Goal: Information Seeking & Learning: Learn about a topic

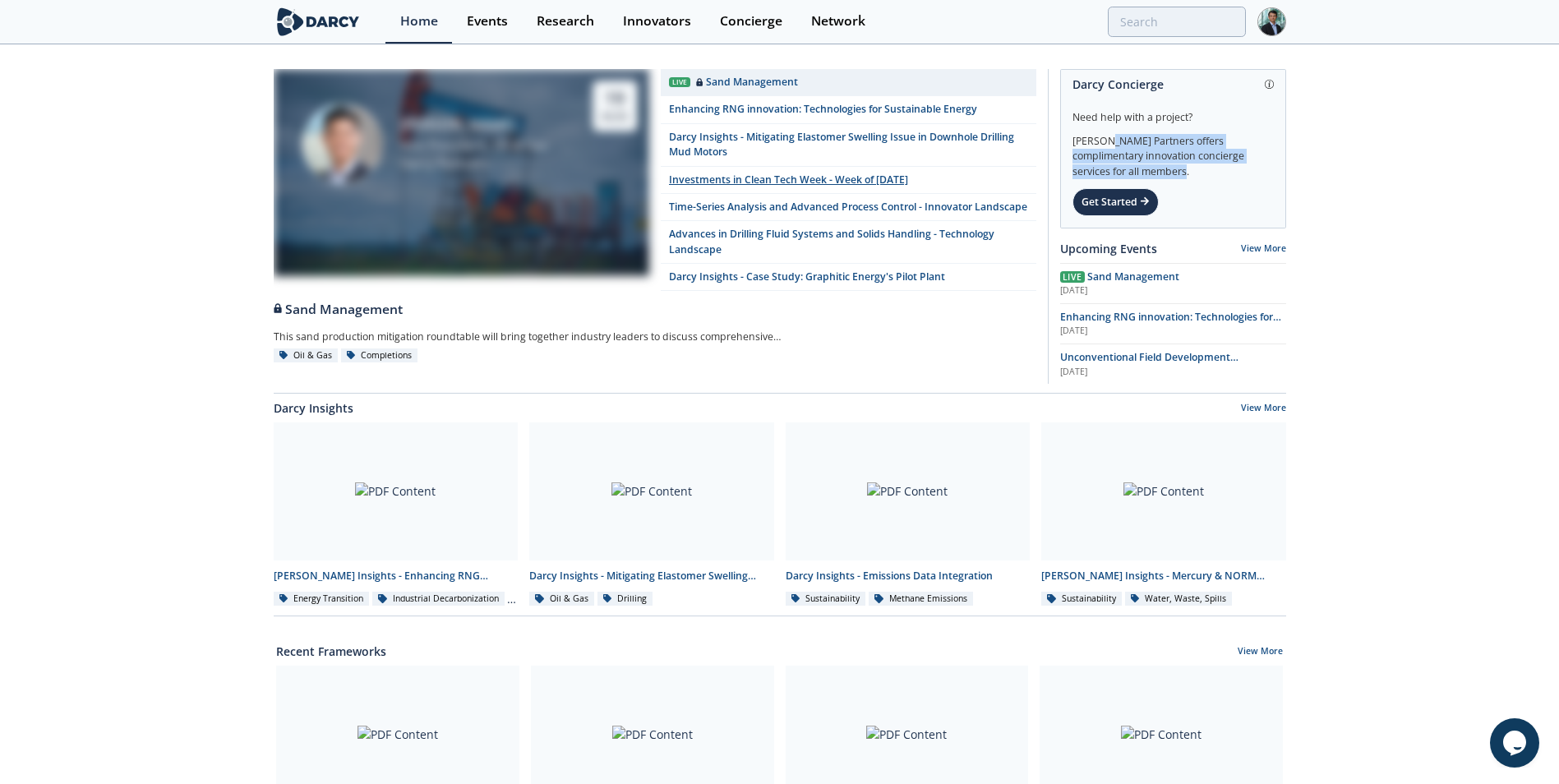
drag, startPoint x: 1073, startPoint y: 138, endPoint x: 988, endPoint y: 190, distance: 99.6
click at [1261, 176] on div "[PERSON_NAME] Partners offers complimentary innovation concierge services for a…" at bounding box center [1173, 151] width 201 height 54
click at [1496, 250] on div "[PERSON_NAME] Vice President, Oil & Gas [PERSON_NAME] Partners [DATE] Live Sand…" at bounding box center [779, 740] width 1559 height 1388
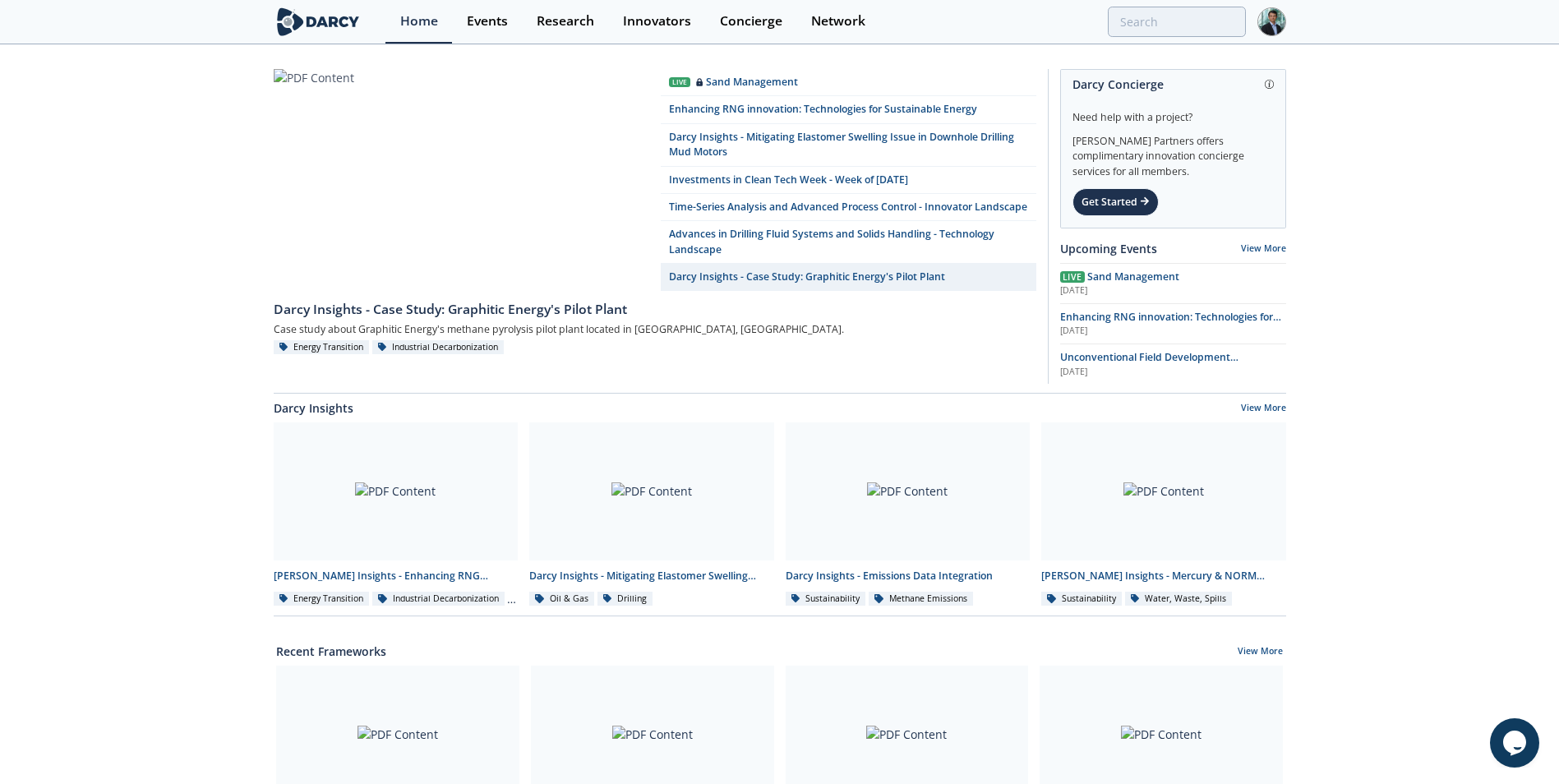
click at [205, 415] on div "Live Sand Management Enhancing RNG innovation: Technologies for Sustainable Ene…" at bounding box center [779, 740] width 1559 height 1388
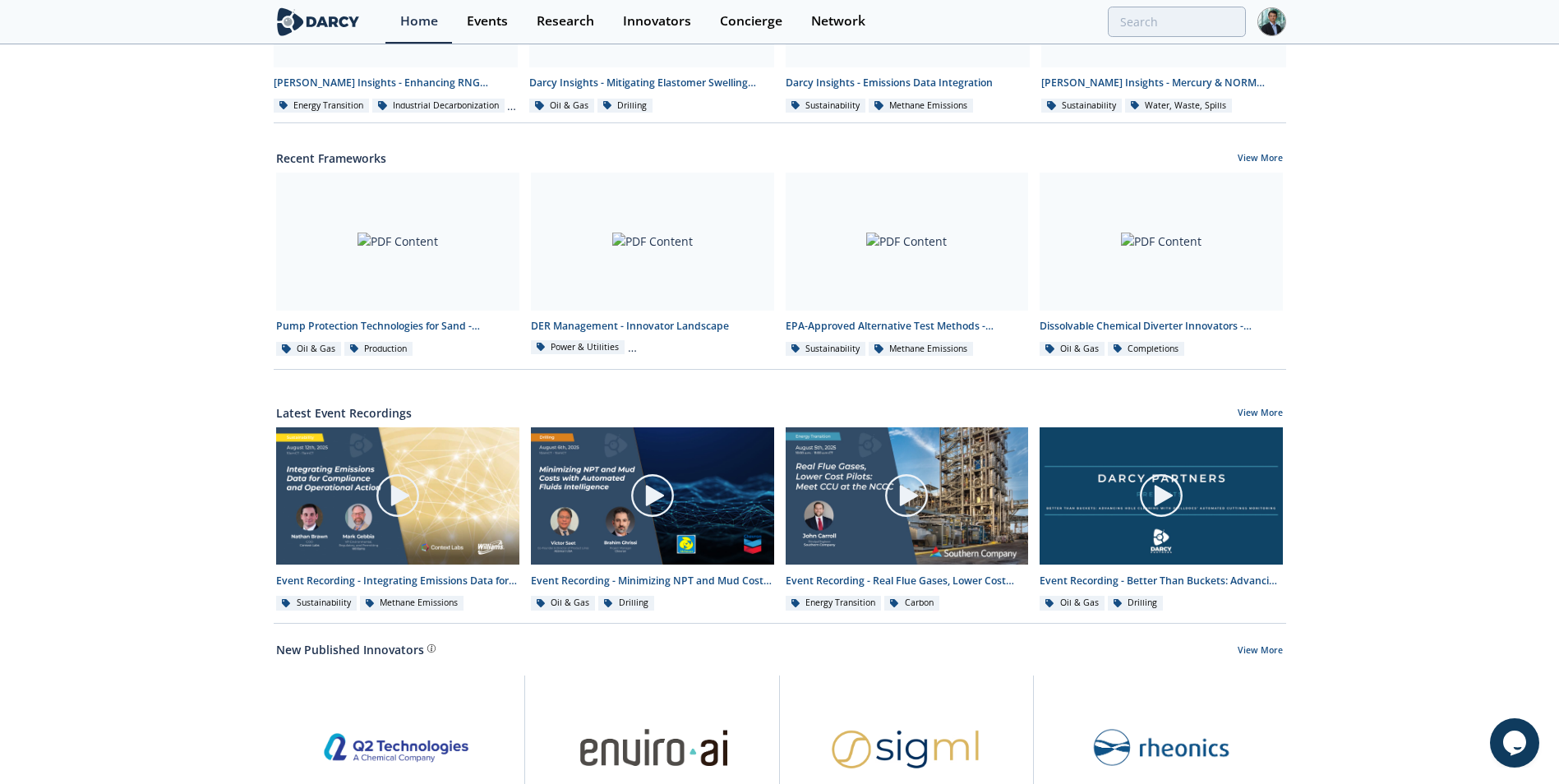
scroll to position [692, 0]
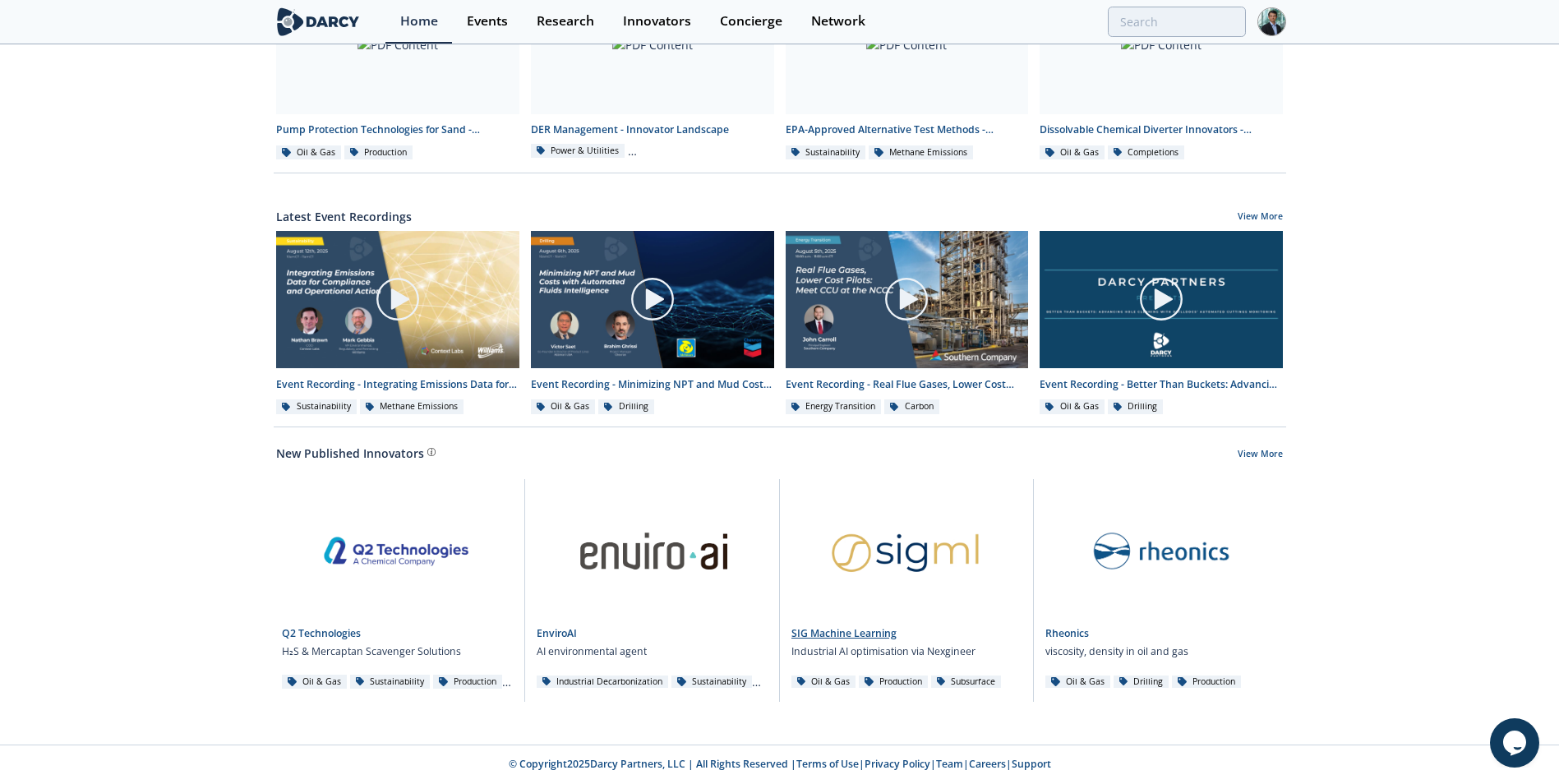
click at [834, 634] on link "SIG Machine Learning" at bounding box center [844, 633] width 105 height 14
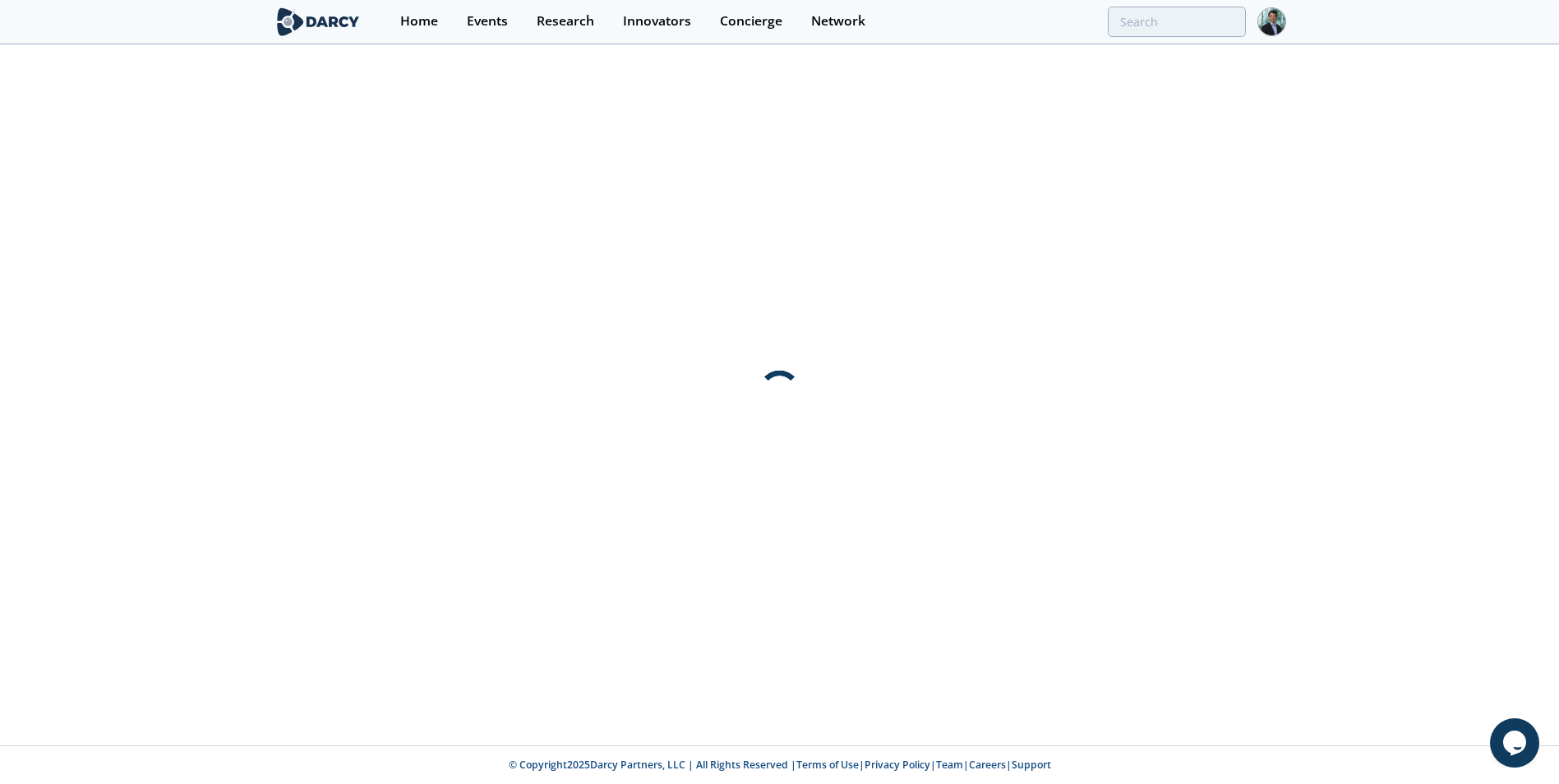
scroll to position [0, 0]
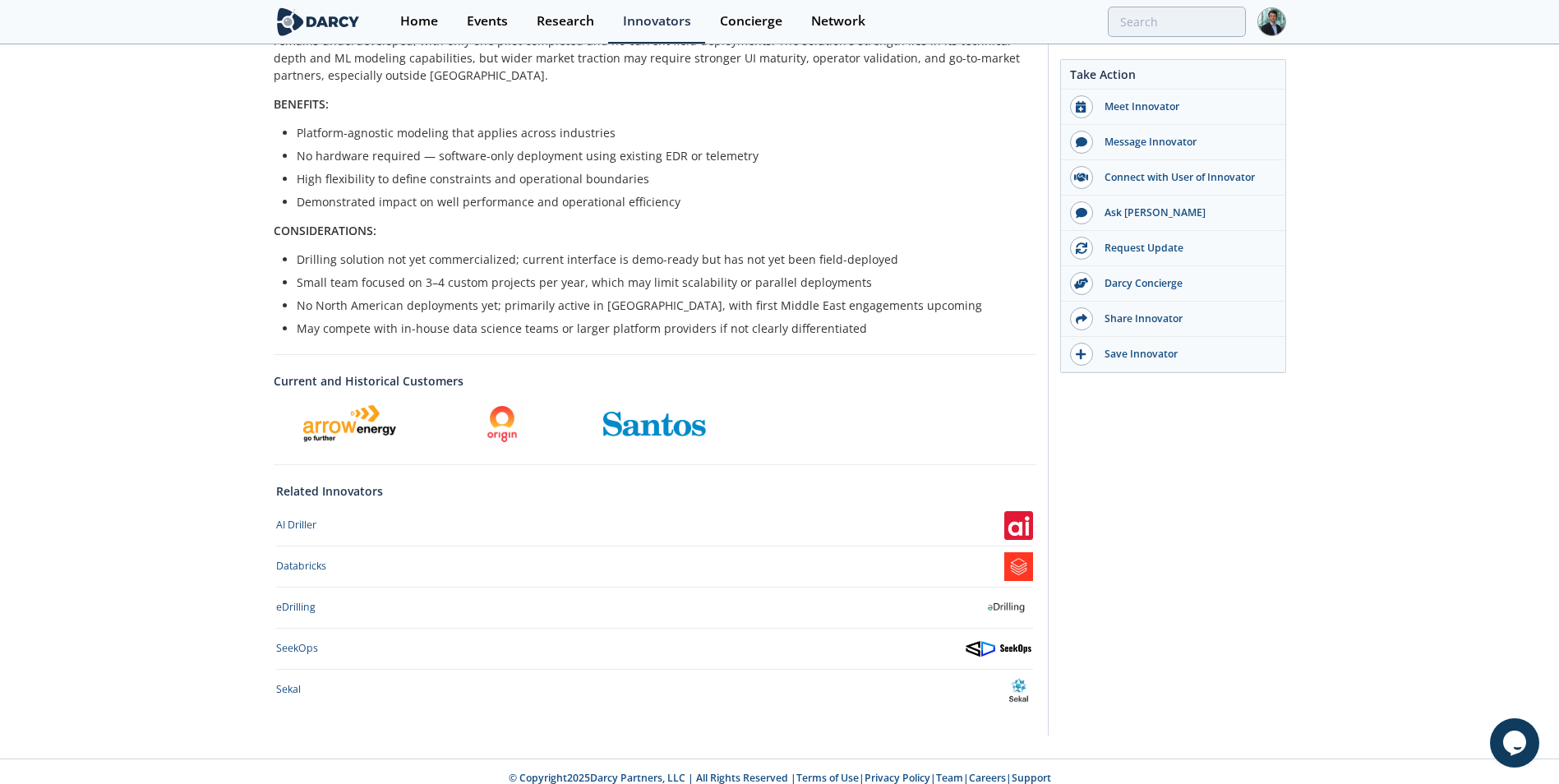
scroll to position [451, 0]
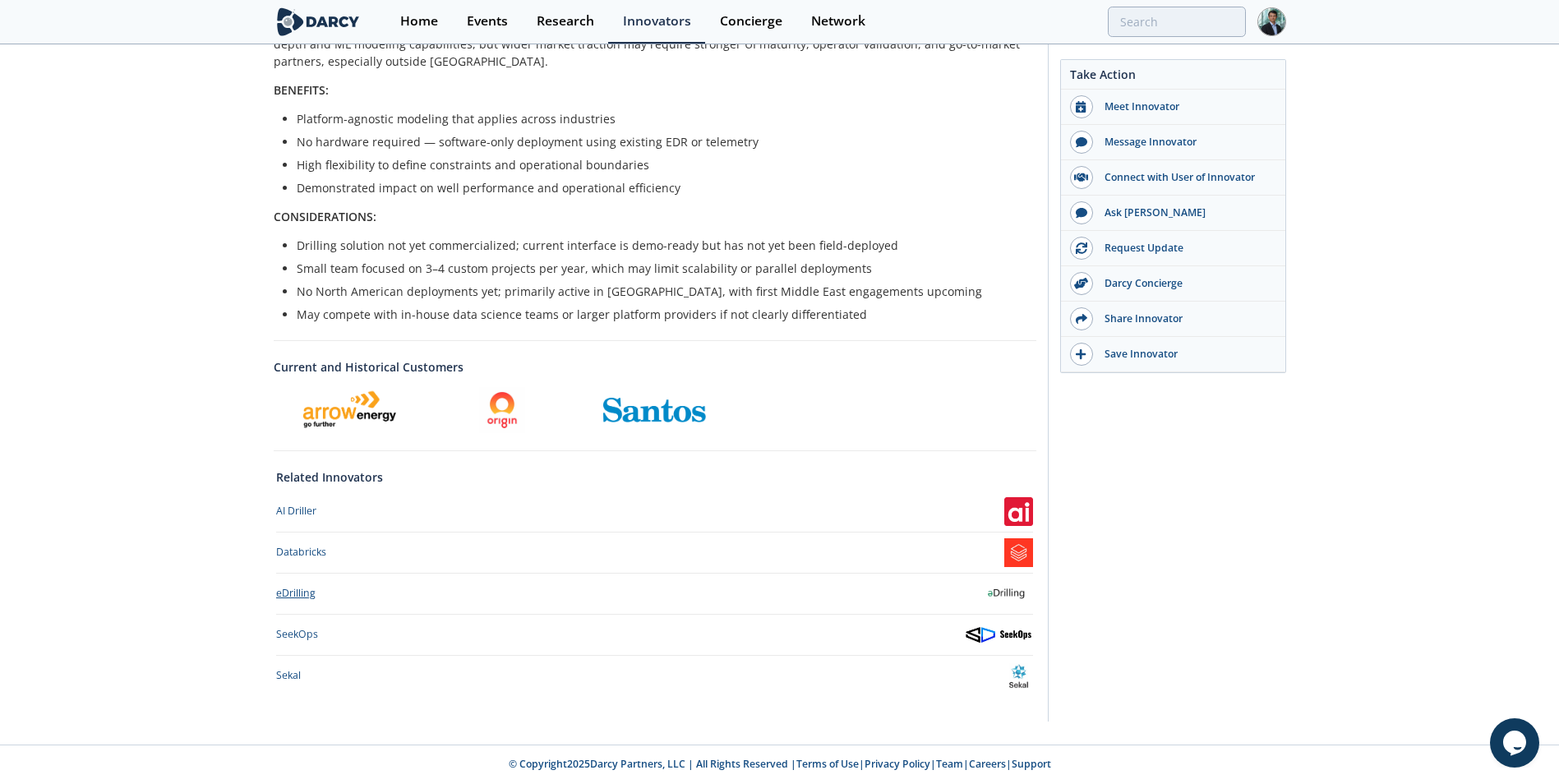
click at [293, 592] on div "eDrilling" at bounding box center [295, 593] width 39 height 15
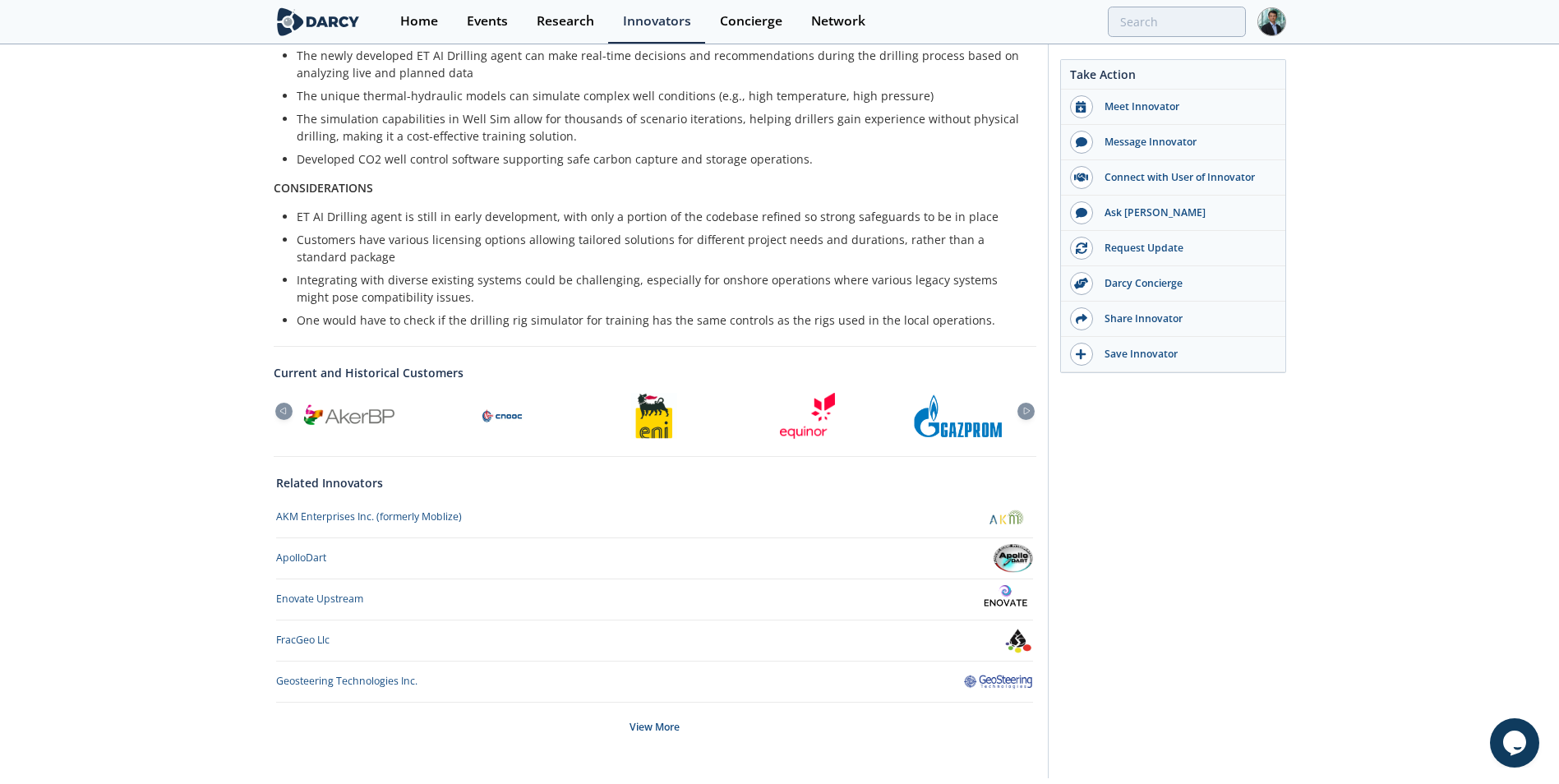
scroll to position [575, 0]
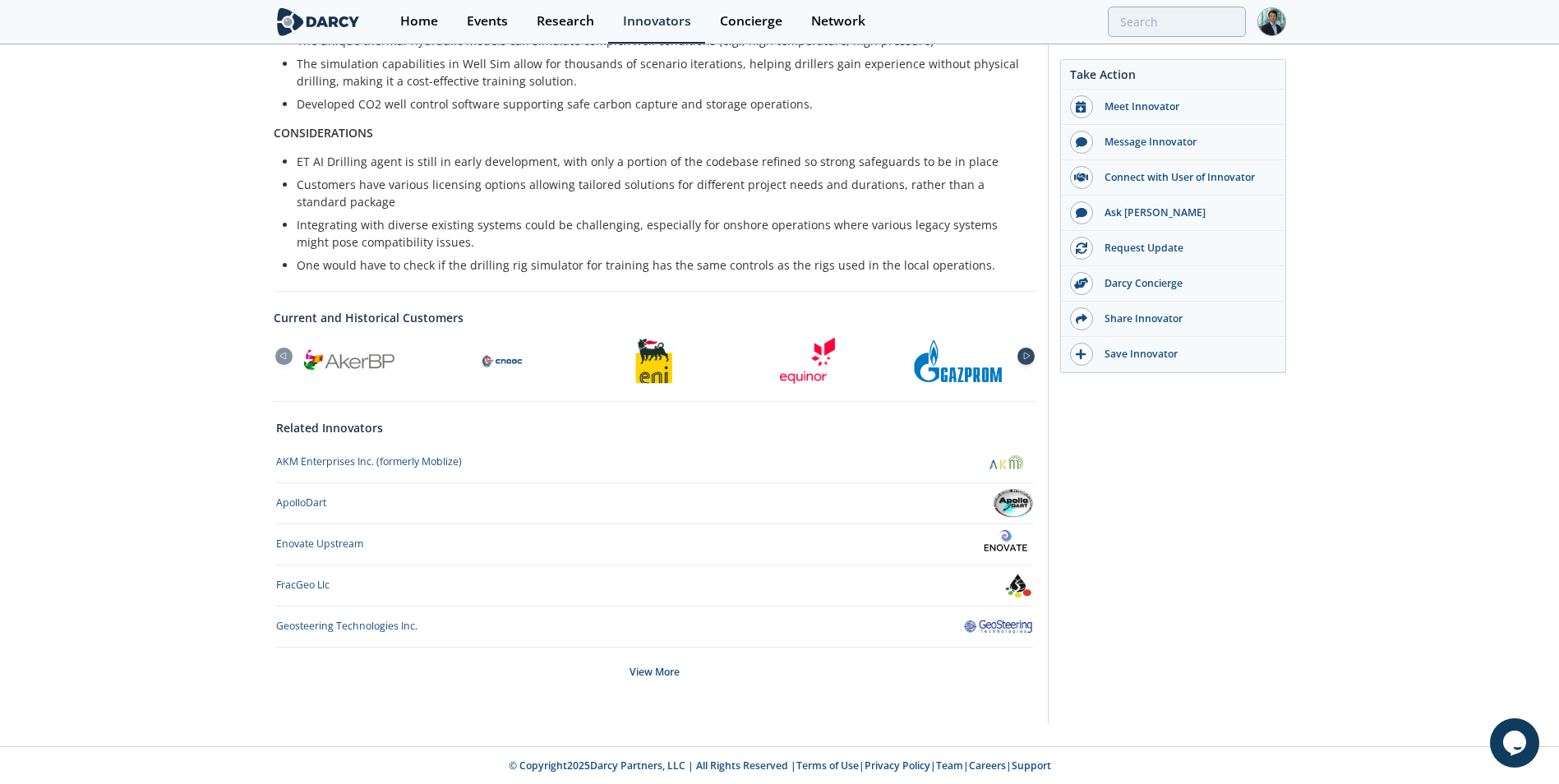
click at [1029, 354] on icon at bounding box center [1027, 356] width 20 height 8
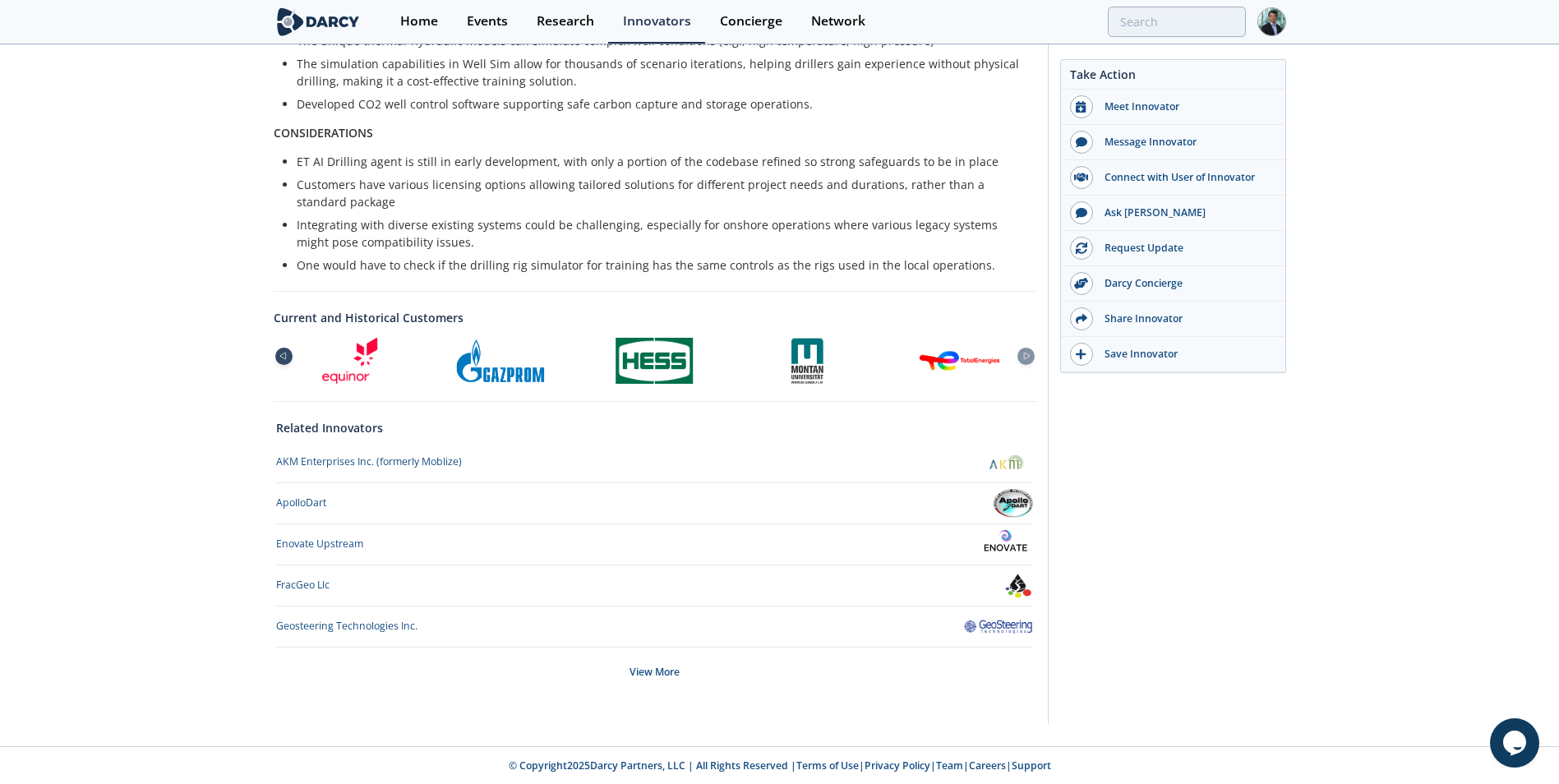
click at [273, 355] on icon at bounding box center [283, 356] width 20 height 8
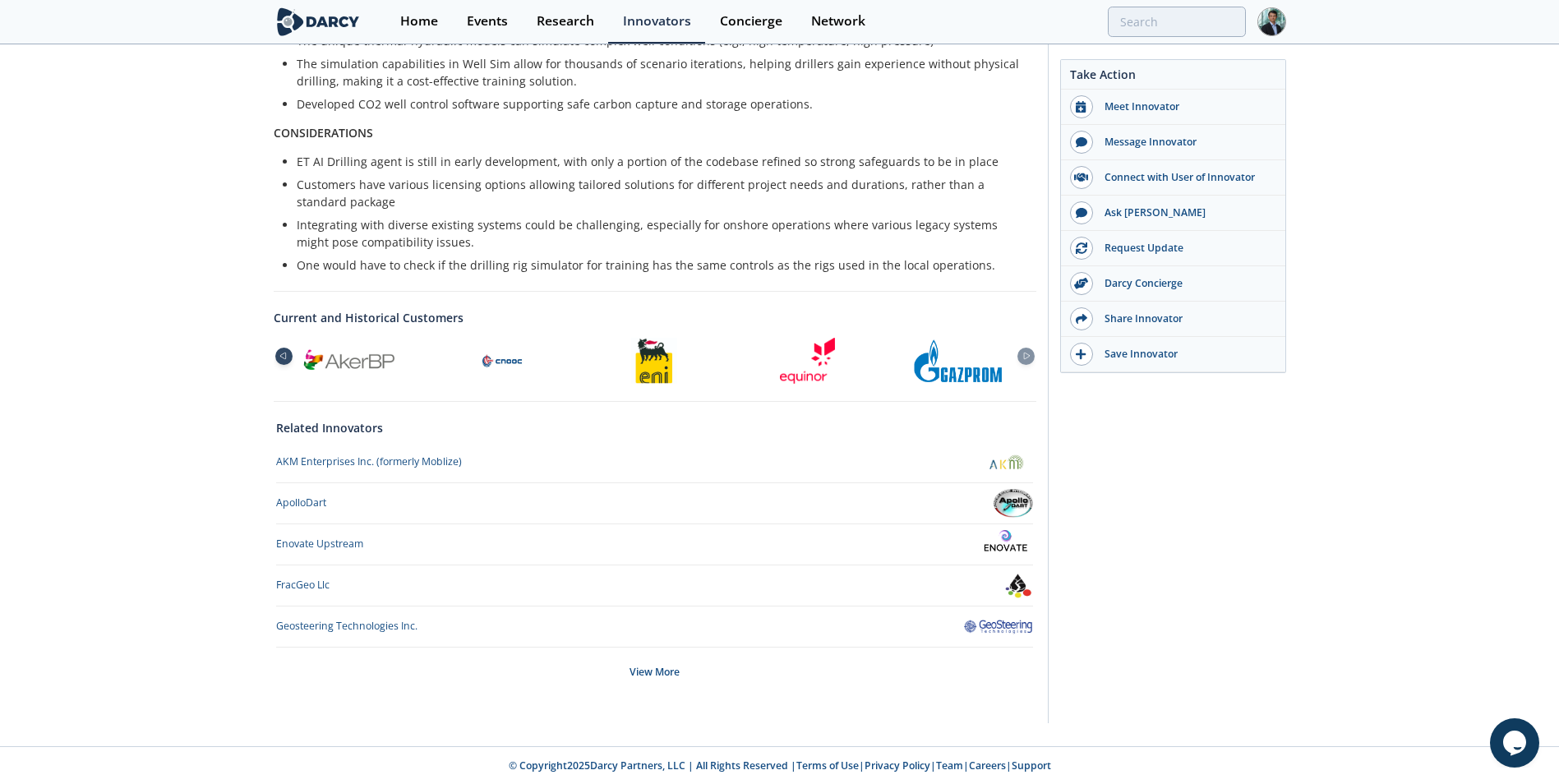
click at [279, 355] on icon at bounding box center [283, 356] width 20 height 8
click at [1029, 357] on icon at bounding box center [1027, 357] width 6 height 7
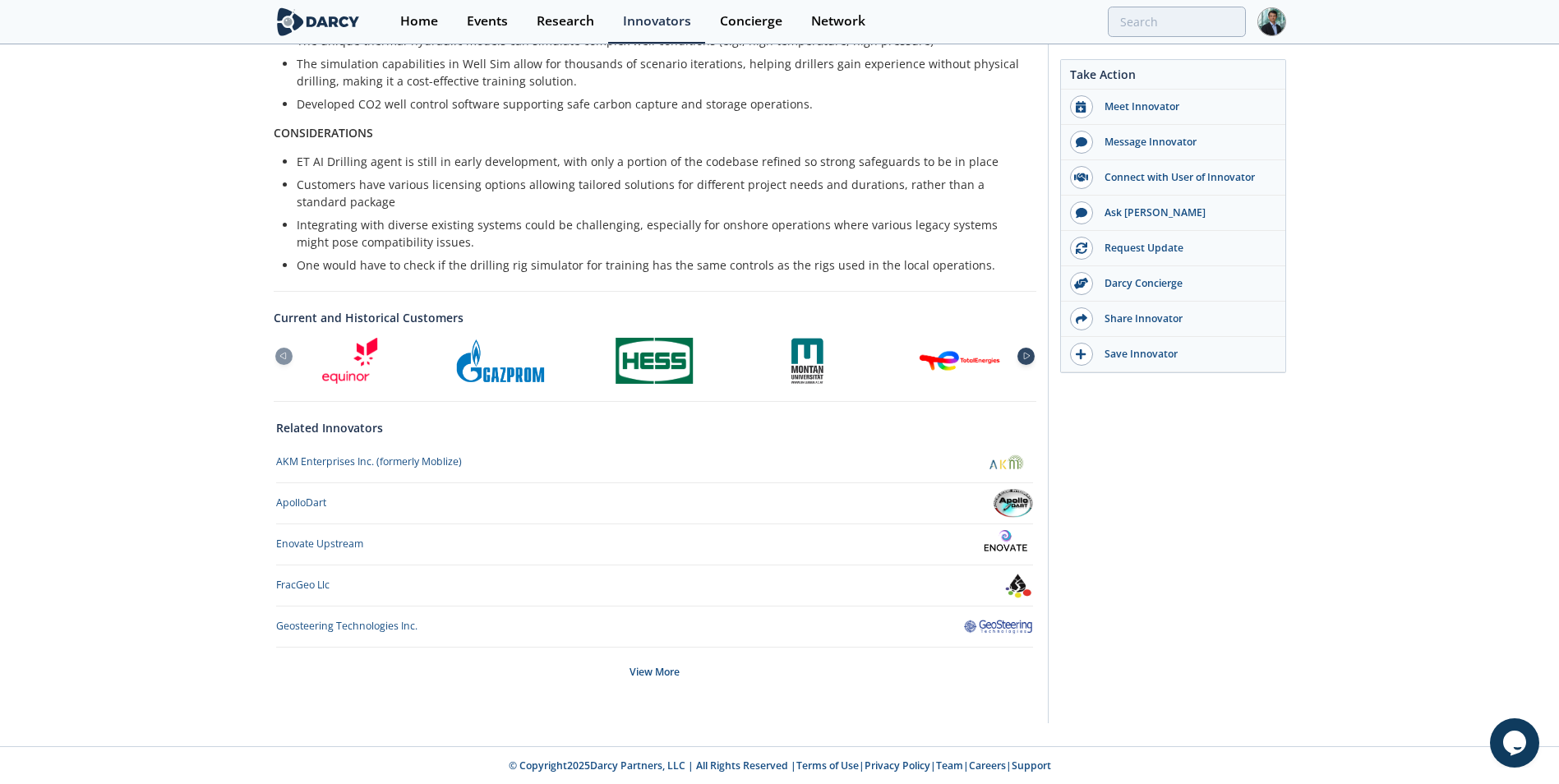
click at [1029, 357] on icon at bounding box center [1027, 357] width 6 height 7
click at [1026, 356] on icon at bounding box center [1027, 356] width 20 height 8
click at [1026, 351] on div at bounding box center [1026, 356] width 18 height 18
click at [1025, 351] on div at bounding box center [1026, 356] width 18 height 18
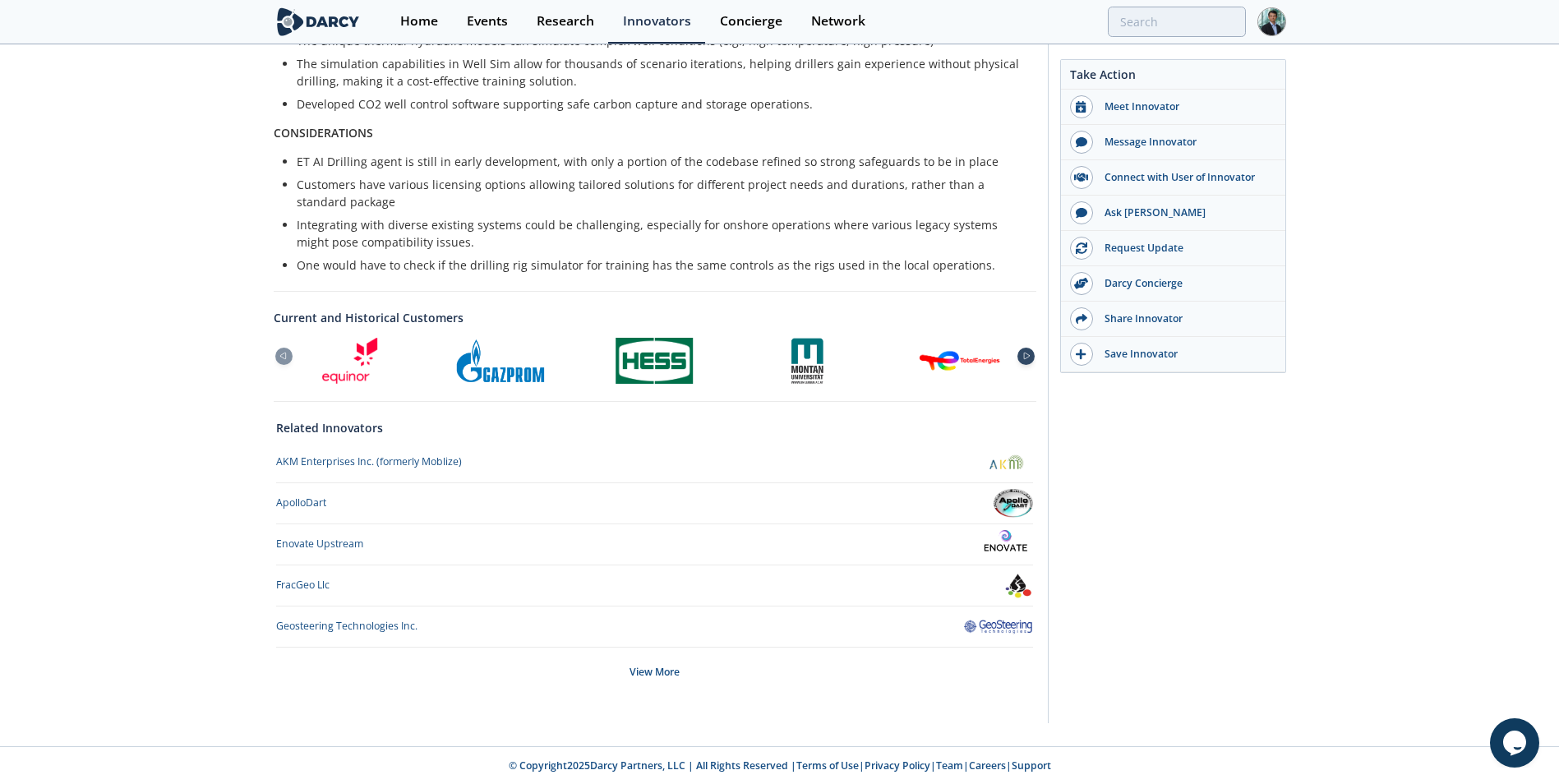
click at [1025, 351] on div at bounding box center [1026, 356] width 18 height 18
click at [978, 360] on img at bounding box center [960, 360] width 82 height 46
click at [1032, 359] on icon at bounding box center [1027, 356] width 20 height 8
click at [1032, 358] on icon at bounding box center [1027, 356] width 20 height 8
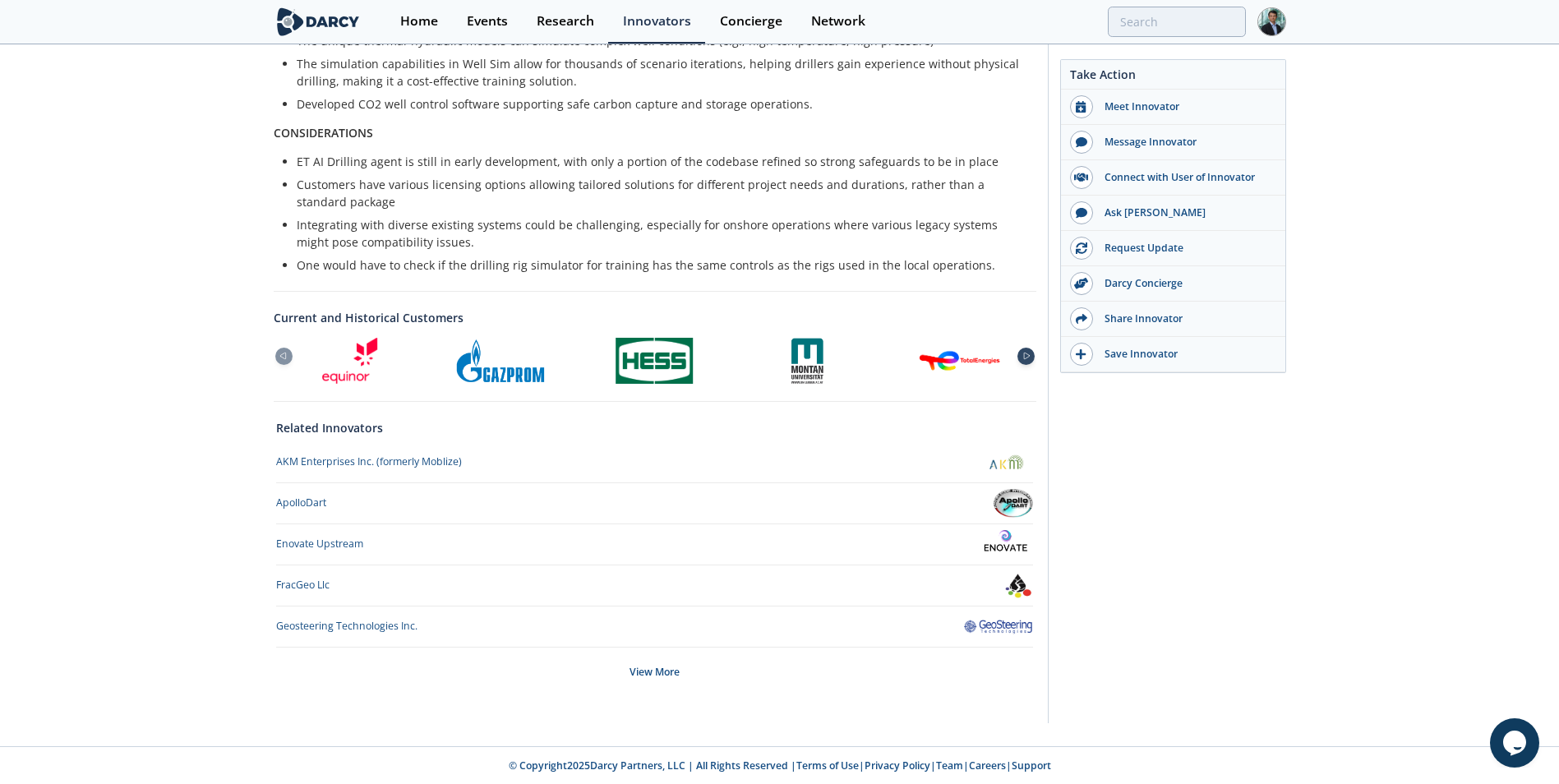
click at [1027, 357] on icon at bounding box center [1027, 356] width 20 height 8
click at [1026, 356] on icon at bounding box center [1027, 356] width 20 height 8
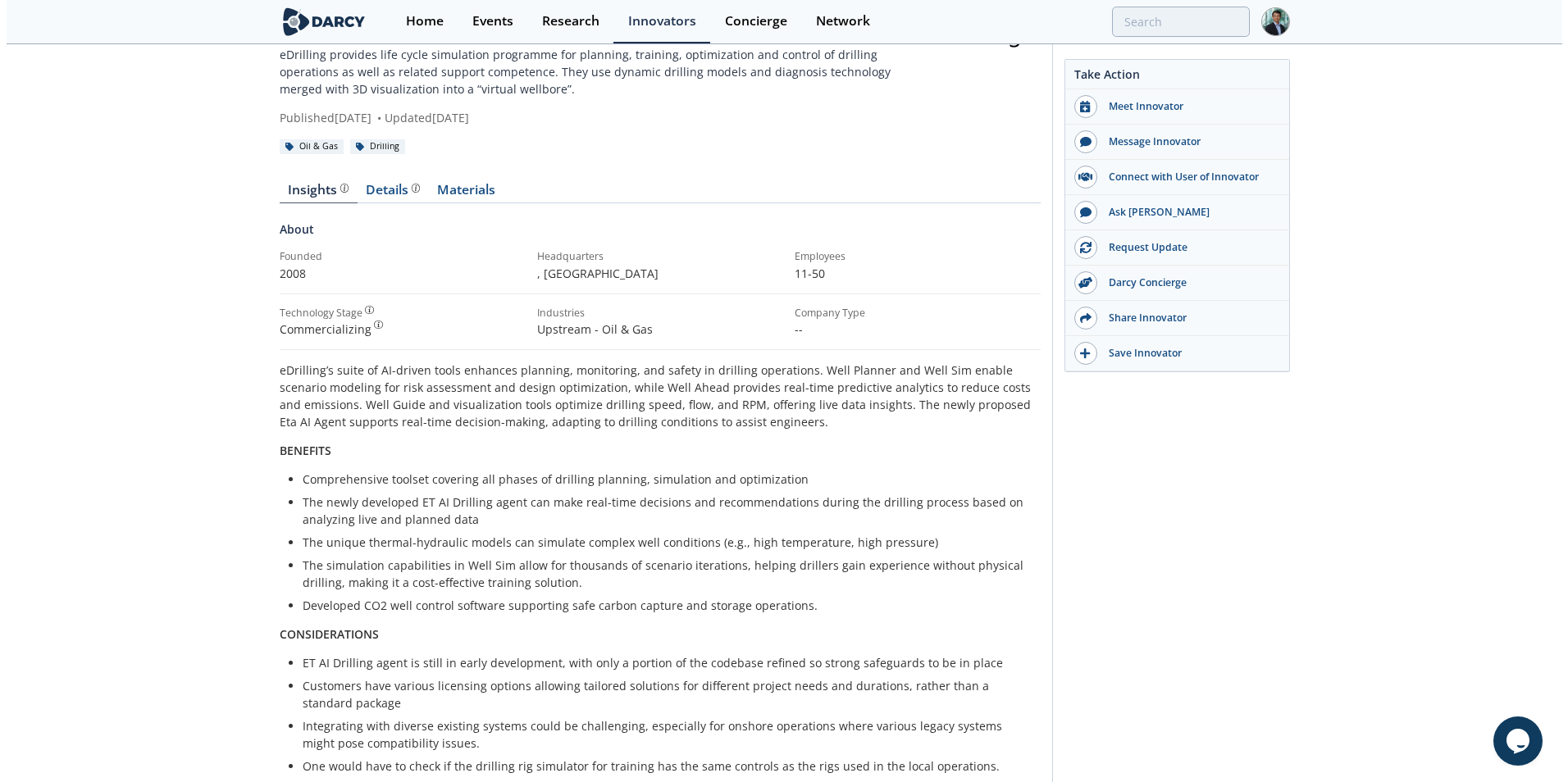
scroll to position [0, 0]
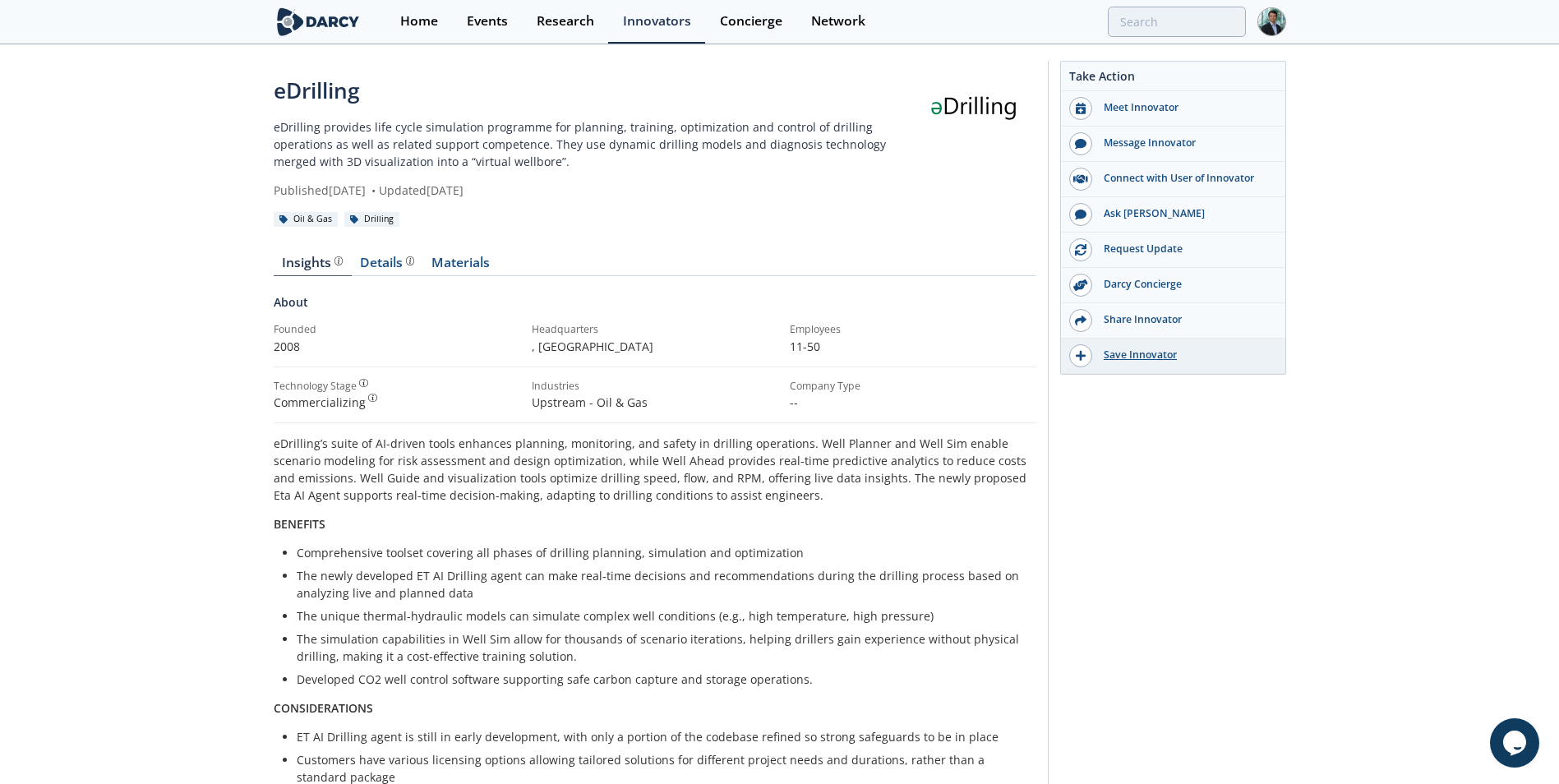
click at [1079, 354] on icon "button" at bounding box center [1081, 356] width 10 height 12
click at [652, 21] on div "Innovators" at bounding box center [657, 22] width 69 height 13
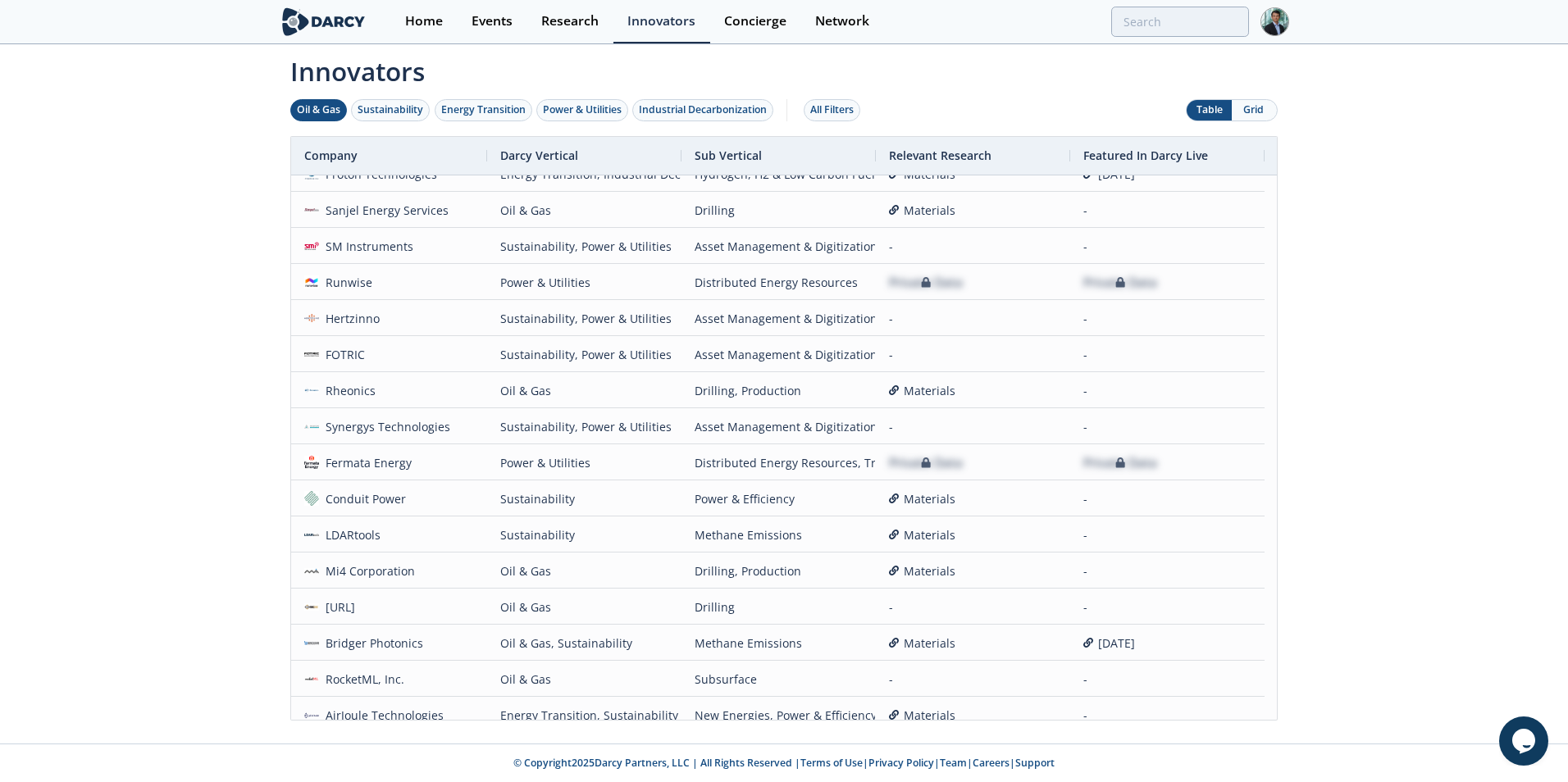
click at [317, 109] on div "Oil & Gas" at bounding box center [319, 110] width 43 height 15
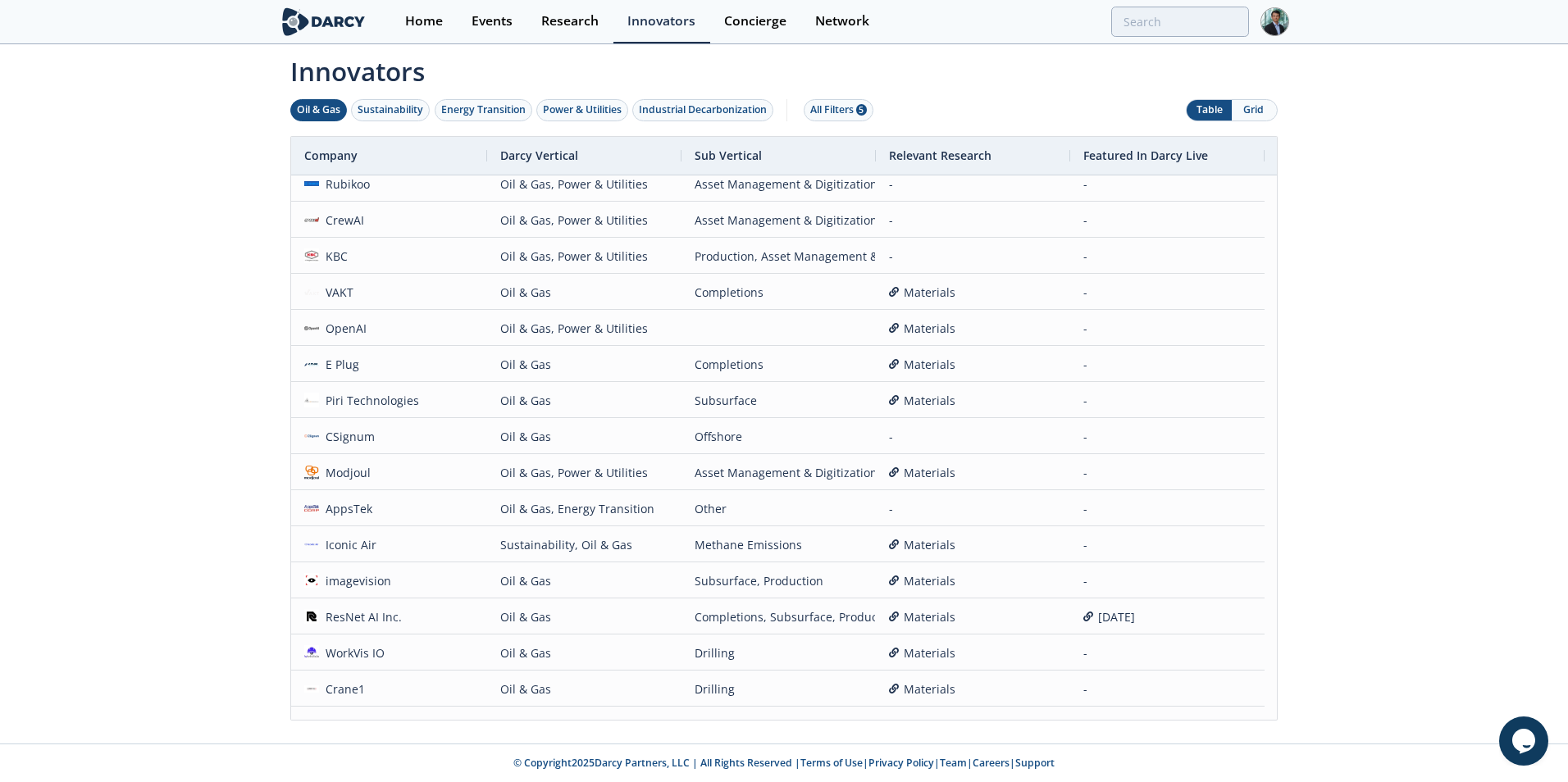
click at [1260, 114] on button "Grid" at bounding box center [1254, 110] width 45 height 21
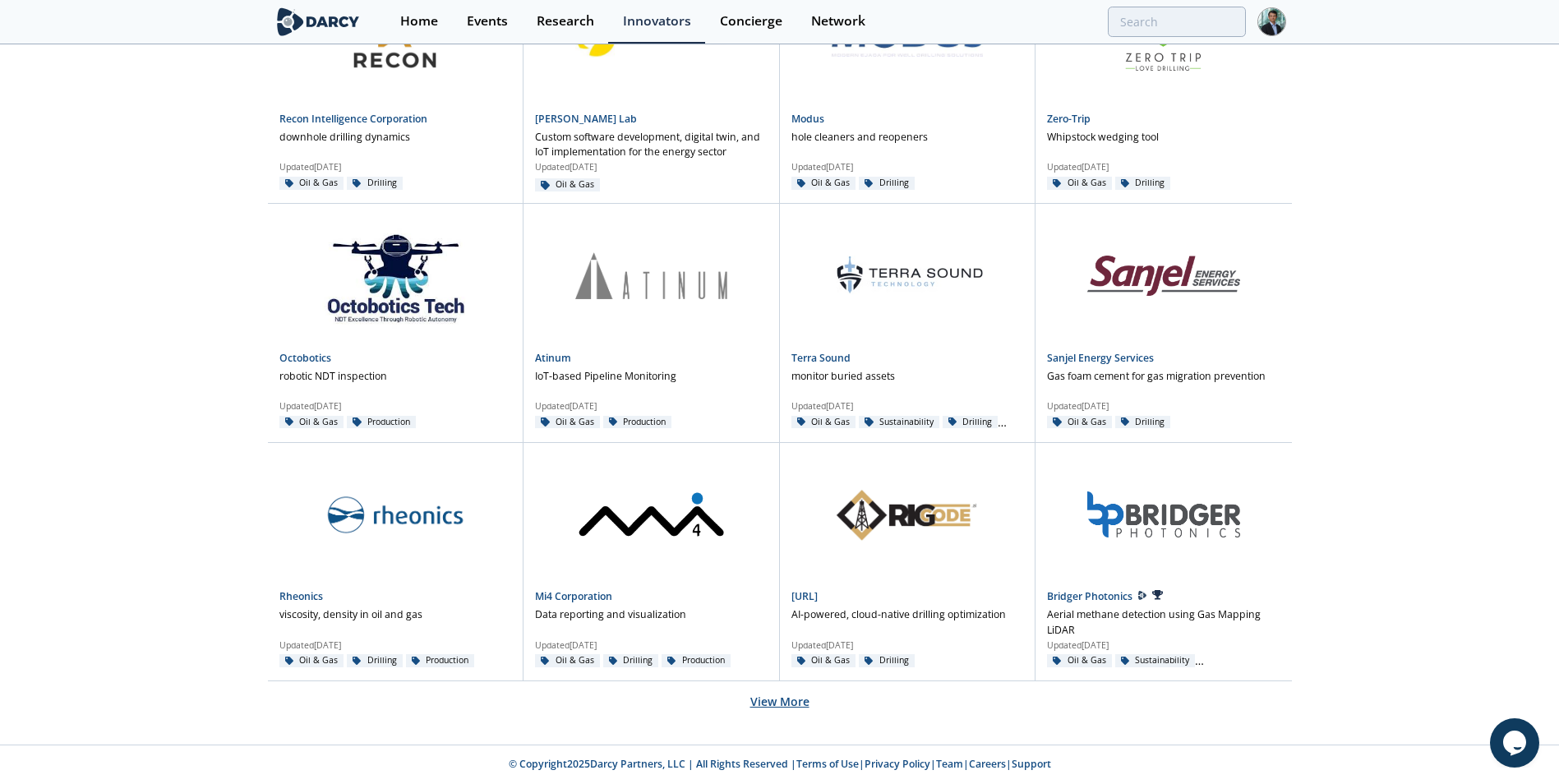
click at [779, 695] on button "View More" at bounding box center [780, 701] width 59 height 40
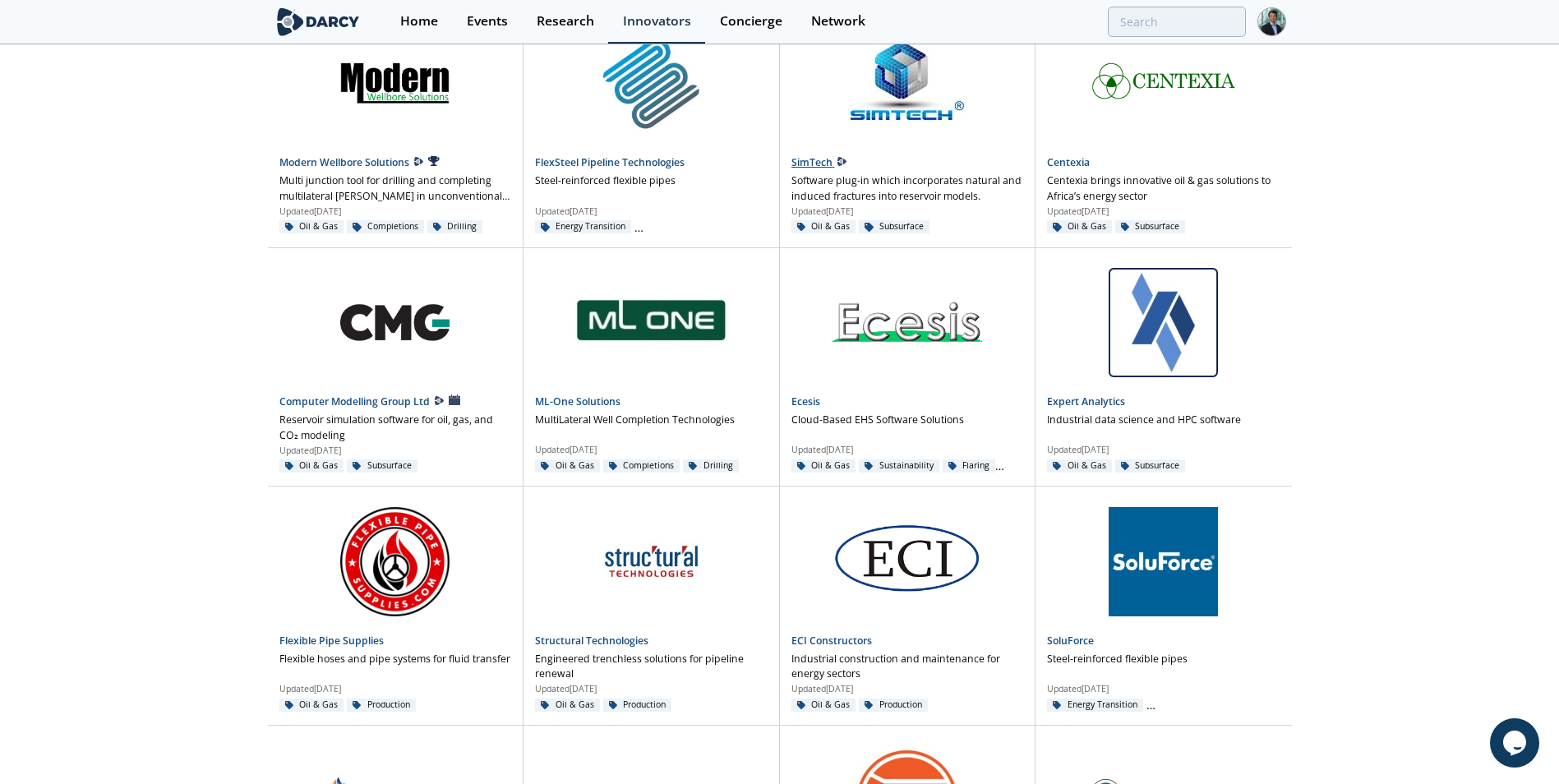
click at [818, 161] on link "SimTech" at bounding box center [813, 162] width 43 height 14
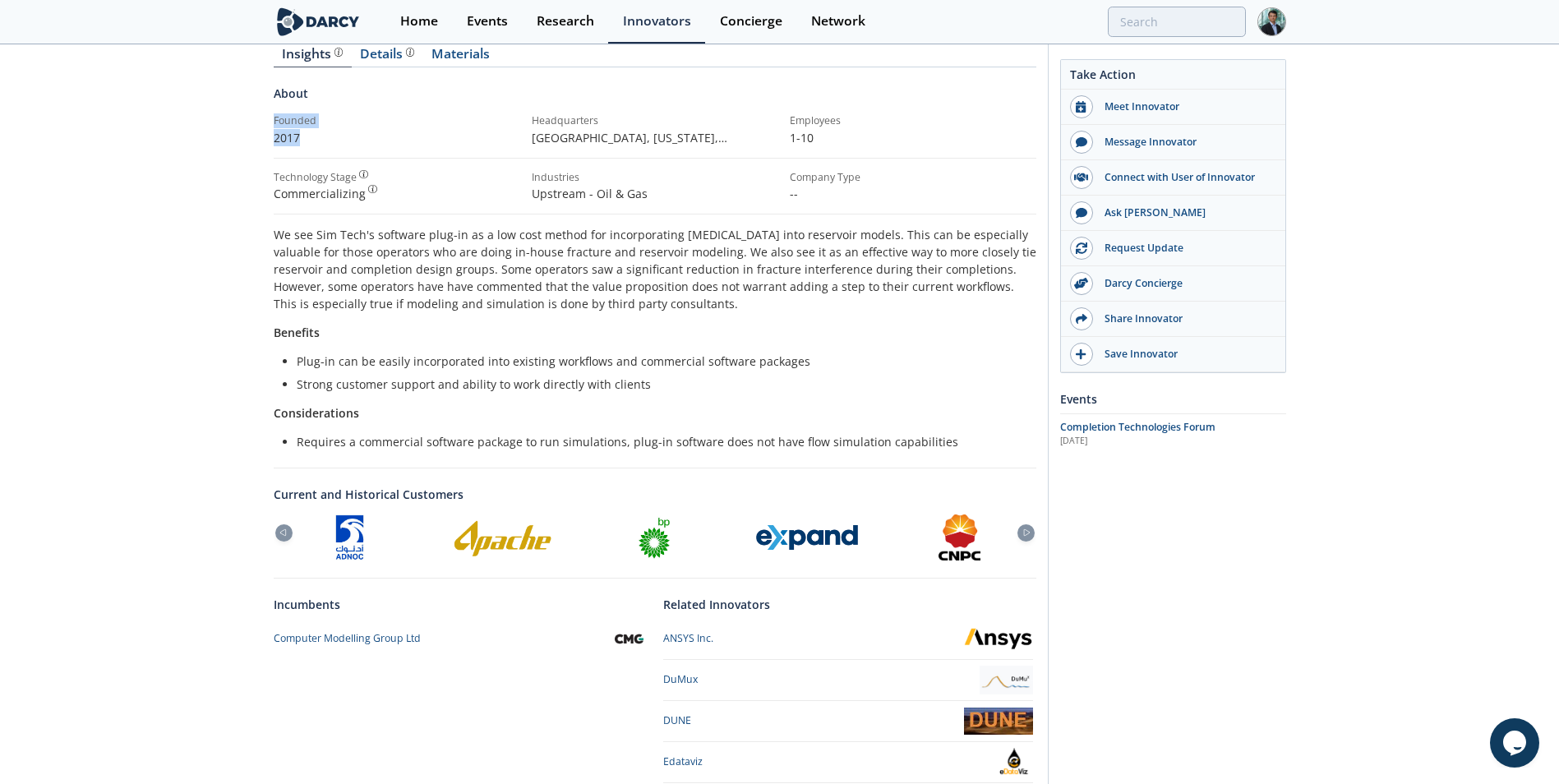
drag, startPoint x: 275, startPoint y: 120, endPoint x: 345, endPoint y: 153, distance: 77.4
click at [345, 153] on div "Founded 2017 Headquarters [GEOGRAPHIC_DATA], [US_STATE] , [GEOGRAPHIC_DATA] Emp…" at bounding box center [655, 135] width 763 height 44
drag, startPoint x: 345, startPoint y: 153, endPoint x: 511, endPoint y: 155, distance: 166.0
click at [511, 155] on div "Founded 2017 Headquarters [GEOGRAPHIC_DATA], [US_STATE] , [GEOGRAPHIC_DATA] Emp…" at bounding box center [655, 135] width 763 height 44
click at [1025, 536] on icon at bounding box center [1027, 533] width 6 height 7
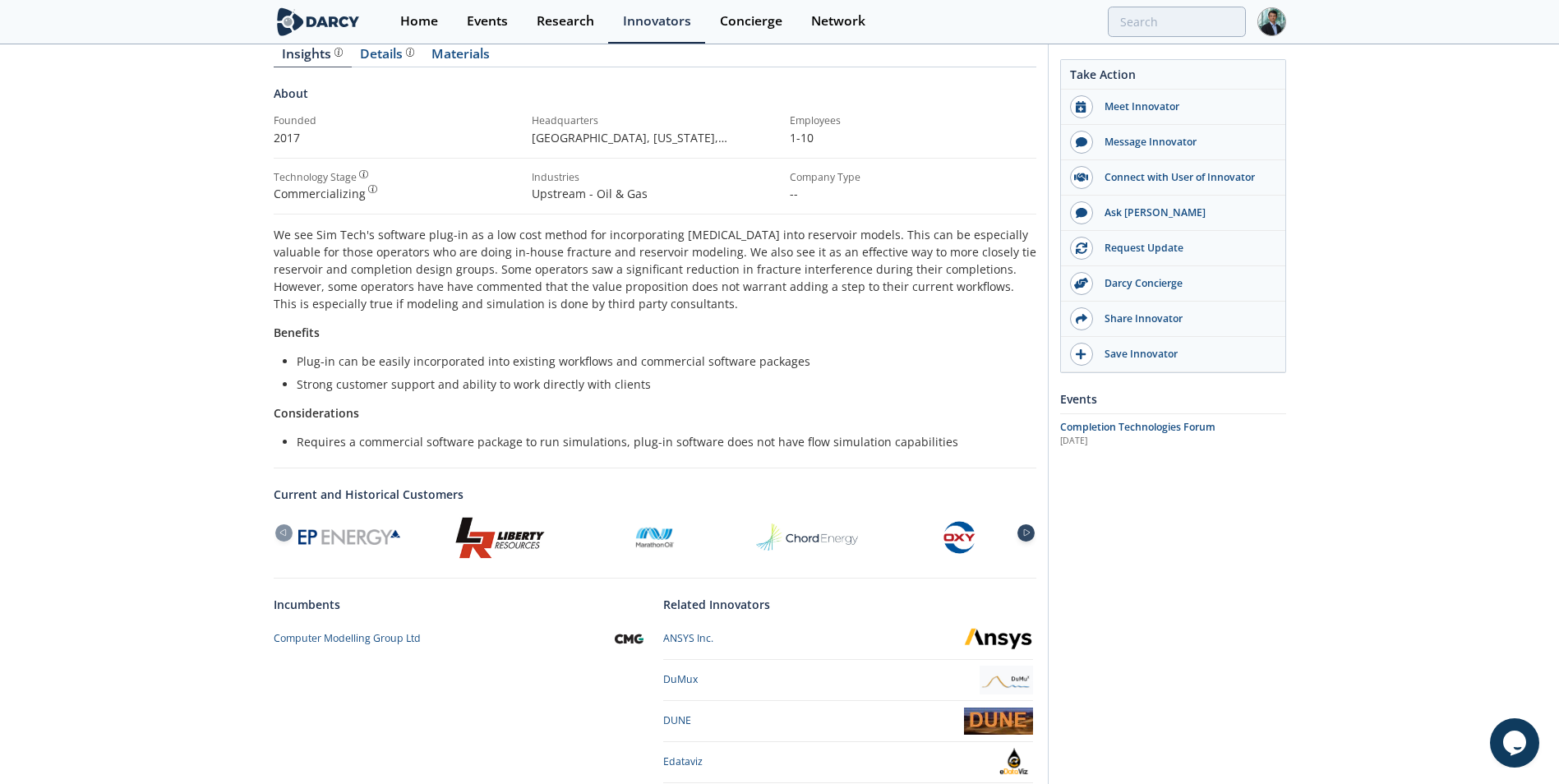
click at [1025, 536] on icon at bounding box center [1027, 533] width 6 height 7
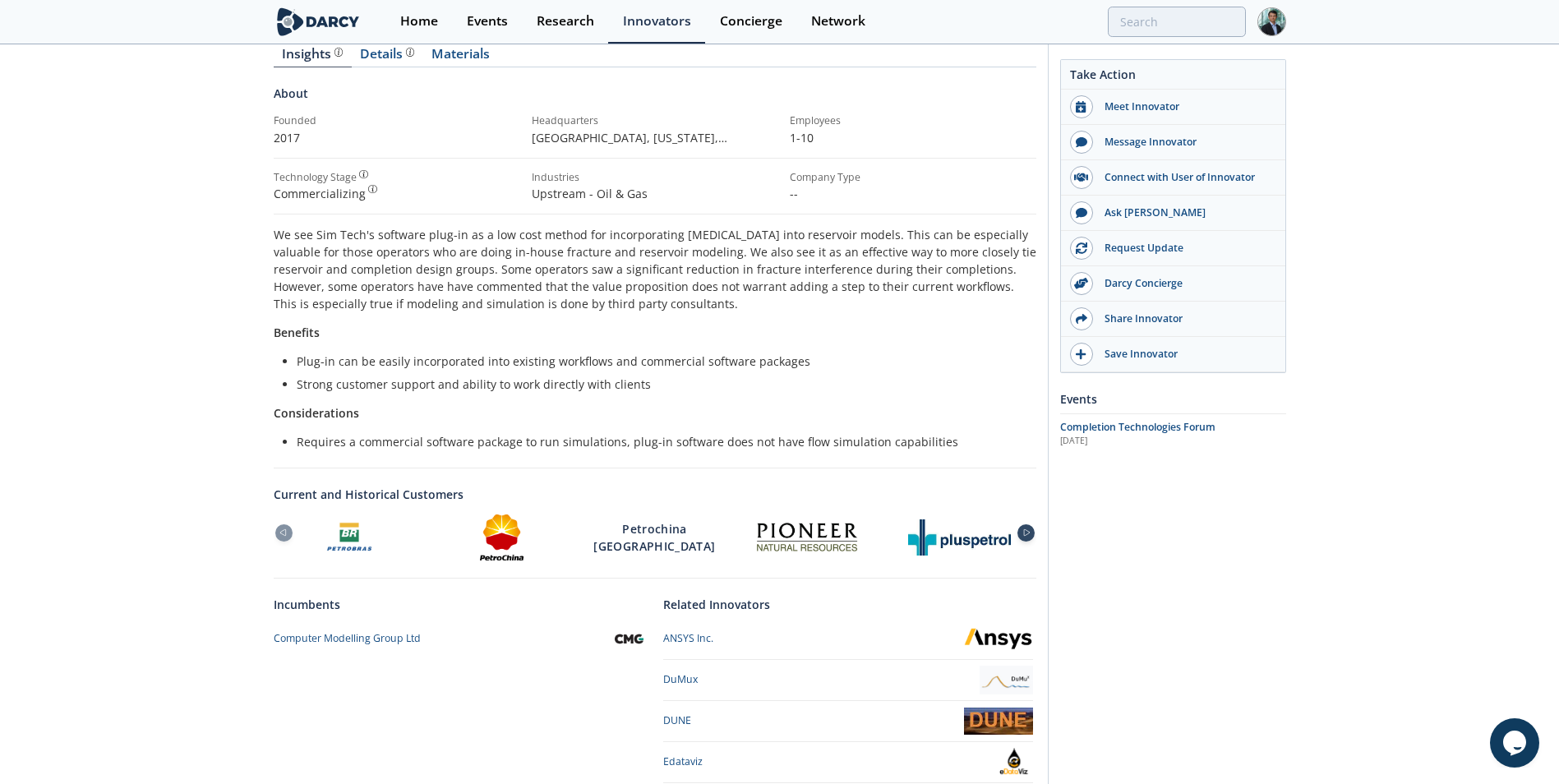
click at [1025, 536] on icon at bounding box center [1027, 533] width 6 height 7
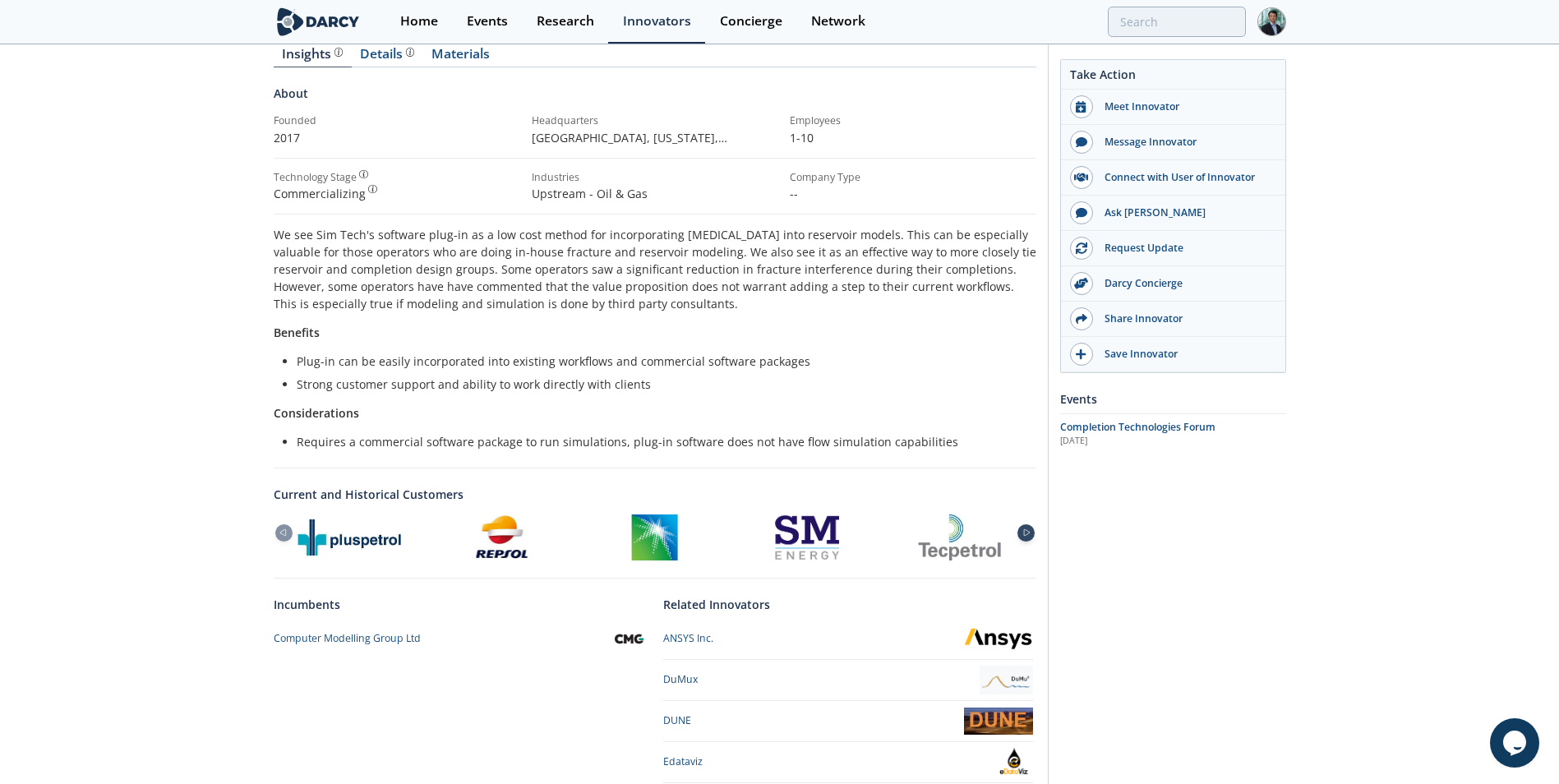
click at [1025, 536] on icon at bounding box center [1027, 533] width 6 height 7
click at [1029, 531] on icon at bounding box center [1027, 532] width 20 height 8
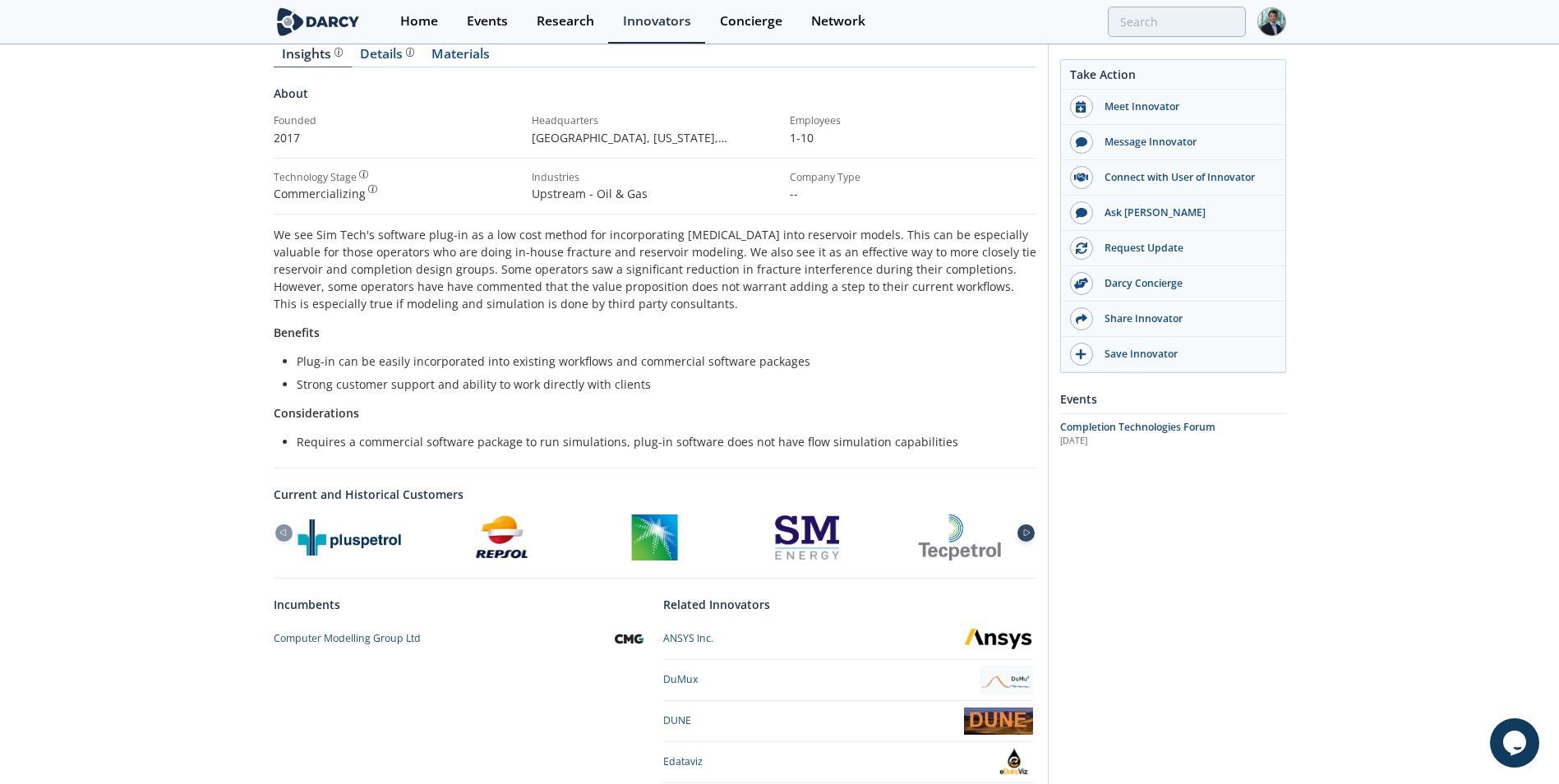
click at [1029, 531] on icon at bounding box center [1027, 532] width 20 height 8
click at [288, 525] on div at bounding box center [283, 532] width 18 height 18
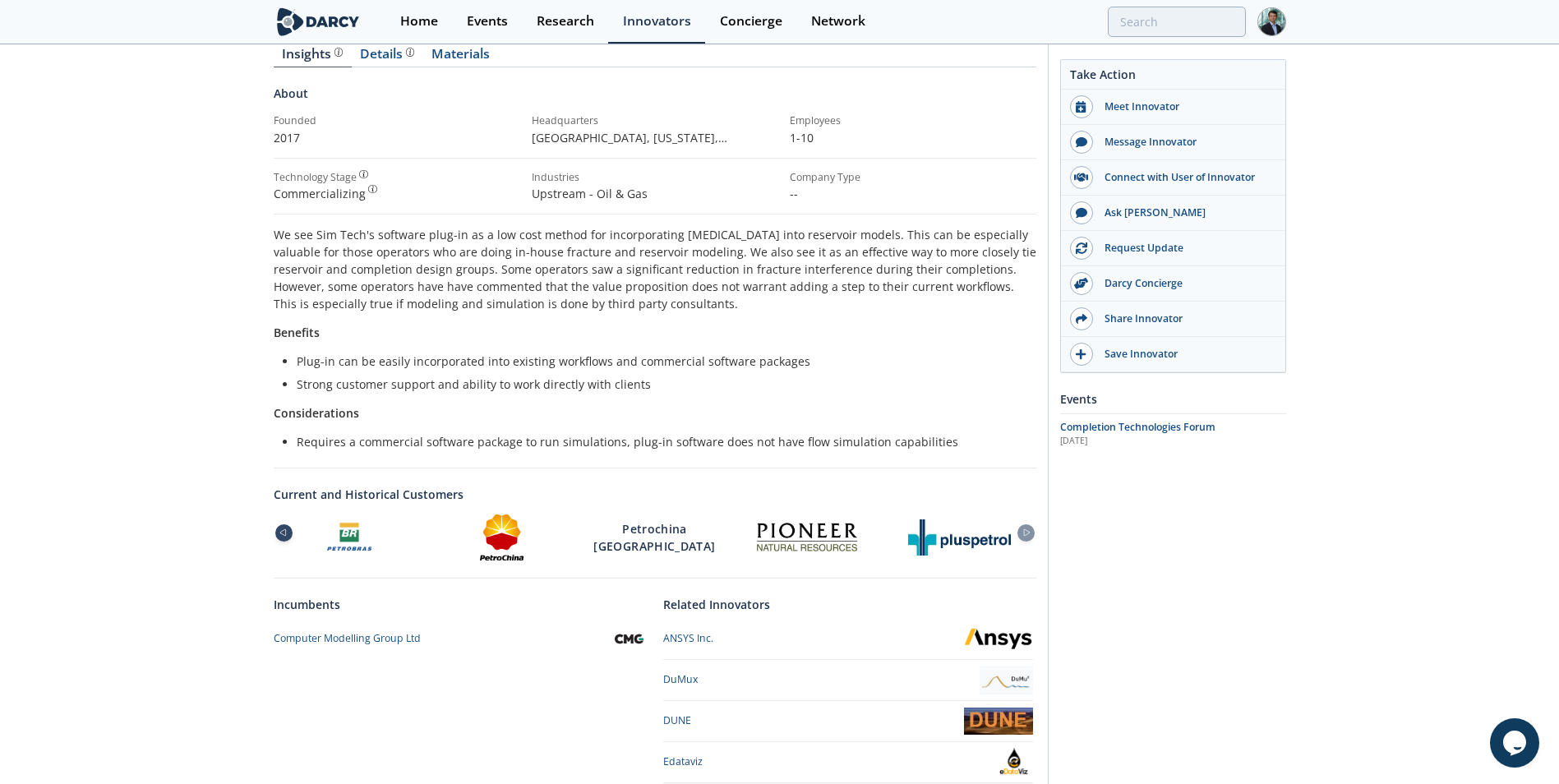
click at [288, 525] on div at bounding box center [283, 532] width 18 height 18
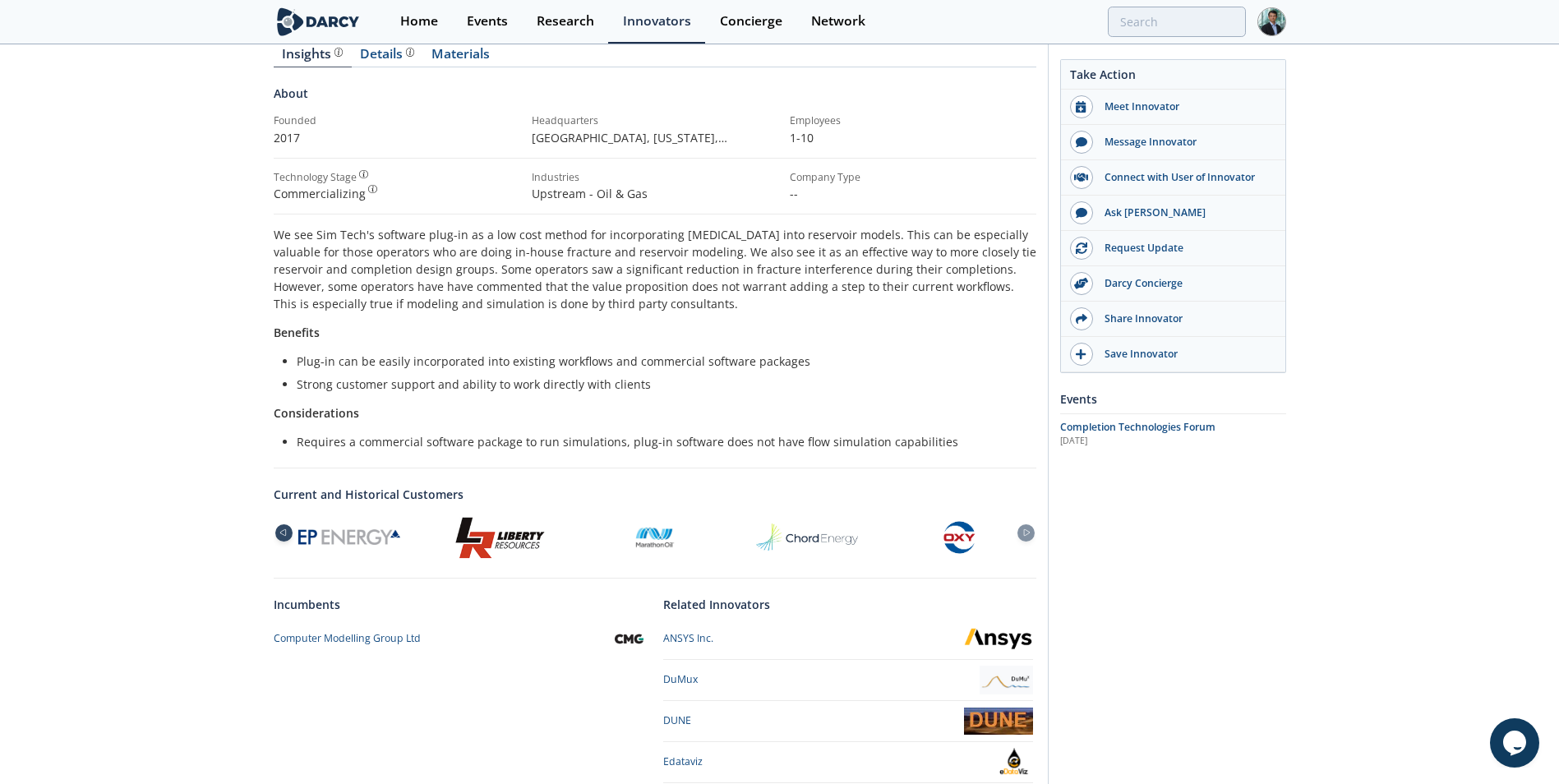
click at [288, 525] on div at bounding box center [283, 532] width 18 height 18
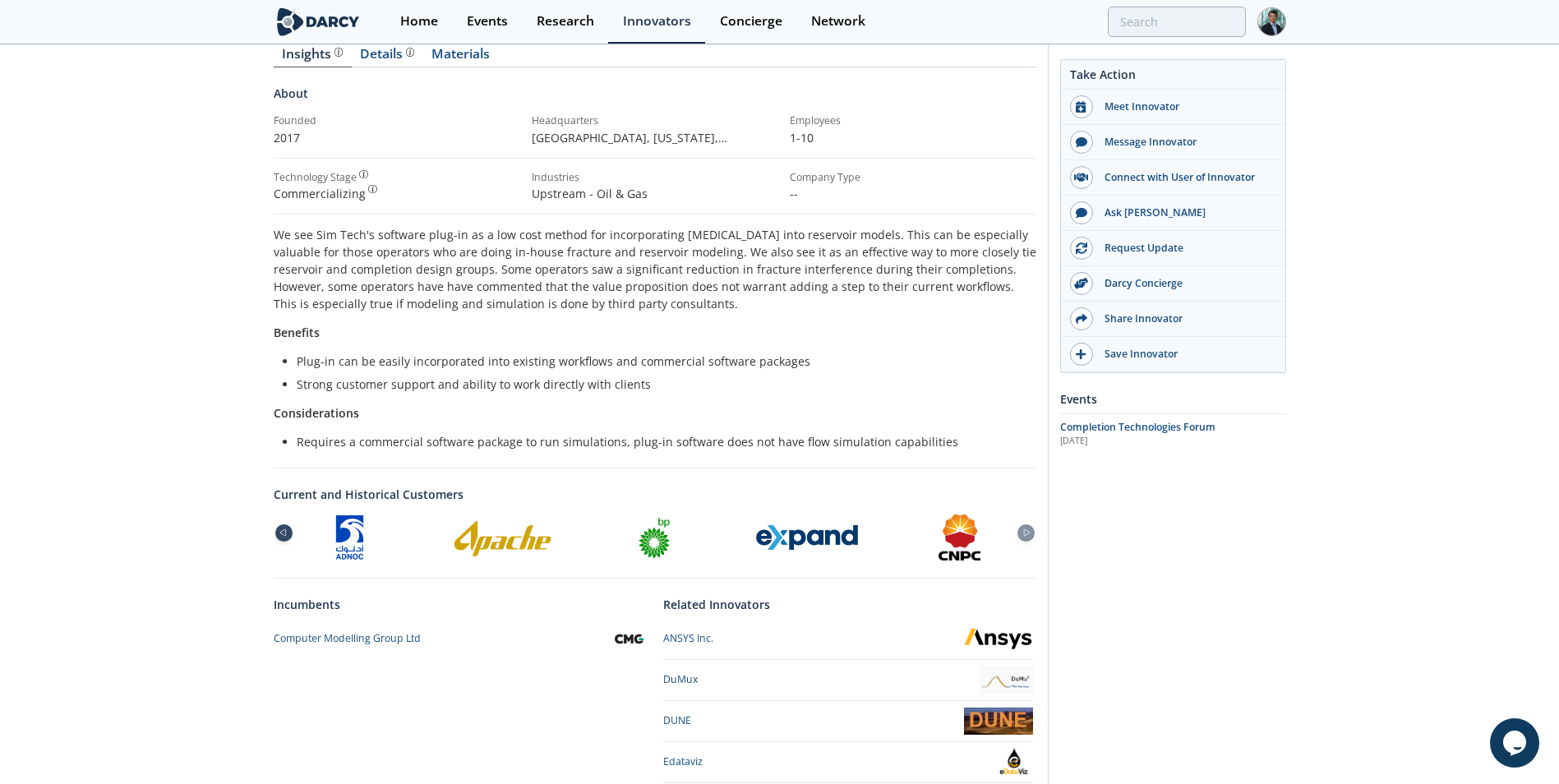
click at [288, 525] on div at bounding box center [283, 532] width 18 height 18
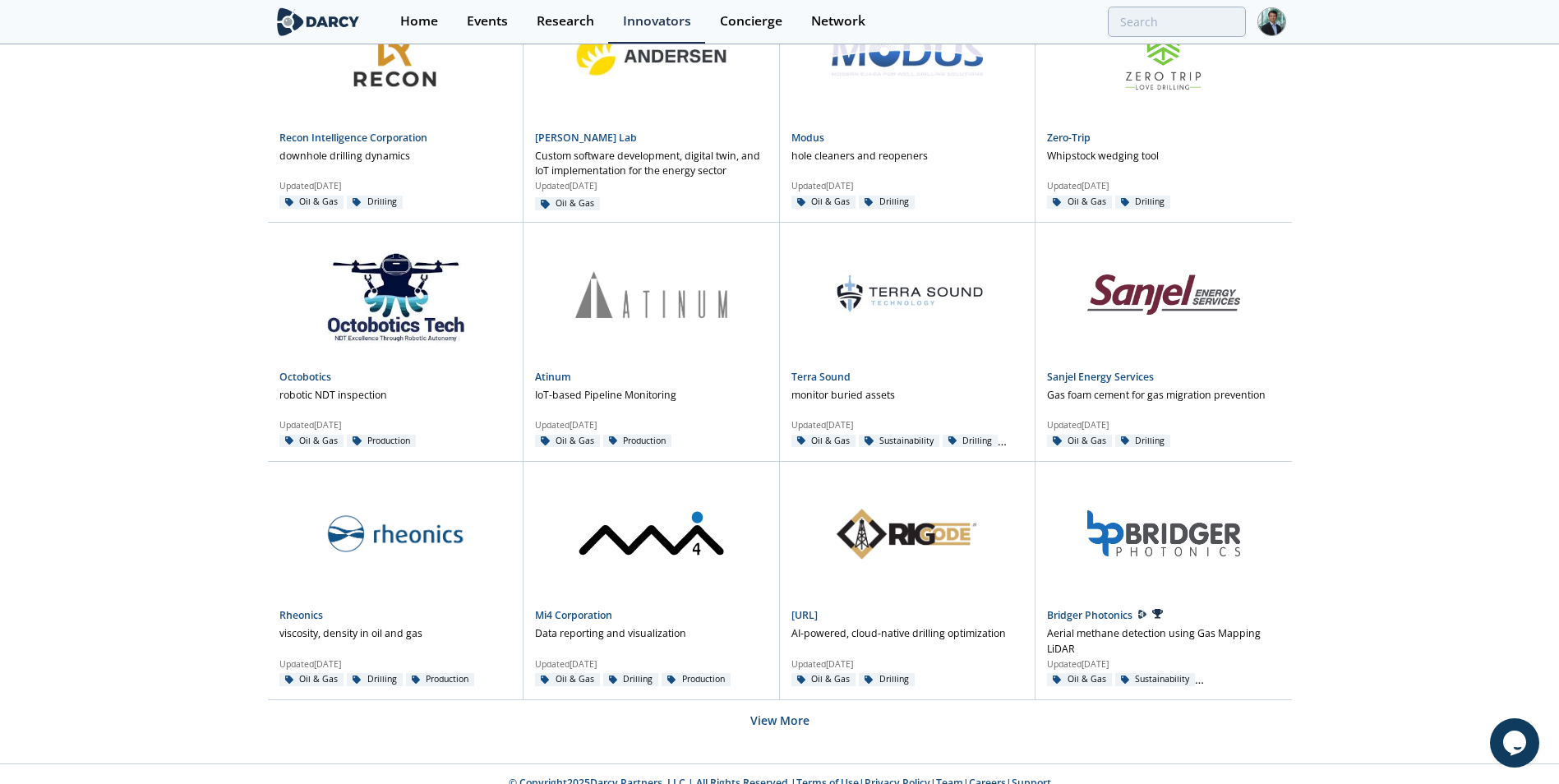
scroll to position [912, 0]
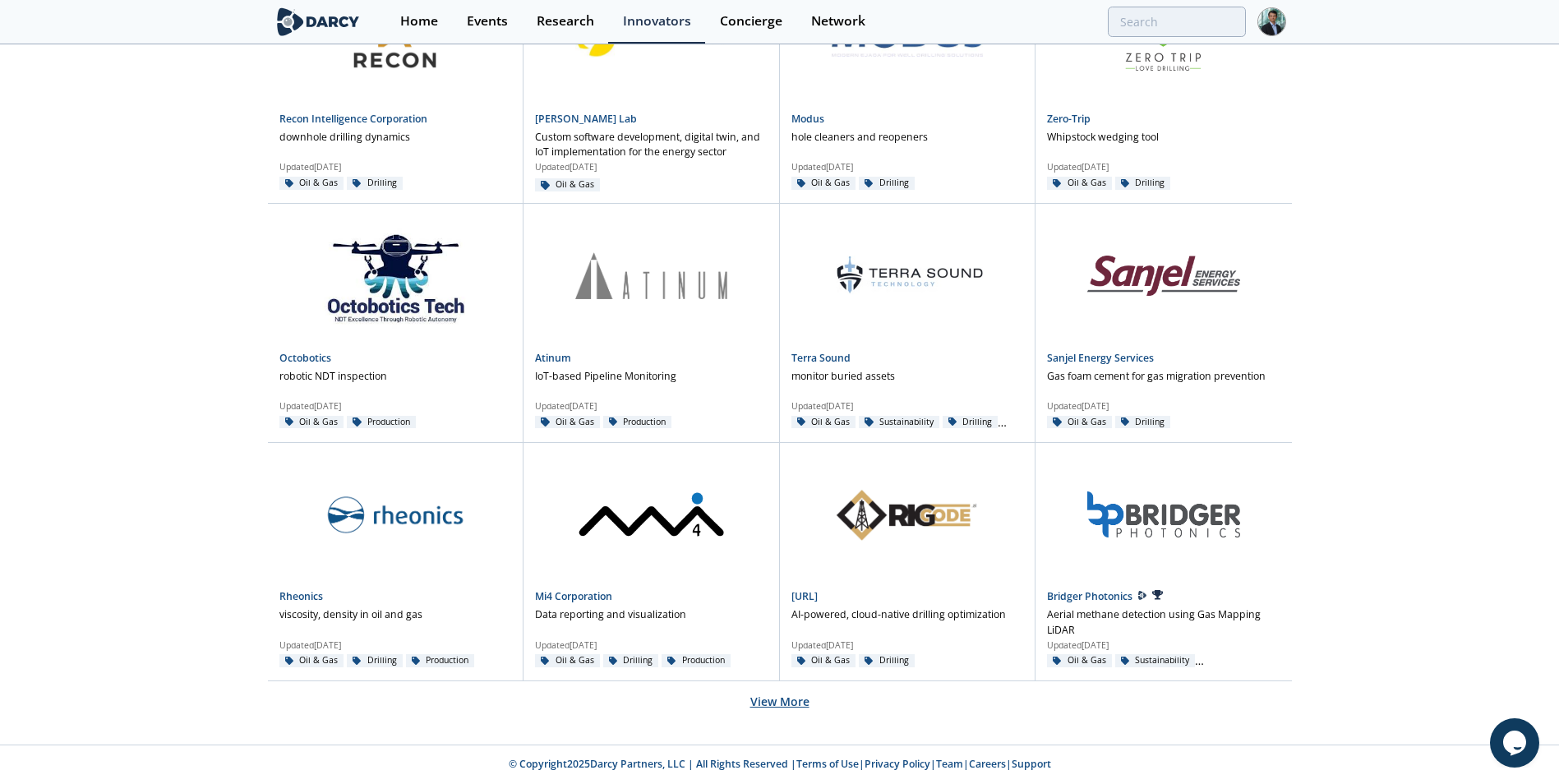
click at [766, 703] on button "View More" at bounding box center [780, 701] width 59 height 40
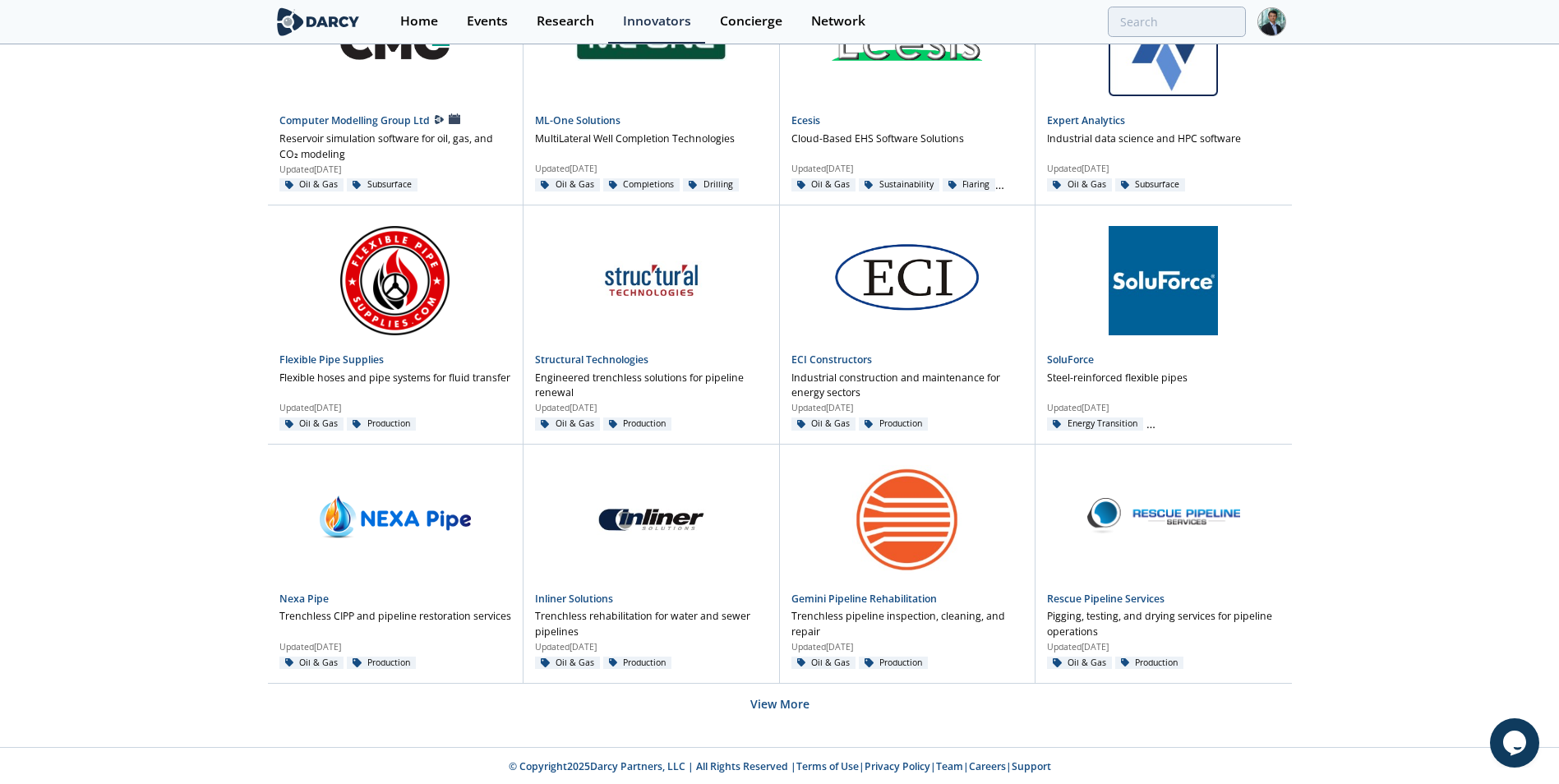
scroll to position [2344, 0]
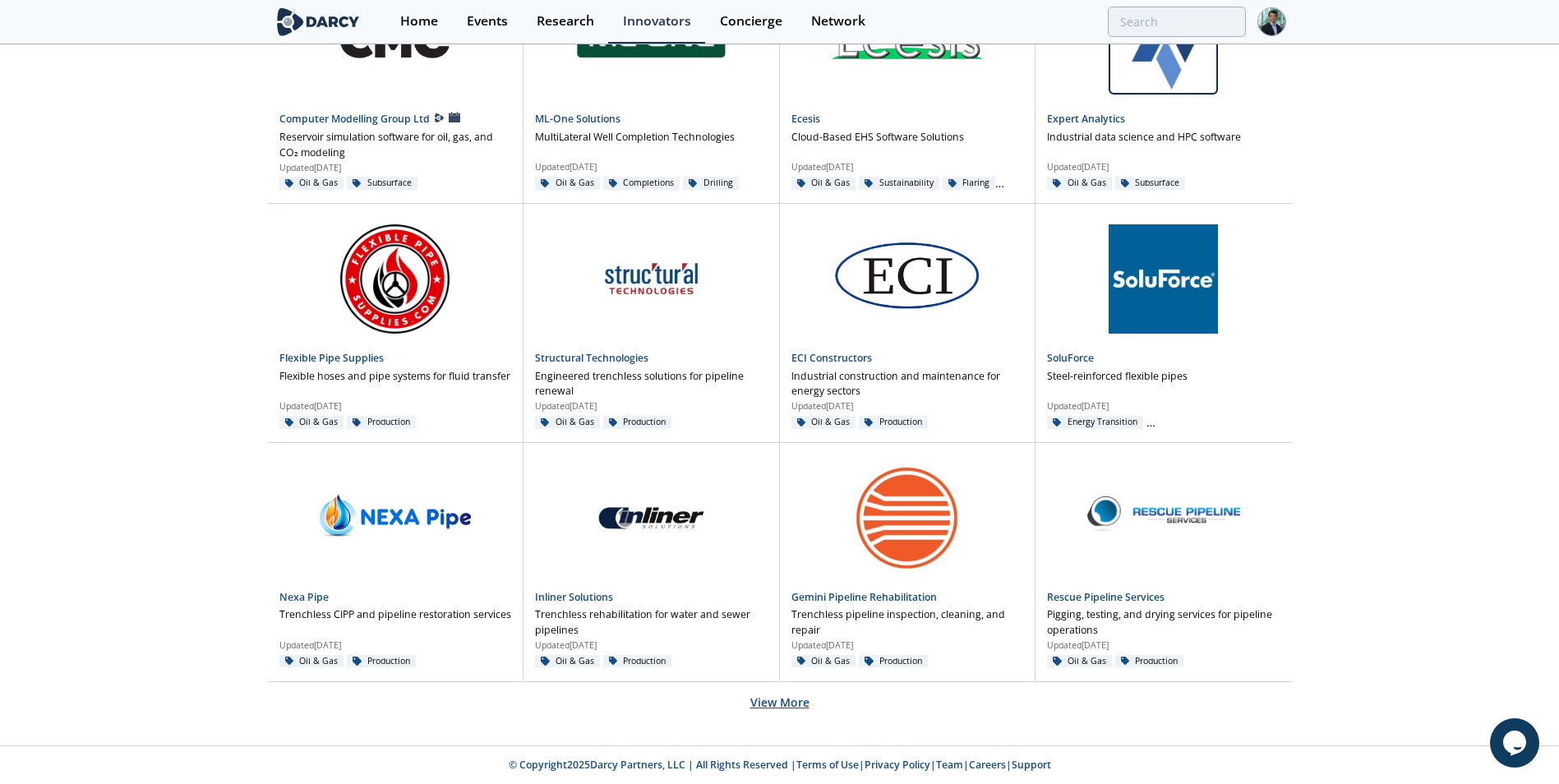
click at [762, 704] on button "View More" at bounding box center [780, 702] width 59 height 40
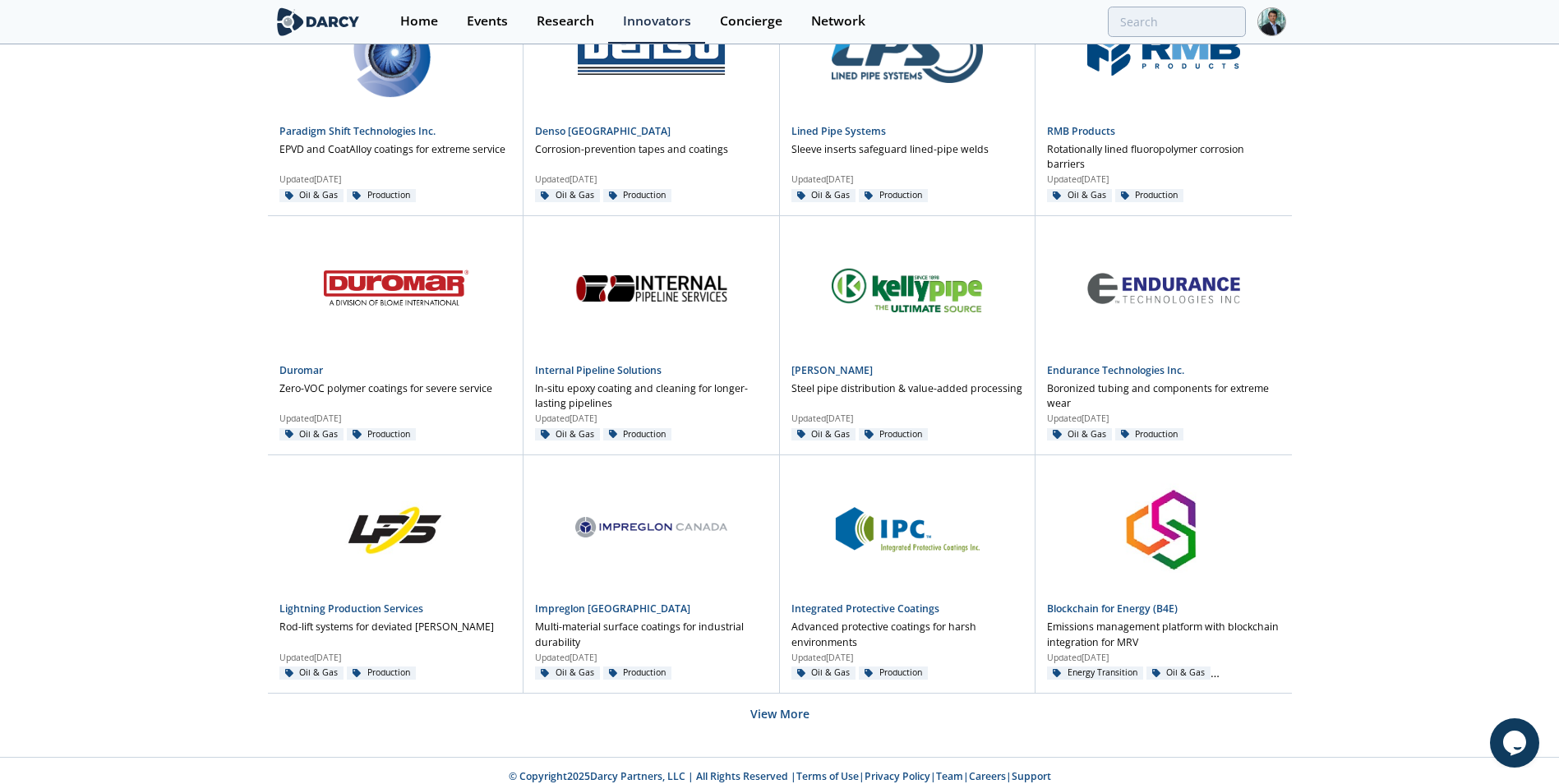
scroll to position [3778, 0]
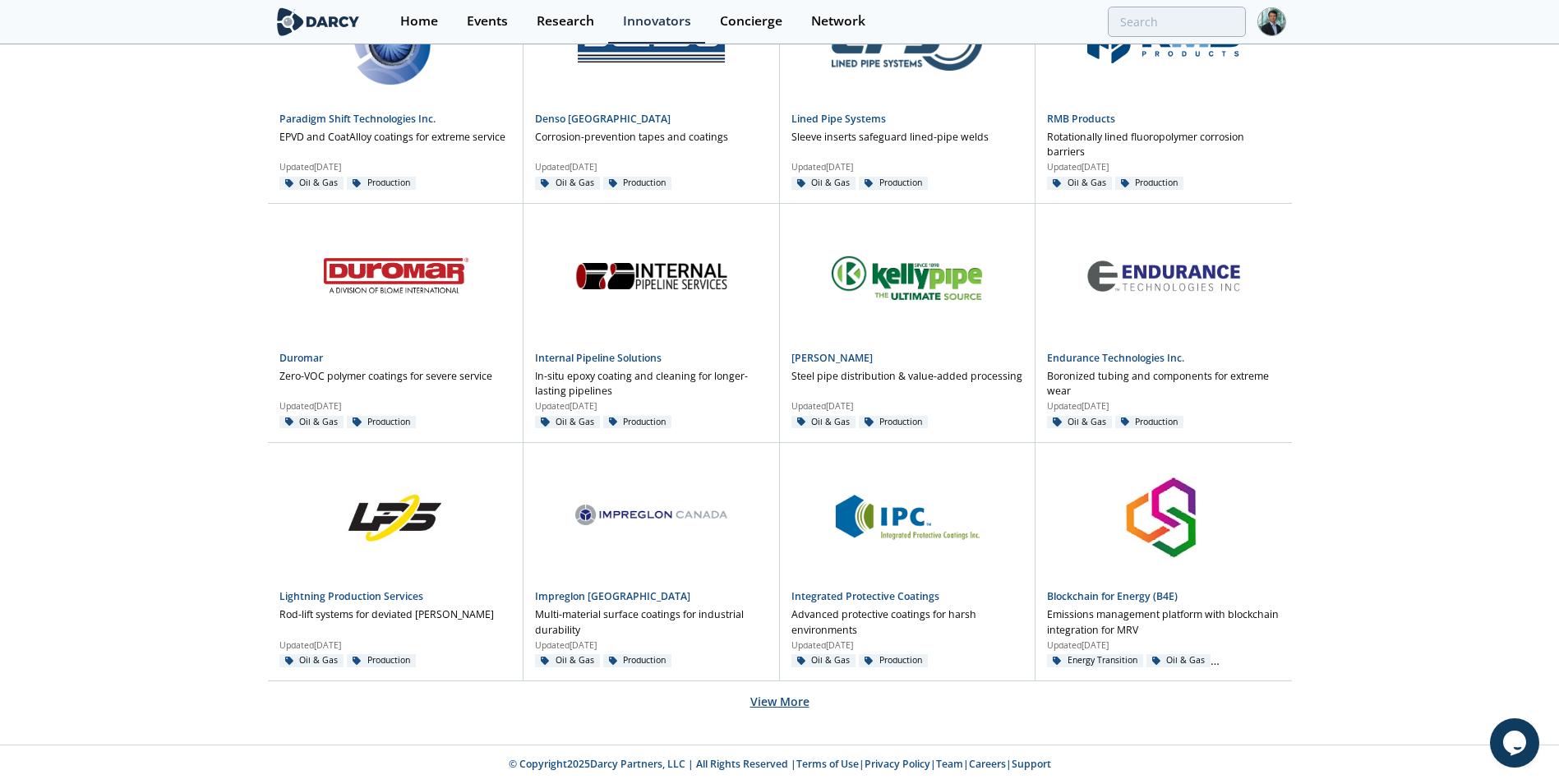
click at [784, 705] on button "View More" at bounding box center [780, 701] width 59 height 40
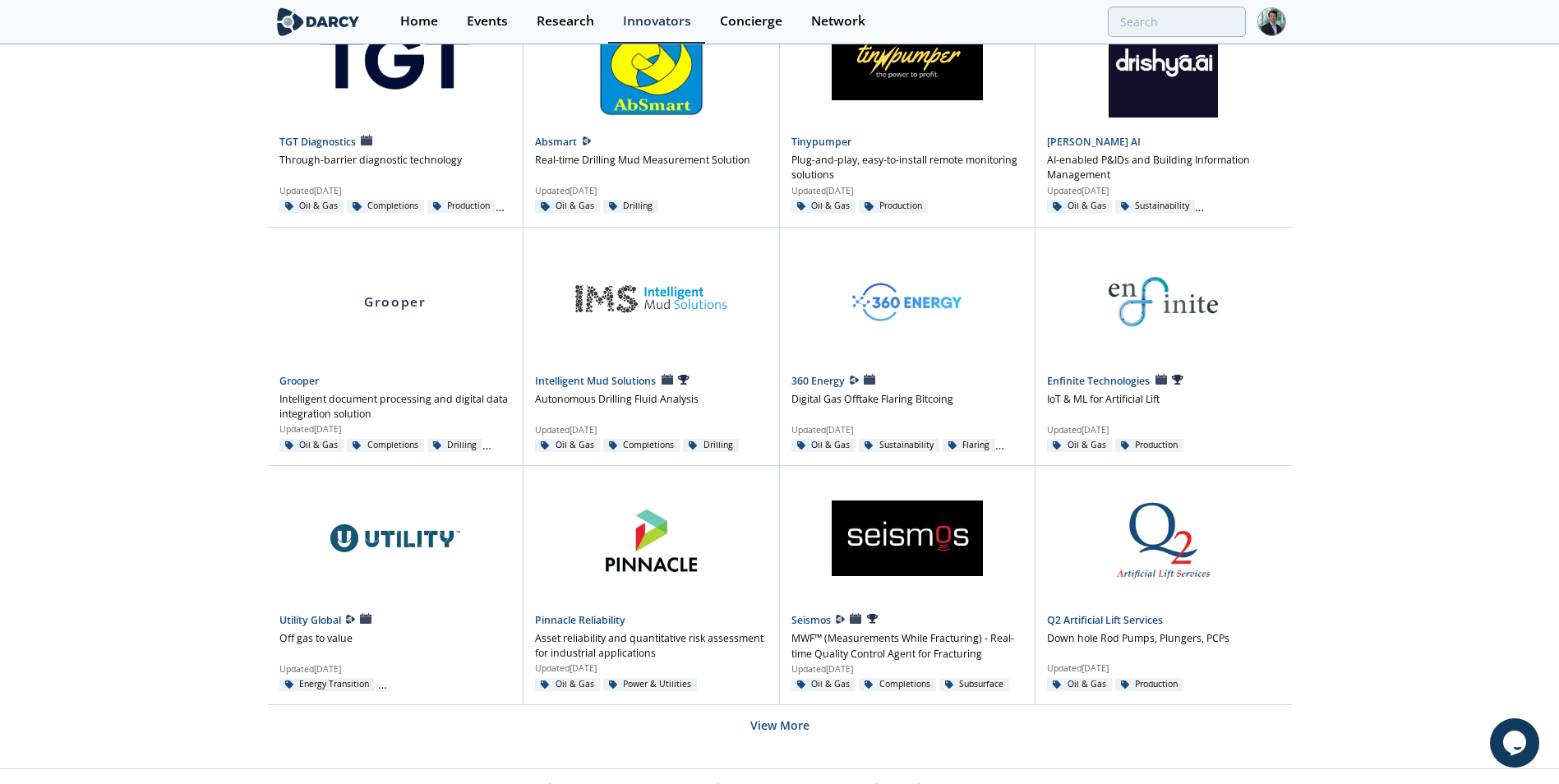
scroll to position [5212, 0]
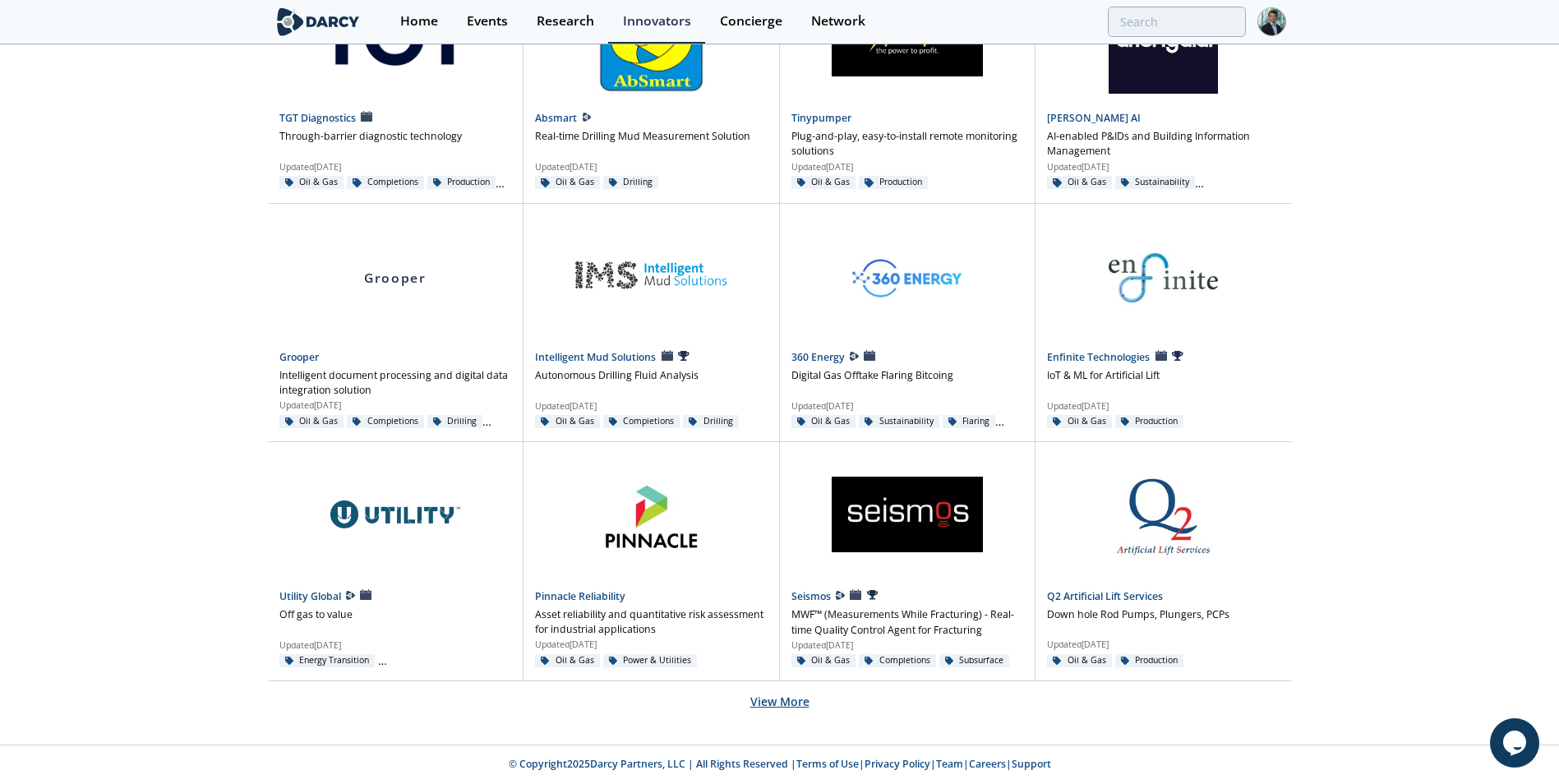
drag, startPoint x: 785, startPoint y: 697, endPoint x: 1018, endPoint y: 695, distance: 233.0
click at [786, 696] on button "View More" at bounding box center [780, 701] width 59 height 40
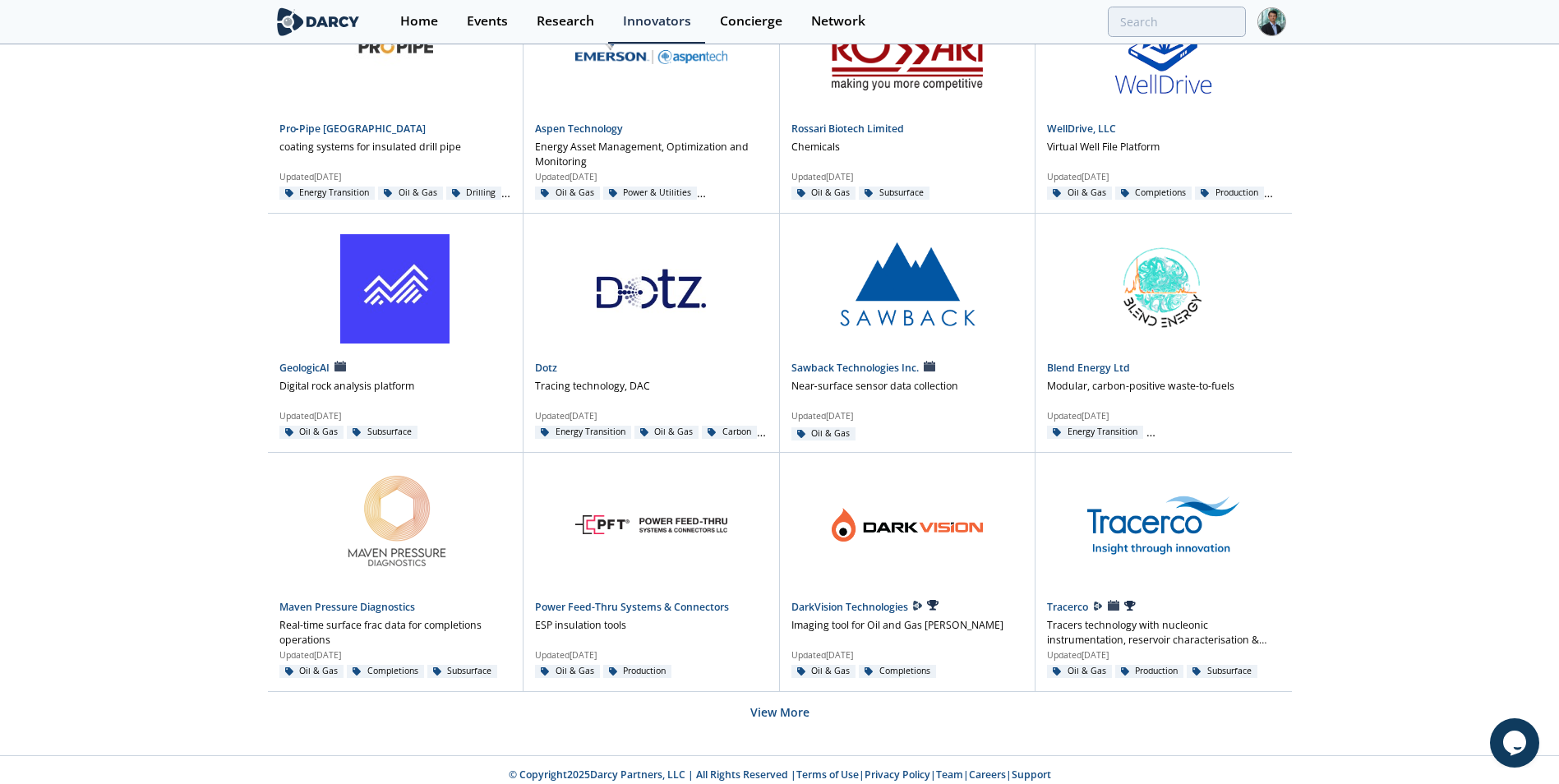
scroll to position [6646, 0]
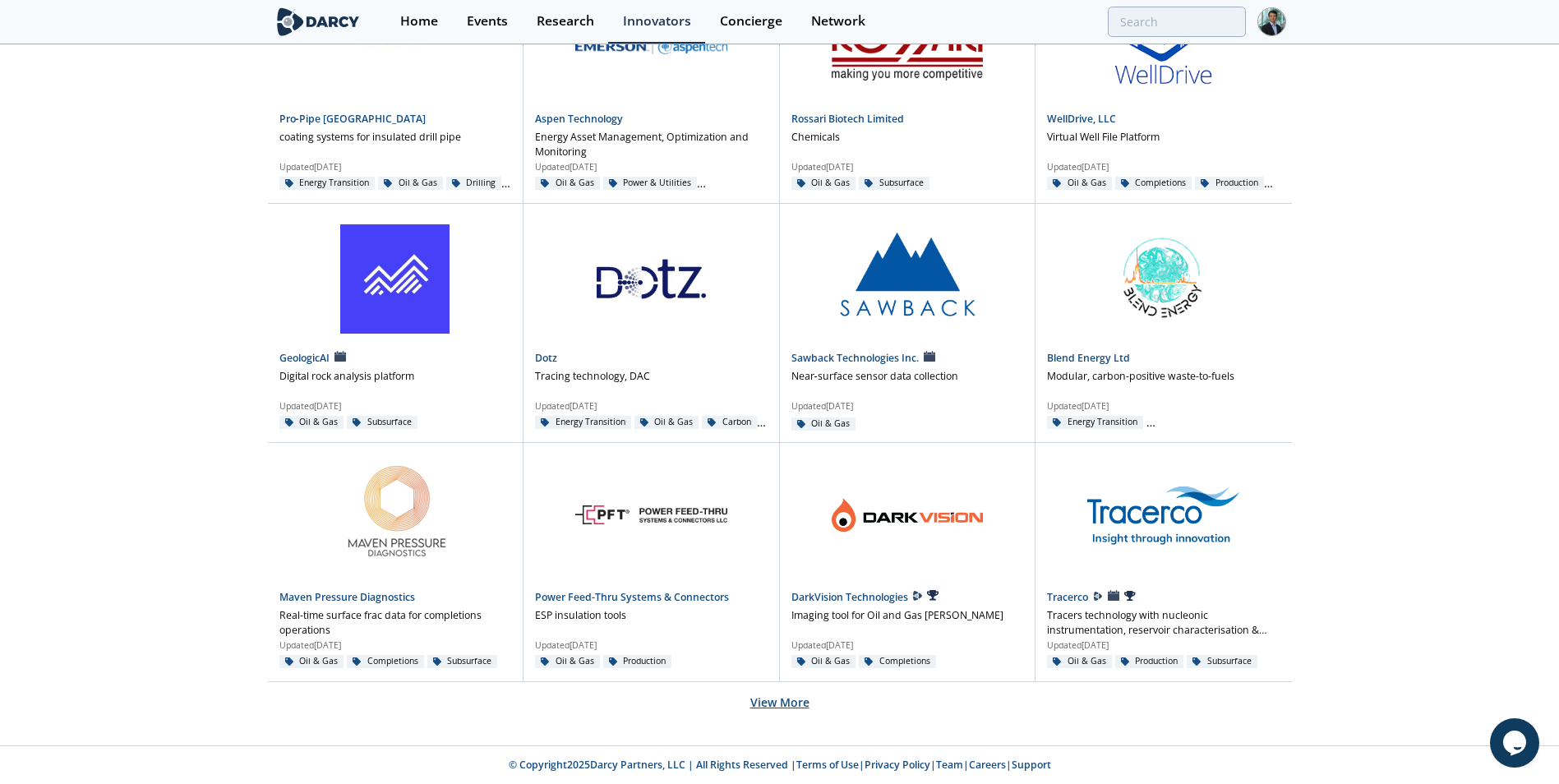
click at [784, 696] on button "View More" at bounding box center [780, 702] width 59 height 40
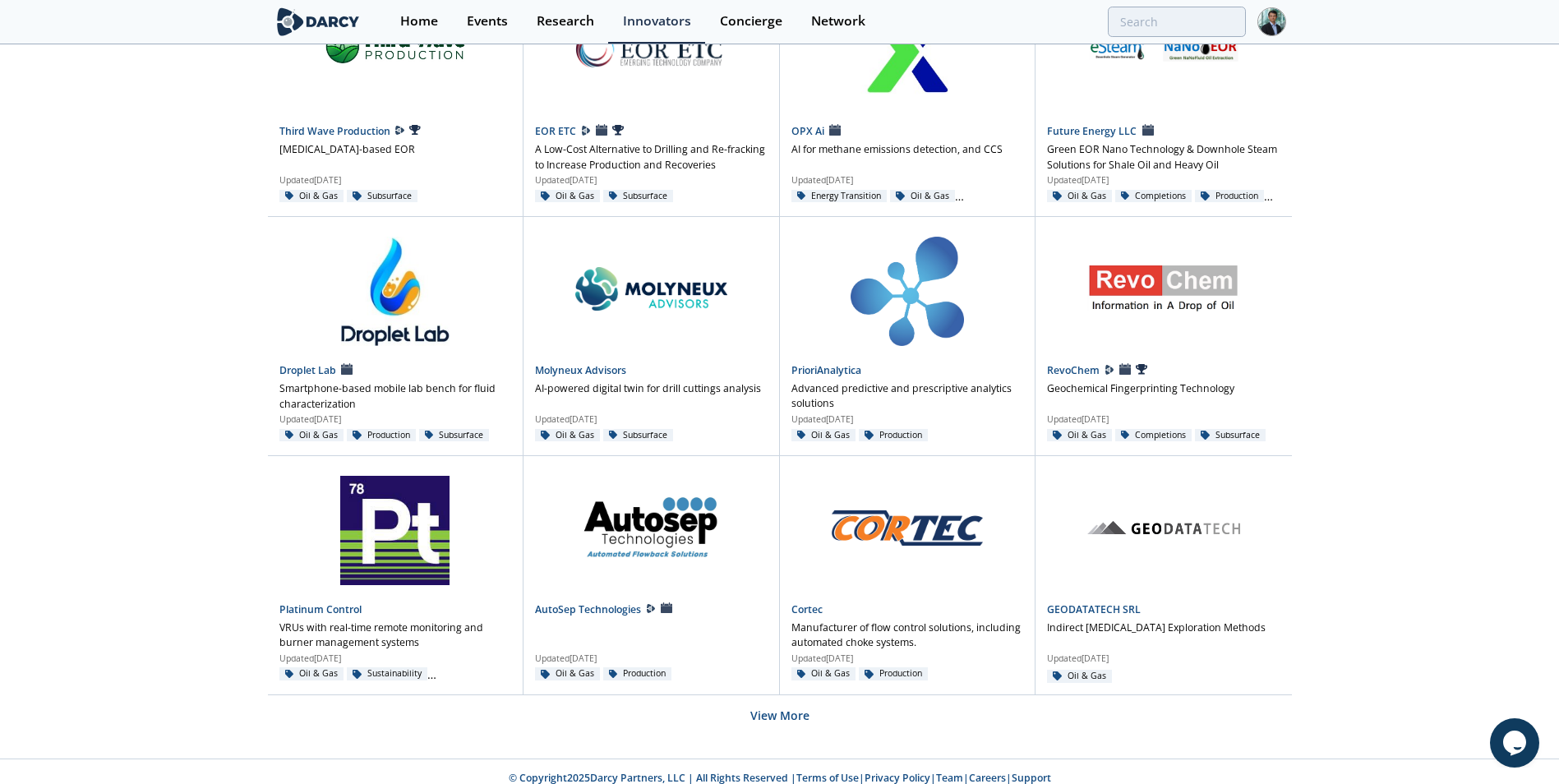
scroll to position [8081, 0]
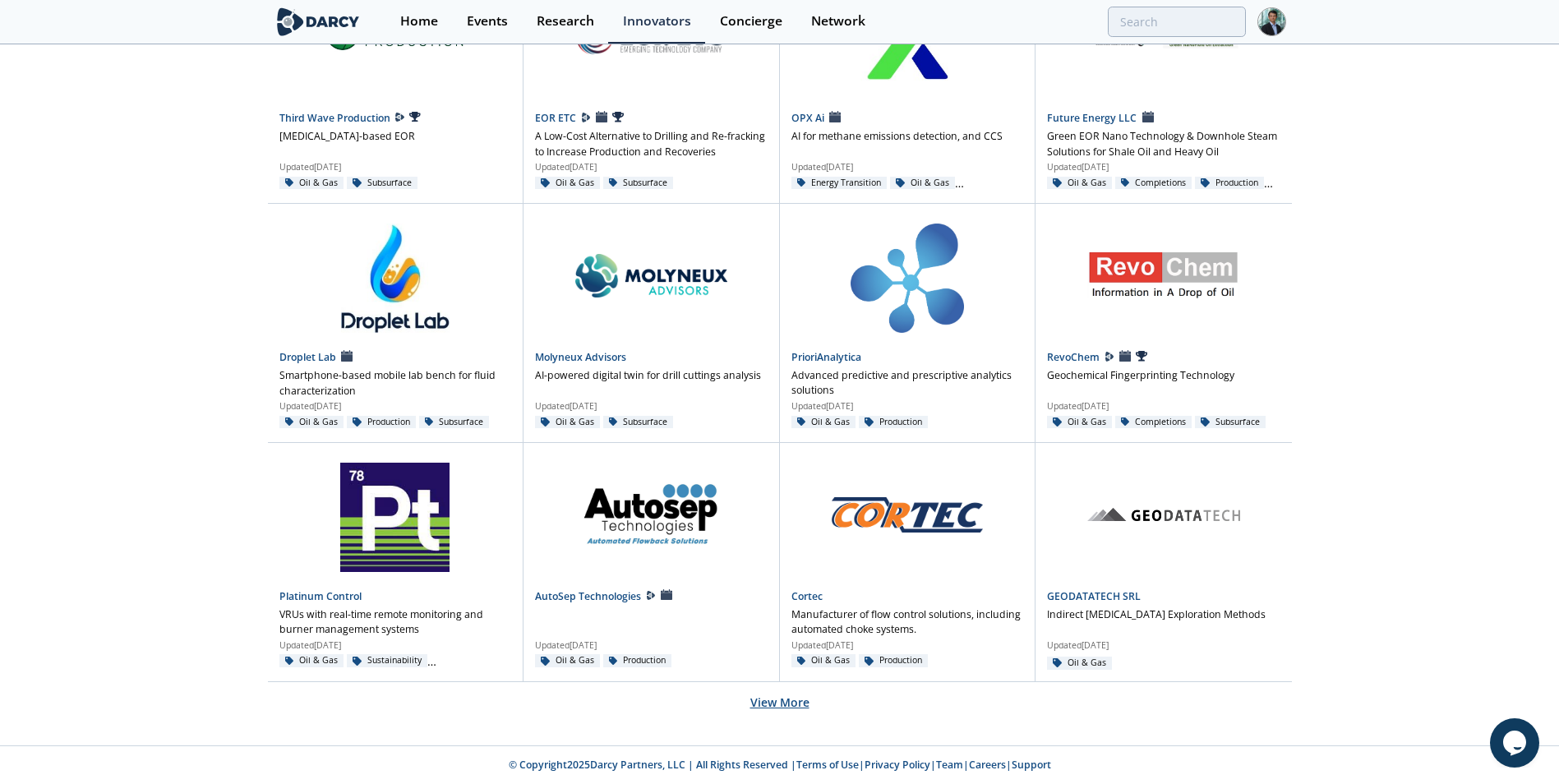
click at [794, 702] on button "View More" at bounding box center [780, 702] width 59 height 40
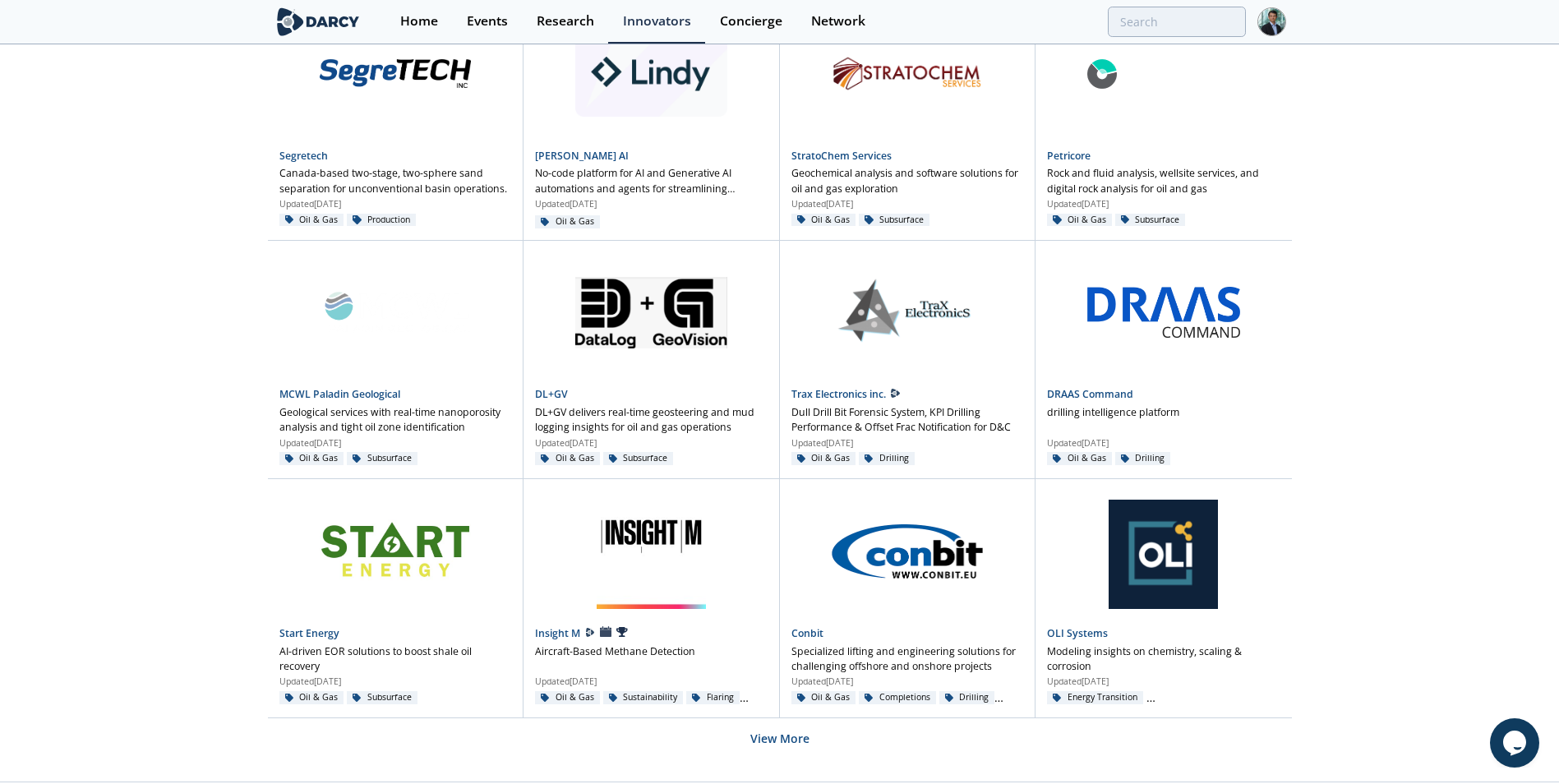
scroll to position [9515, 0]
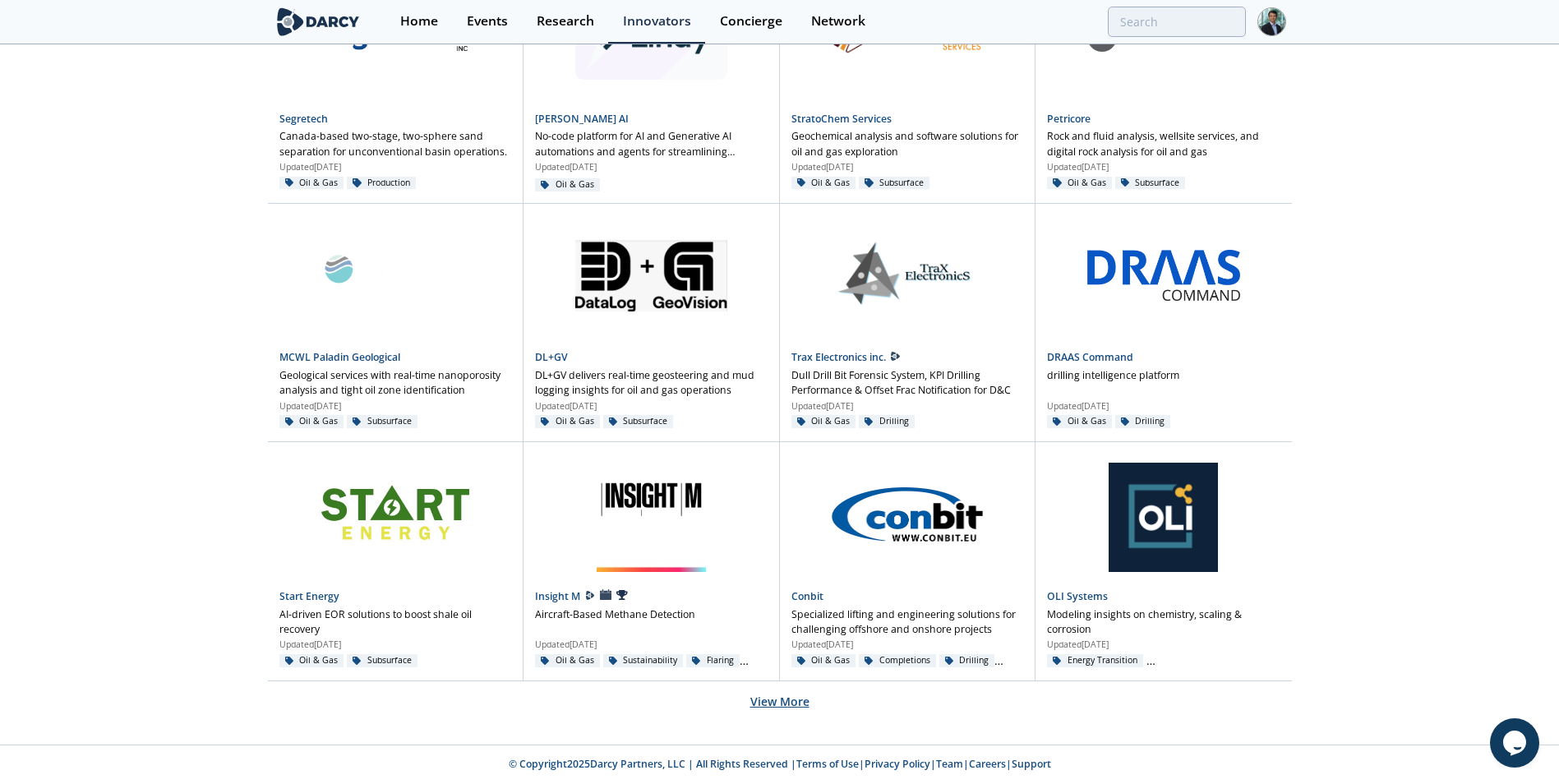
click at [787, 701] on button "View More" at bounding box center [780, 701] width 59 height 40
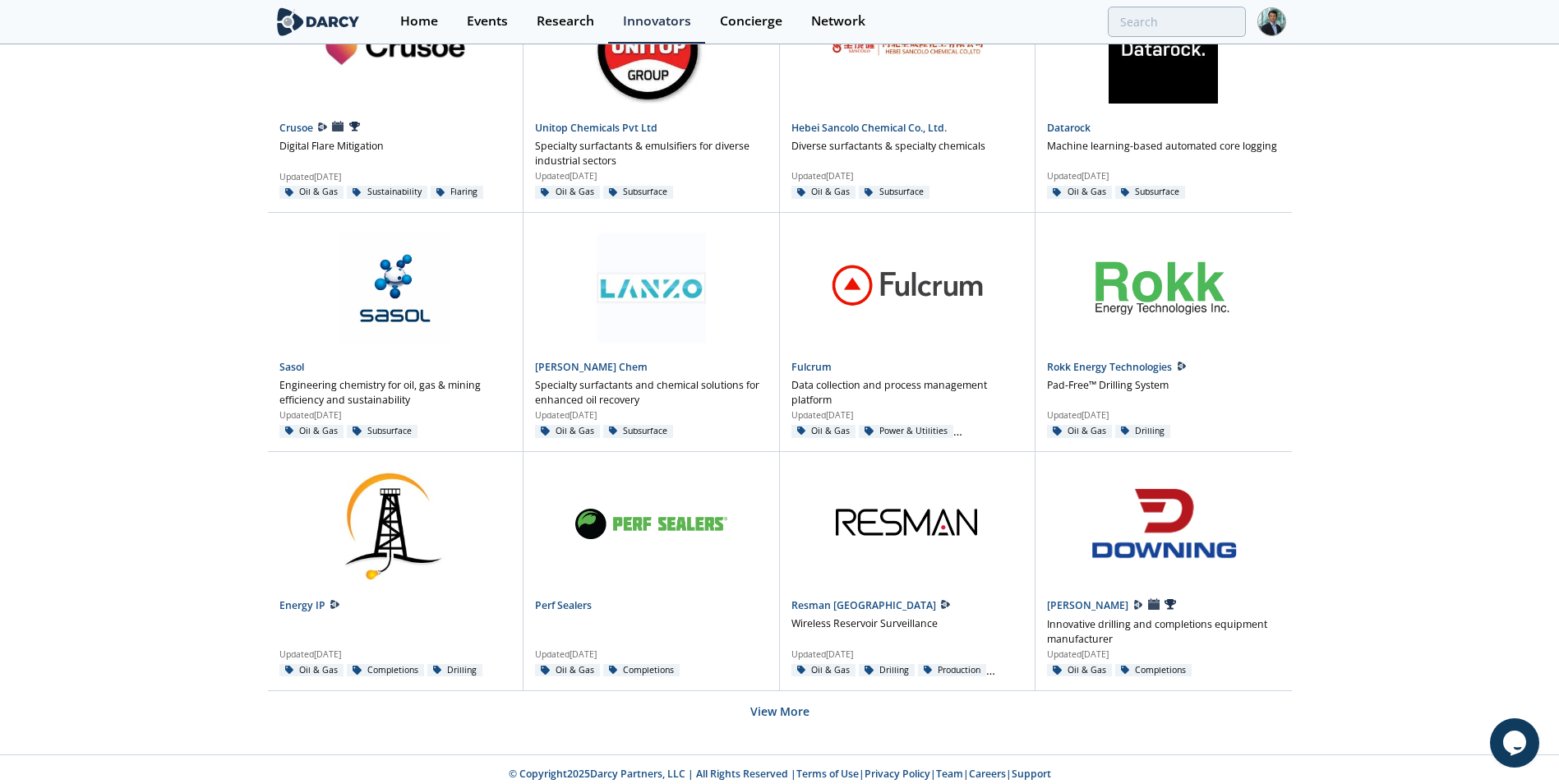
scroll to position [10948, 0]
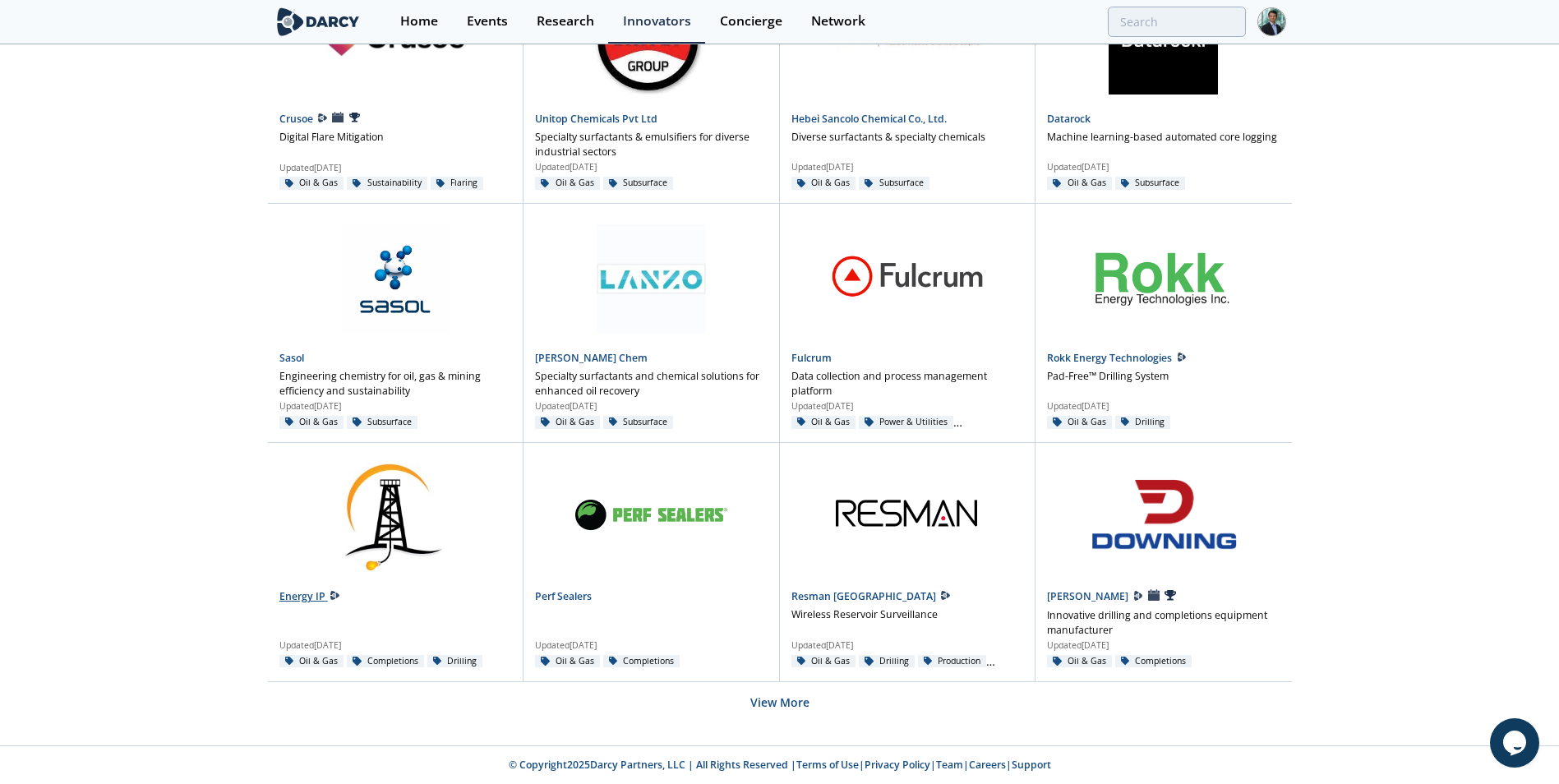
click at [298, 598] on link "Energy IP" at bounding box center [303, 596] width 48 height 14
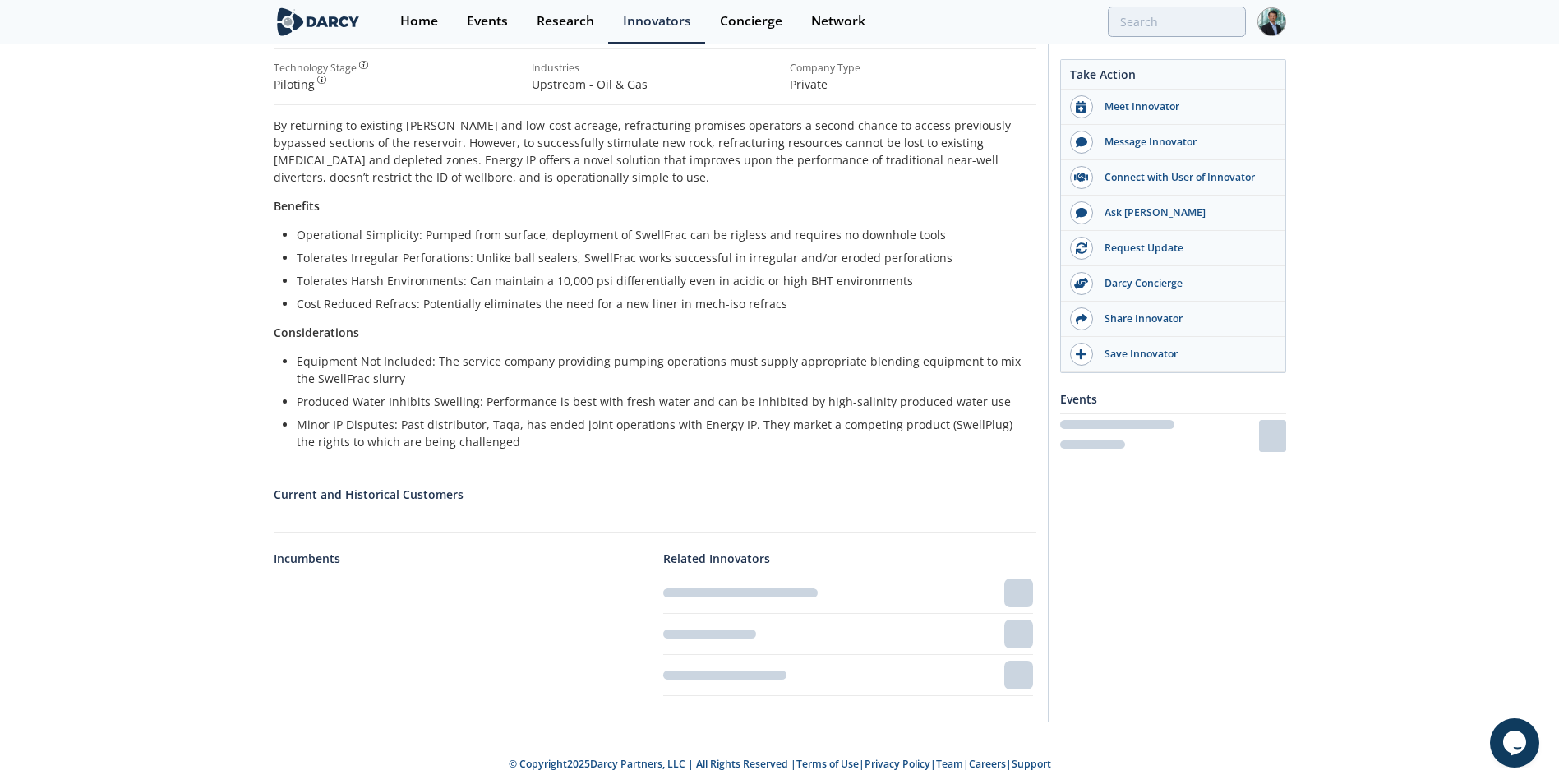
scroll to position [318, 0]
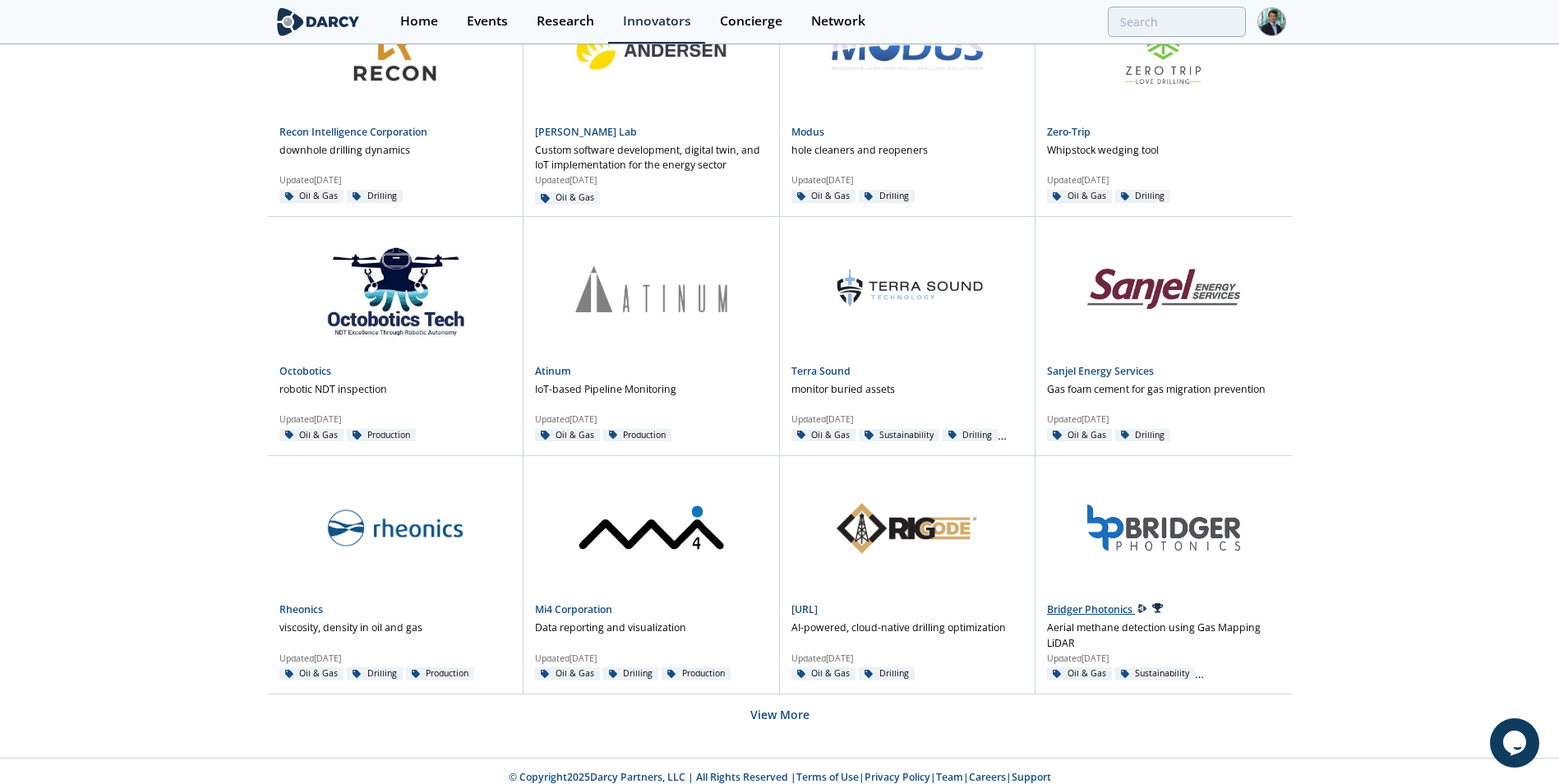
scroll to position [912, 0]
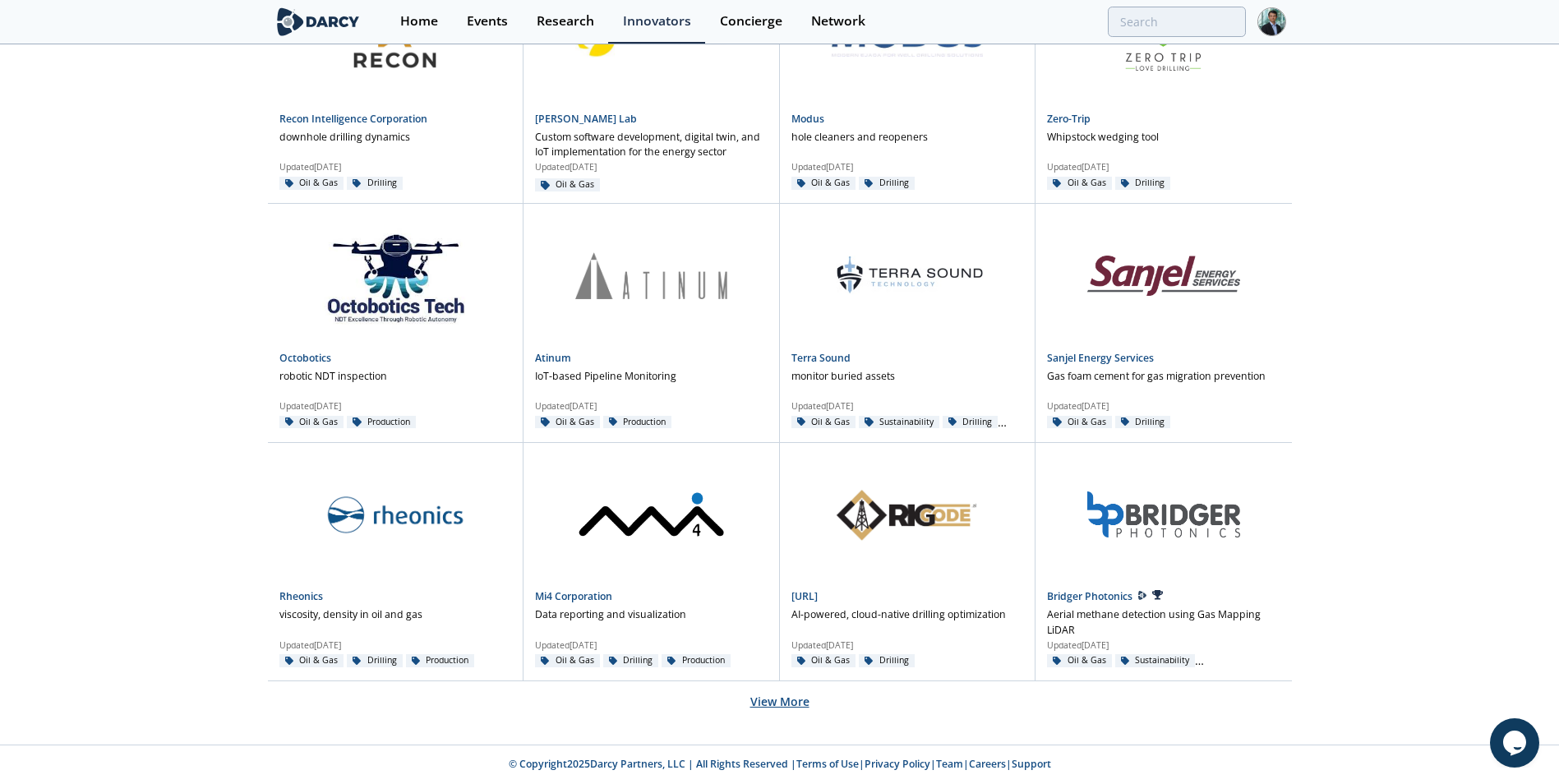
click at [772, 709] on button "View More" at bounding box center [780, 701] width 59 height 40
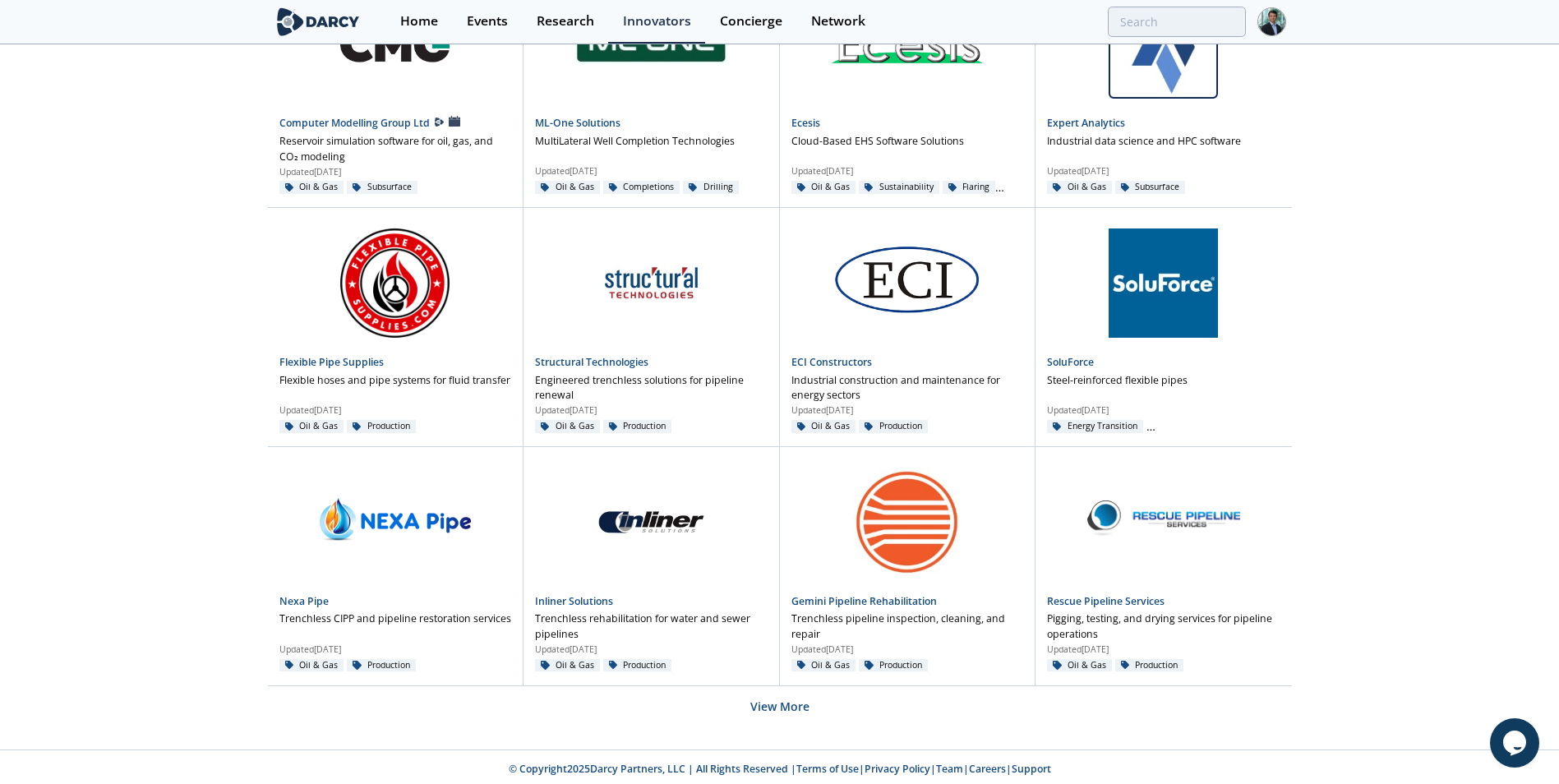
scroll to position [2344, 0]
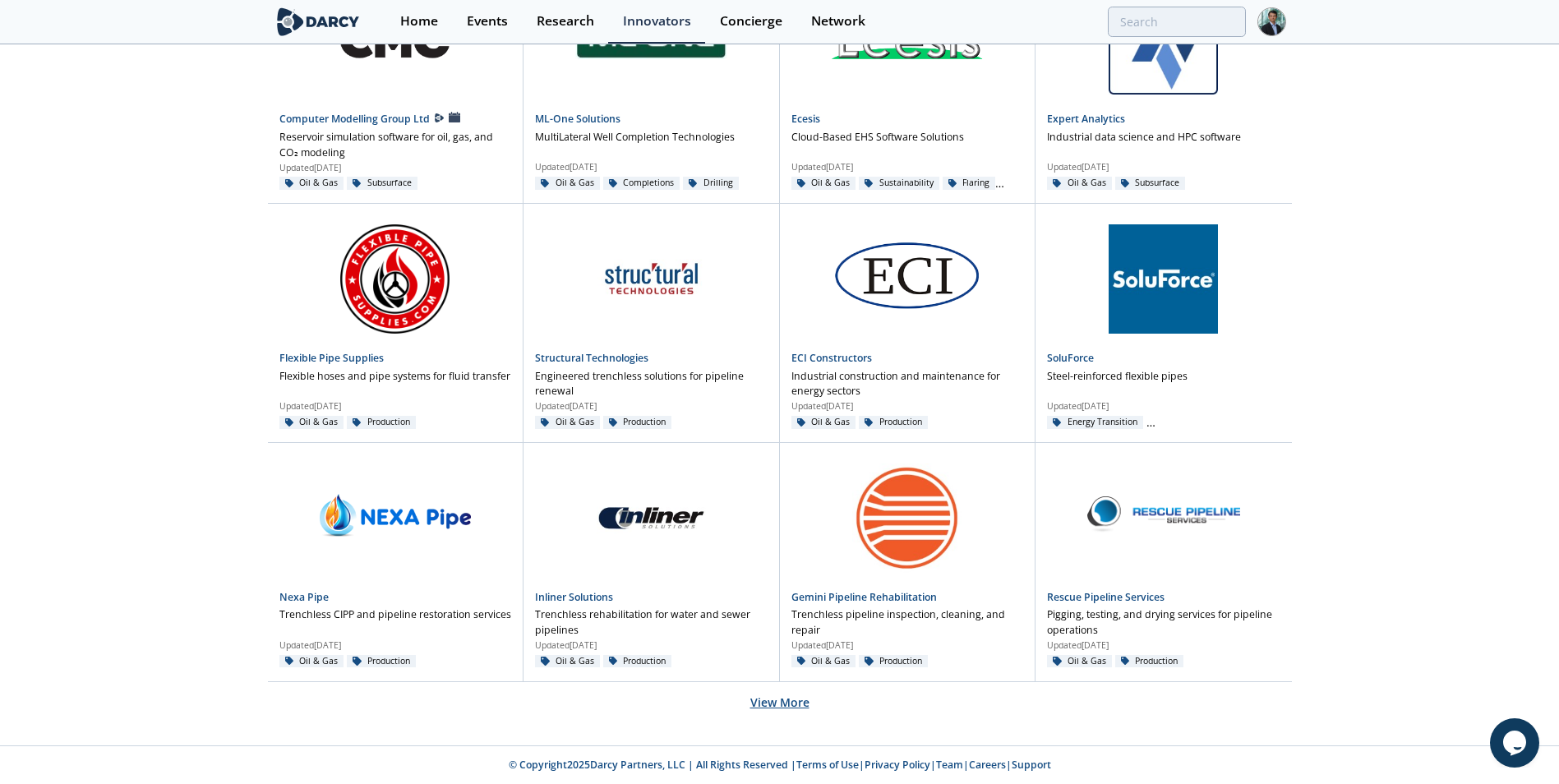
click at [782, 705] on button "View More" at bounding box center [780, 702] width 59 height 40
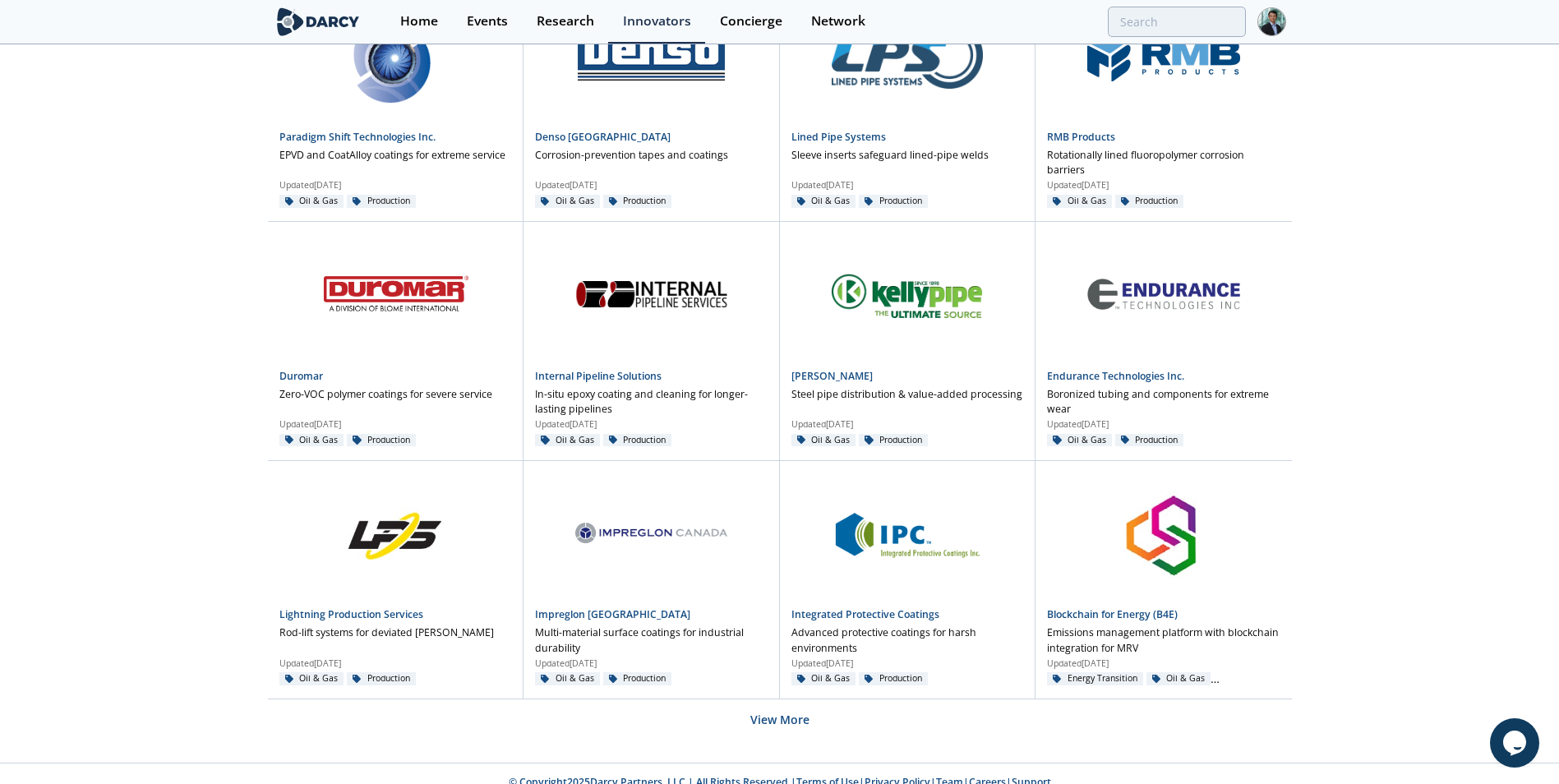
scroll to position [3778, 0]
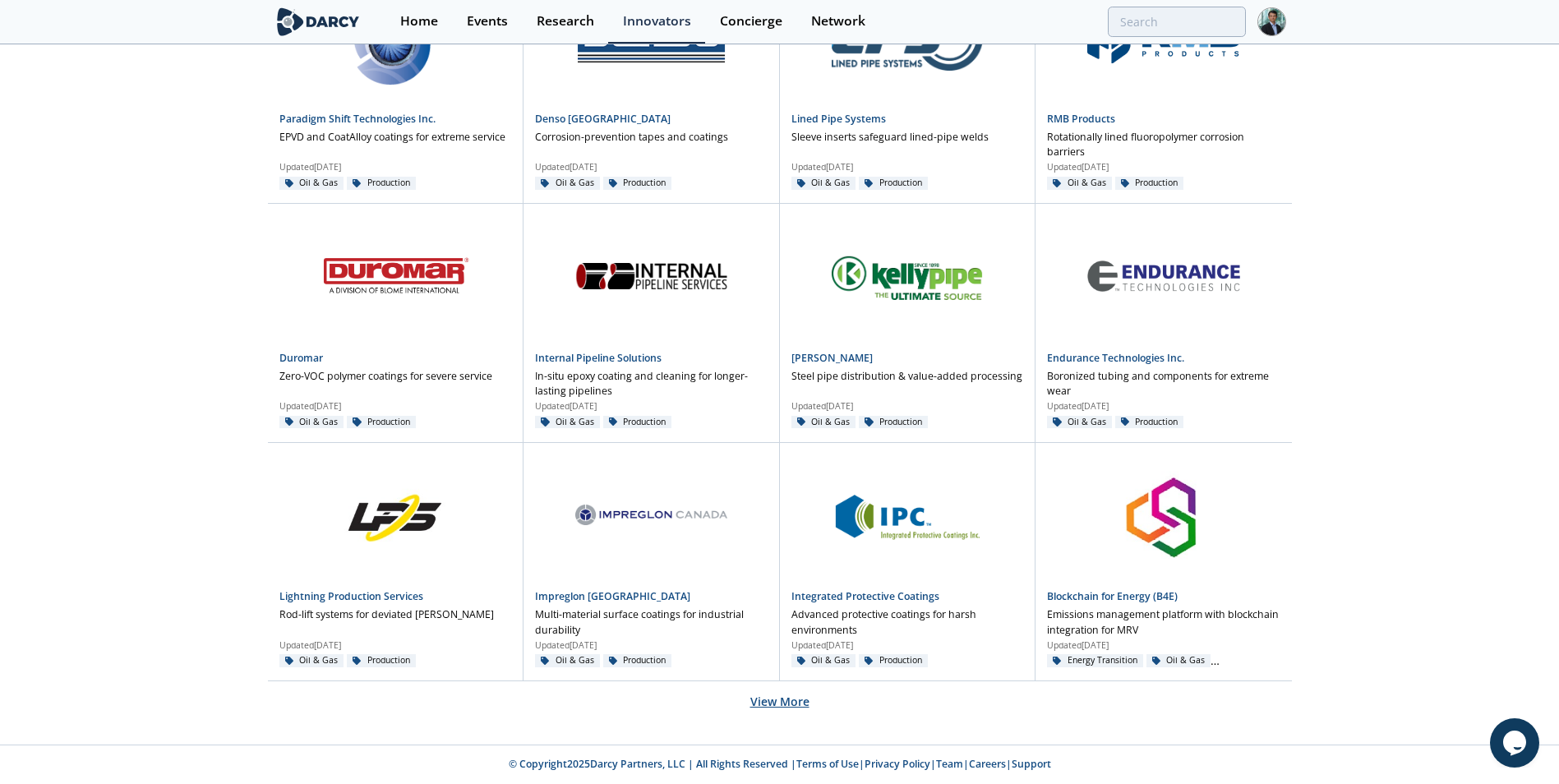
click at [753, 706] on button "View More" at bounding box center [780, 701] width 59 height 40
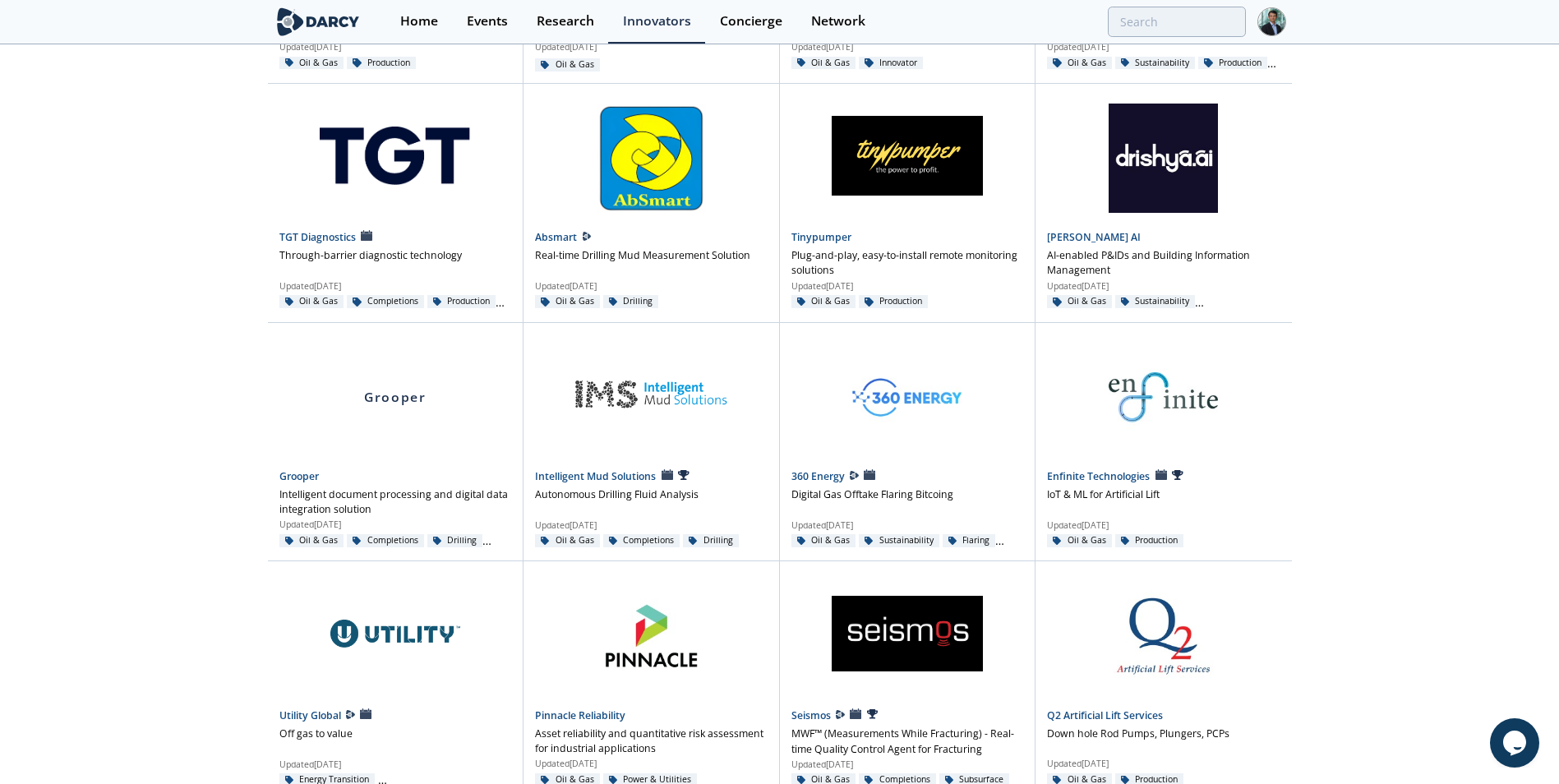
scroll to position [5212, 0]
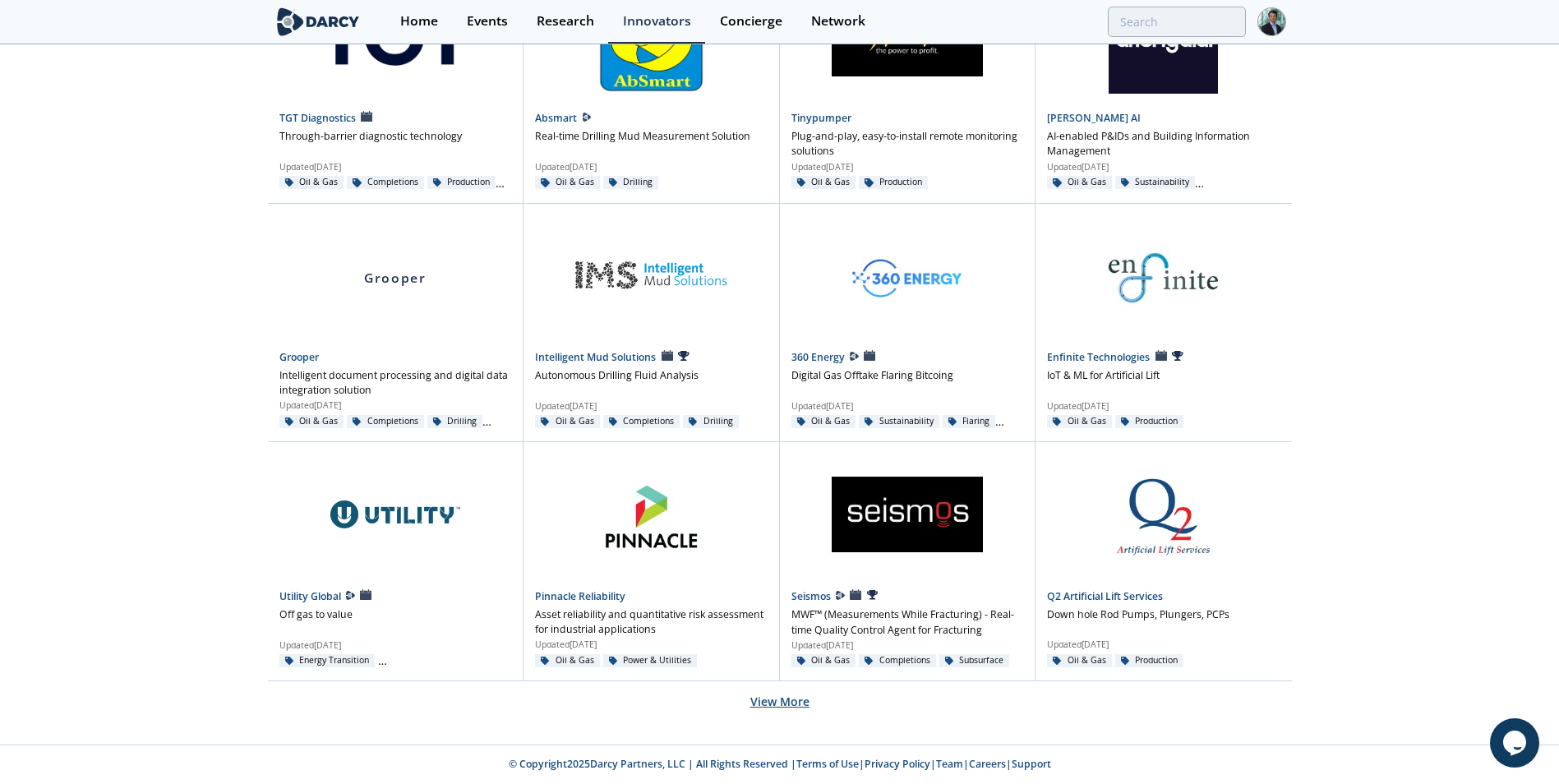
click at [786, 700] on button "View More" at bounding box center [780, 701] width 59 height 40
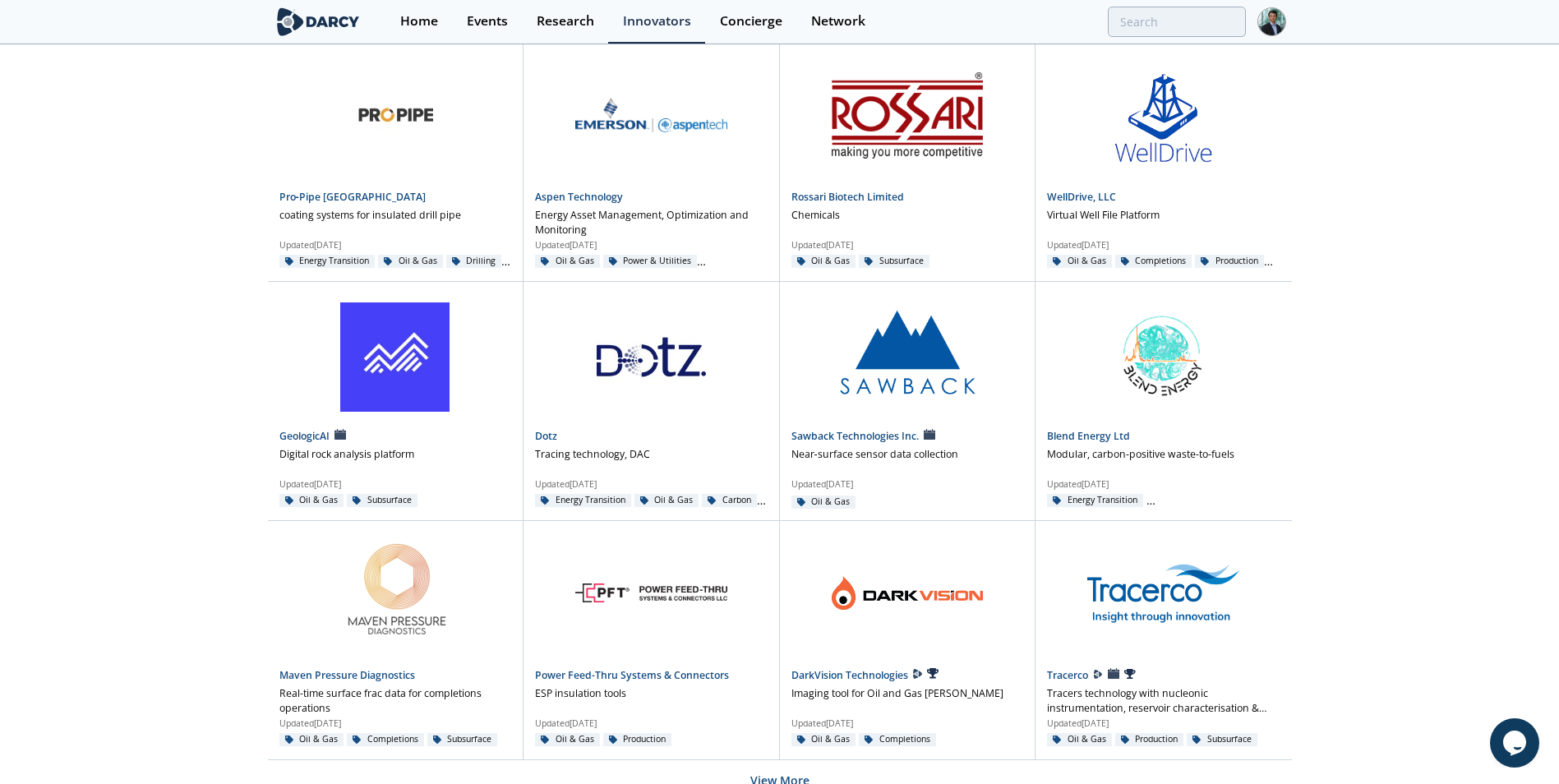
scroll to position [6646, 0]
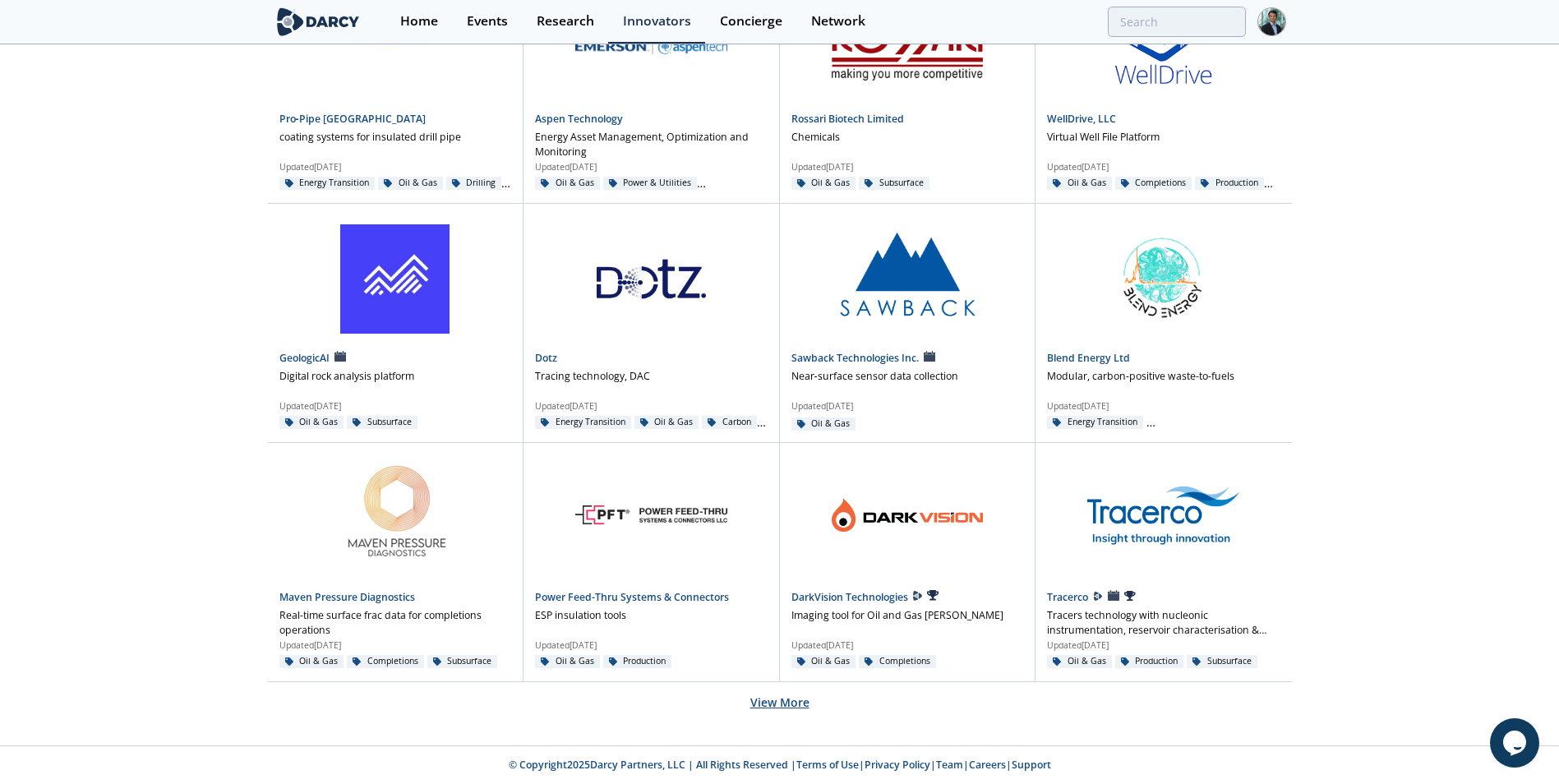
click at [774, 706] on button "View More" at bounding box center [780, 702] width 59 height 40
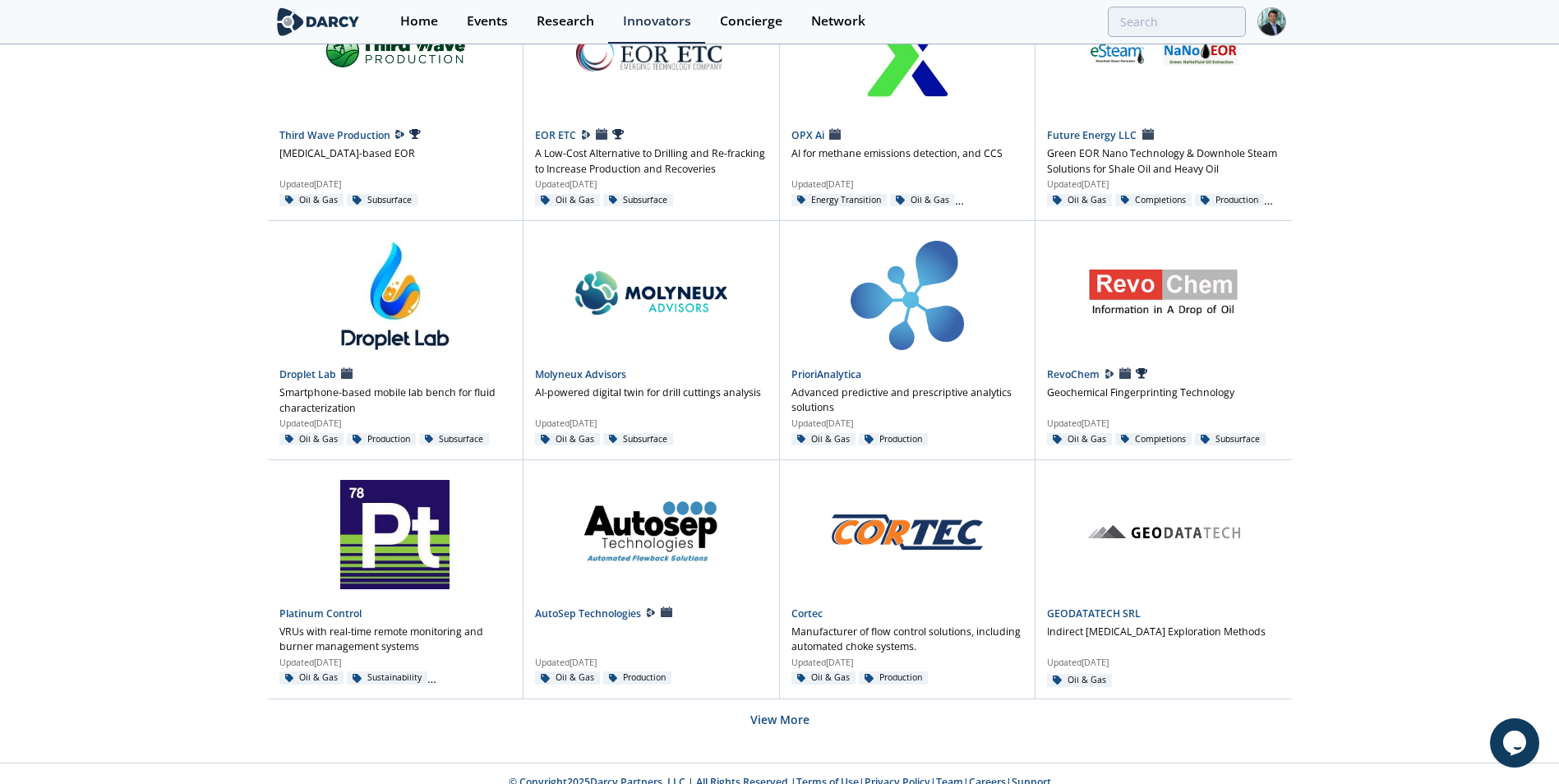
scroll to position [8081, 0]
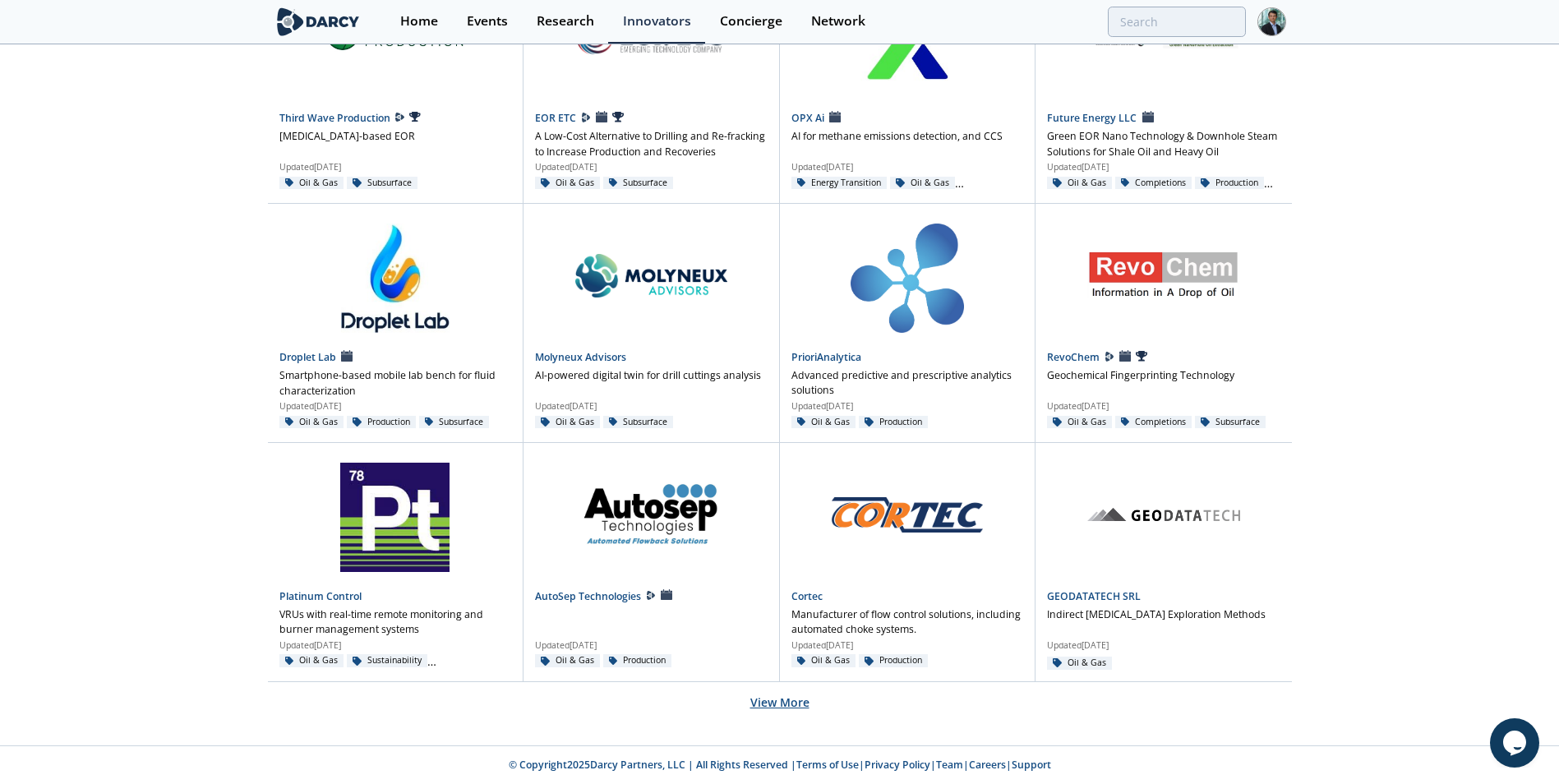
click at [789, 700] on button "View More" at bounding box center [780, 702] width 59 height 40
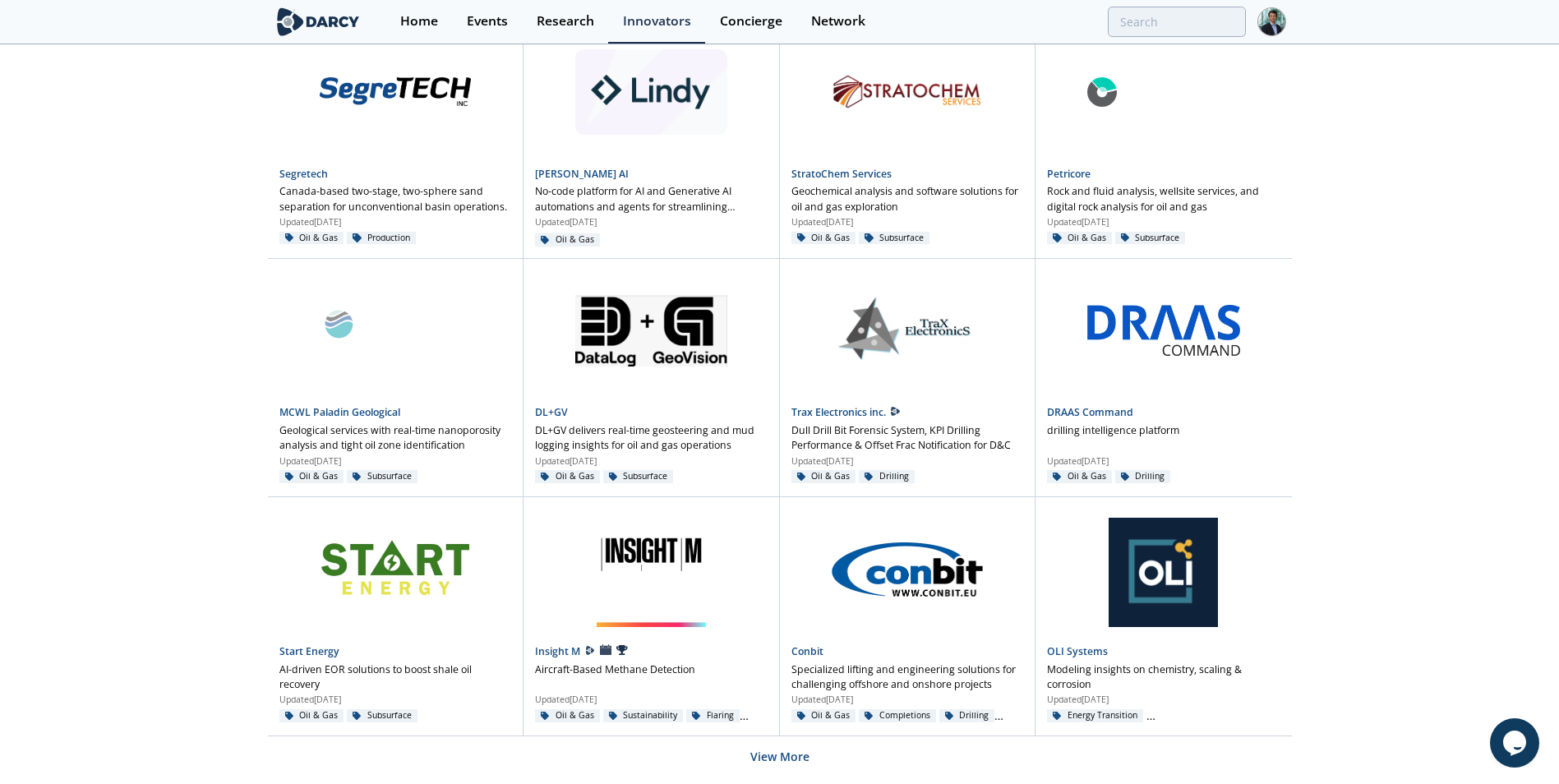
scroll to position [9515, 0]
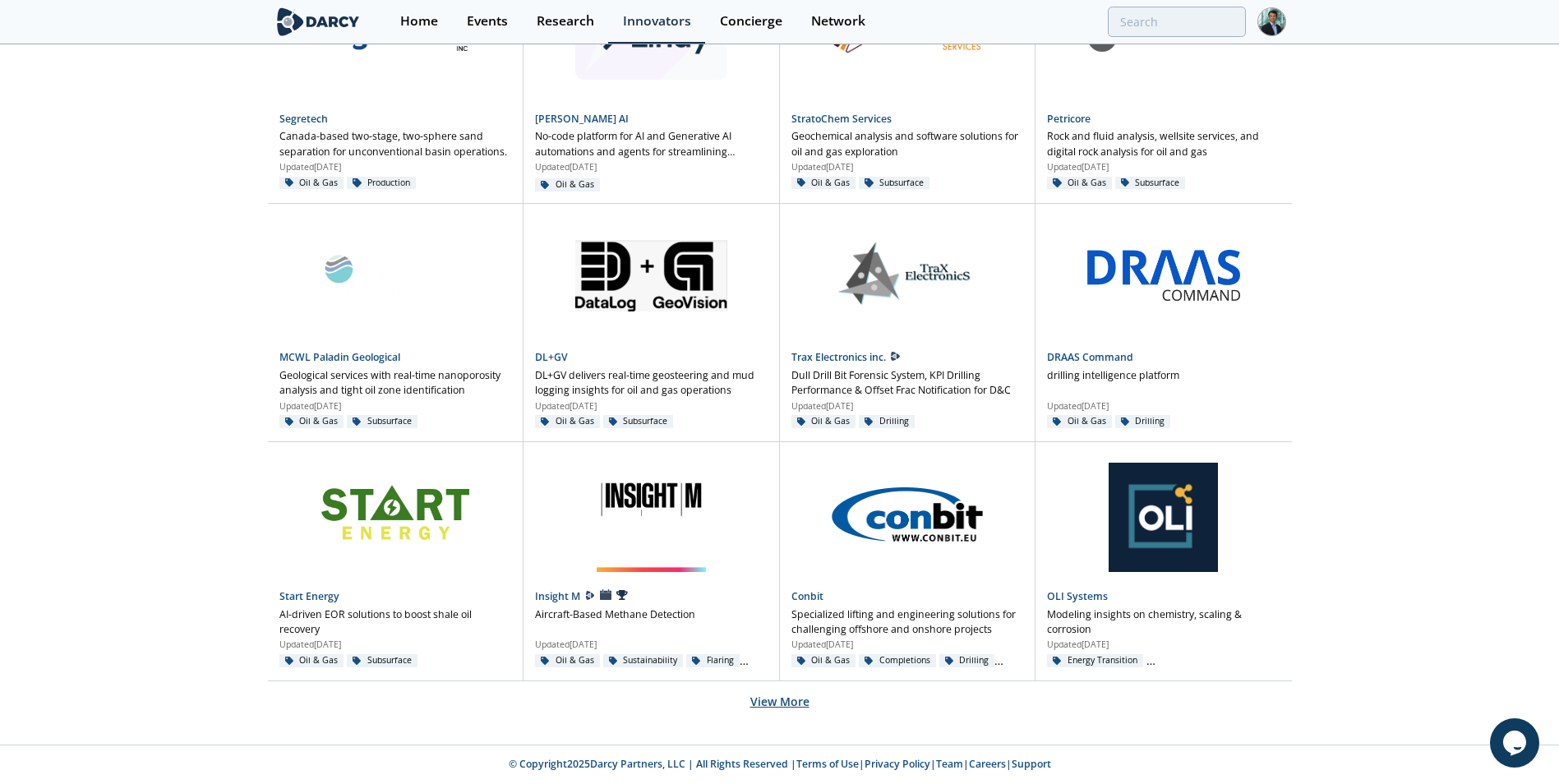
click at [781, 704] on button "View More" at bounding box center [780, 701] width 59 height 40
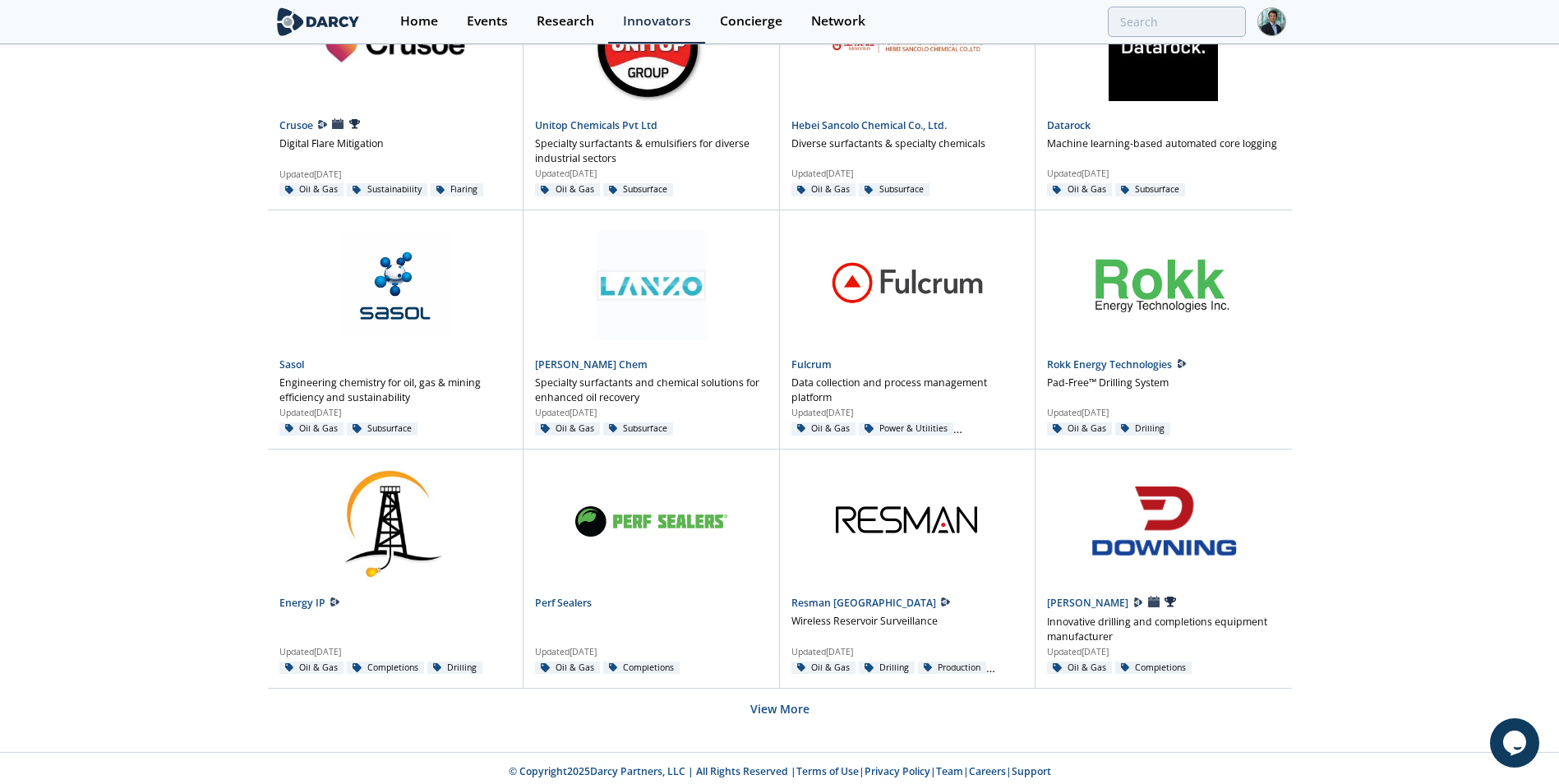
scroll to position [10948, 0]
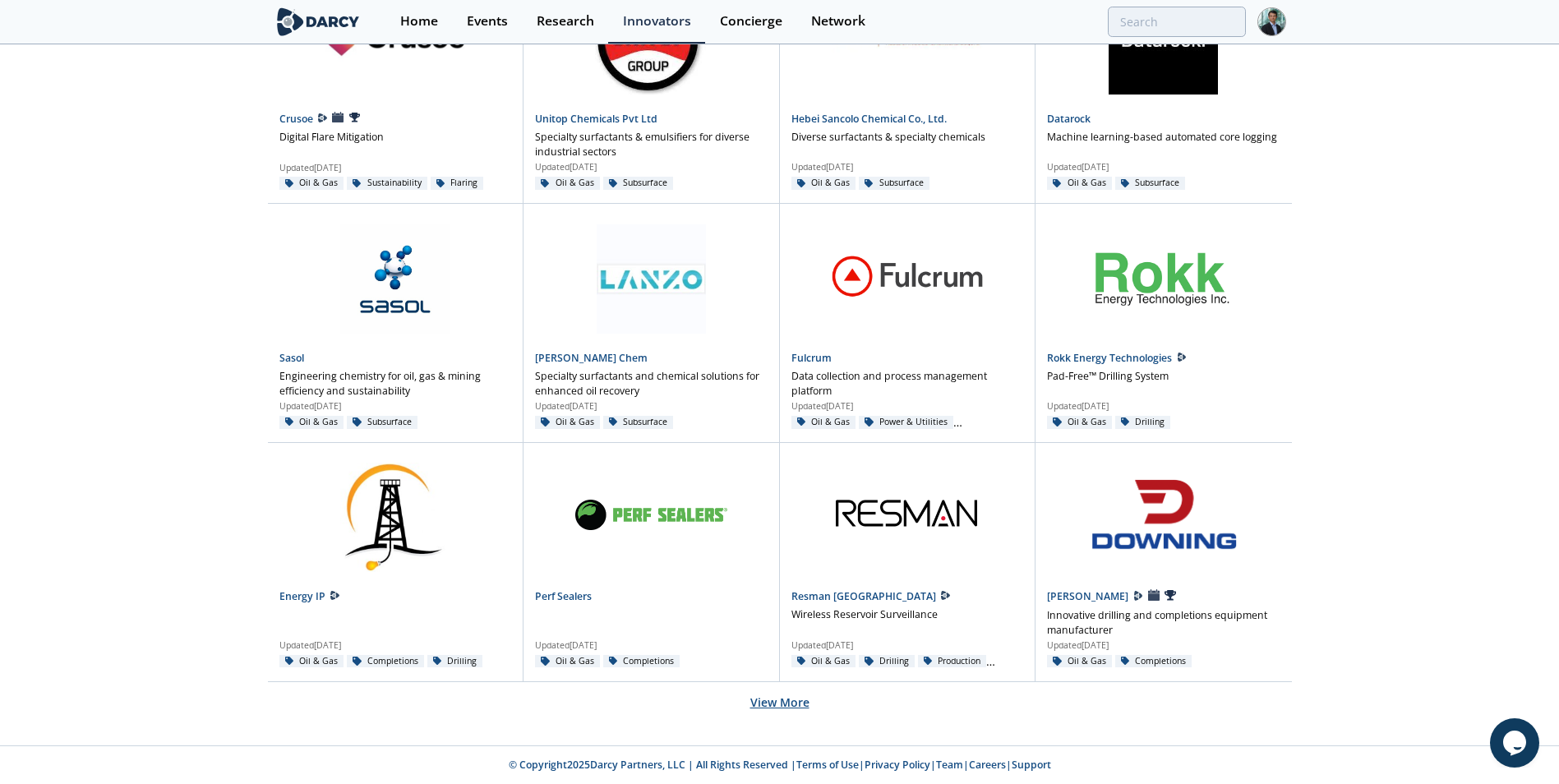
click at [792, 699] on button "View More" at bounding box center [780, 702] width 59 height 40
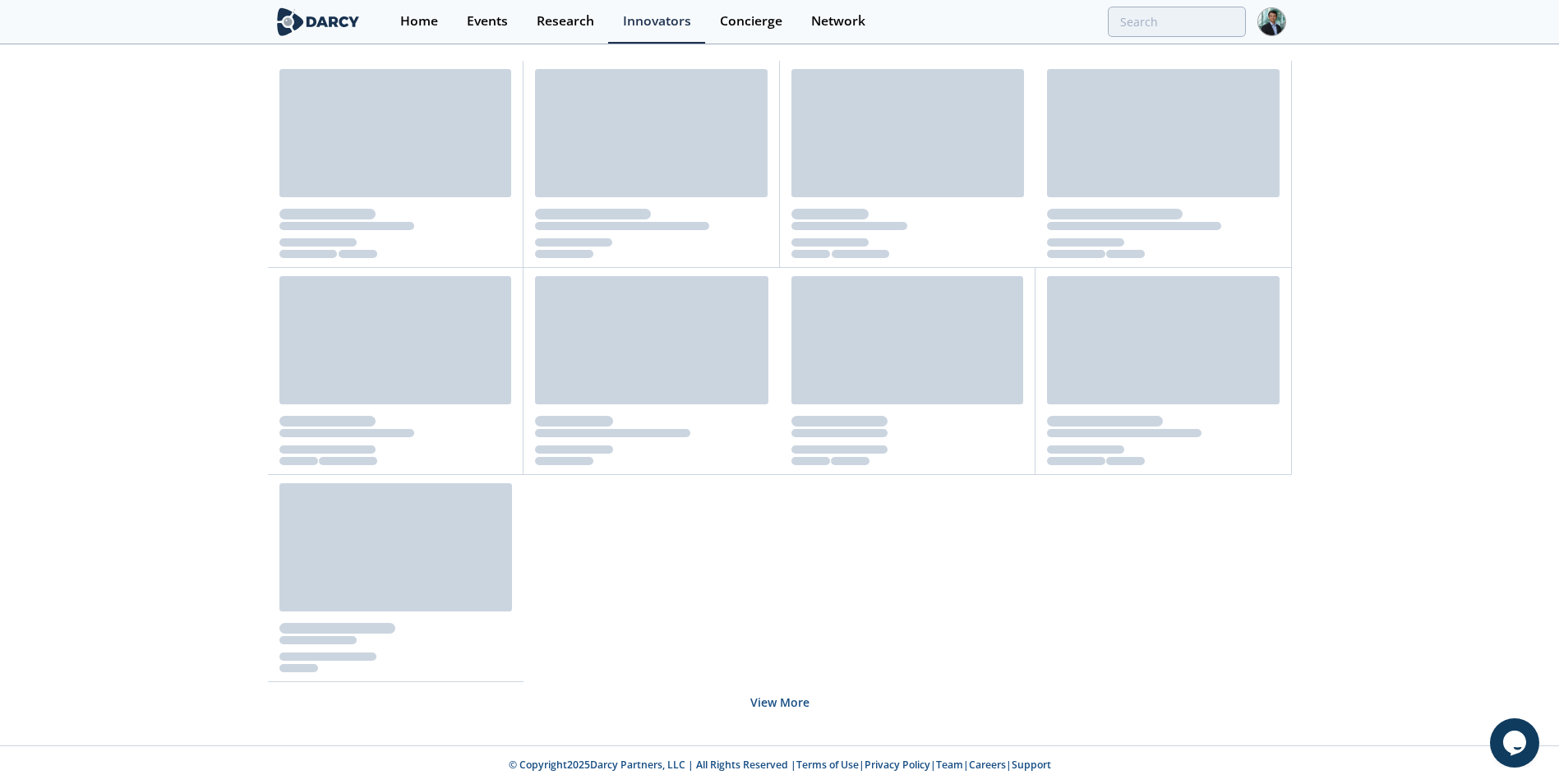
scroll to position [99, 0]
click at [830, 24] on div "Network" at bounding box center [838, 22] width 54 height 13
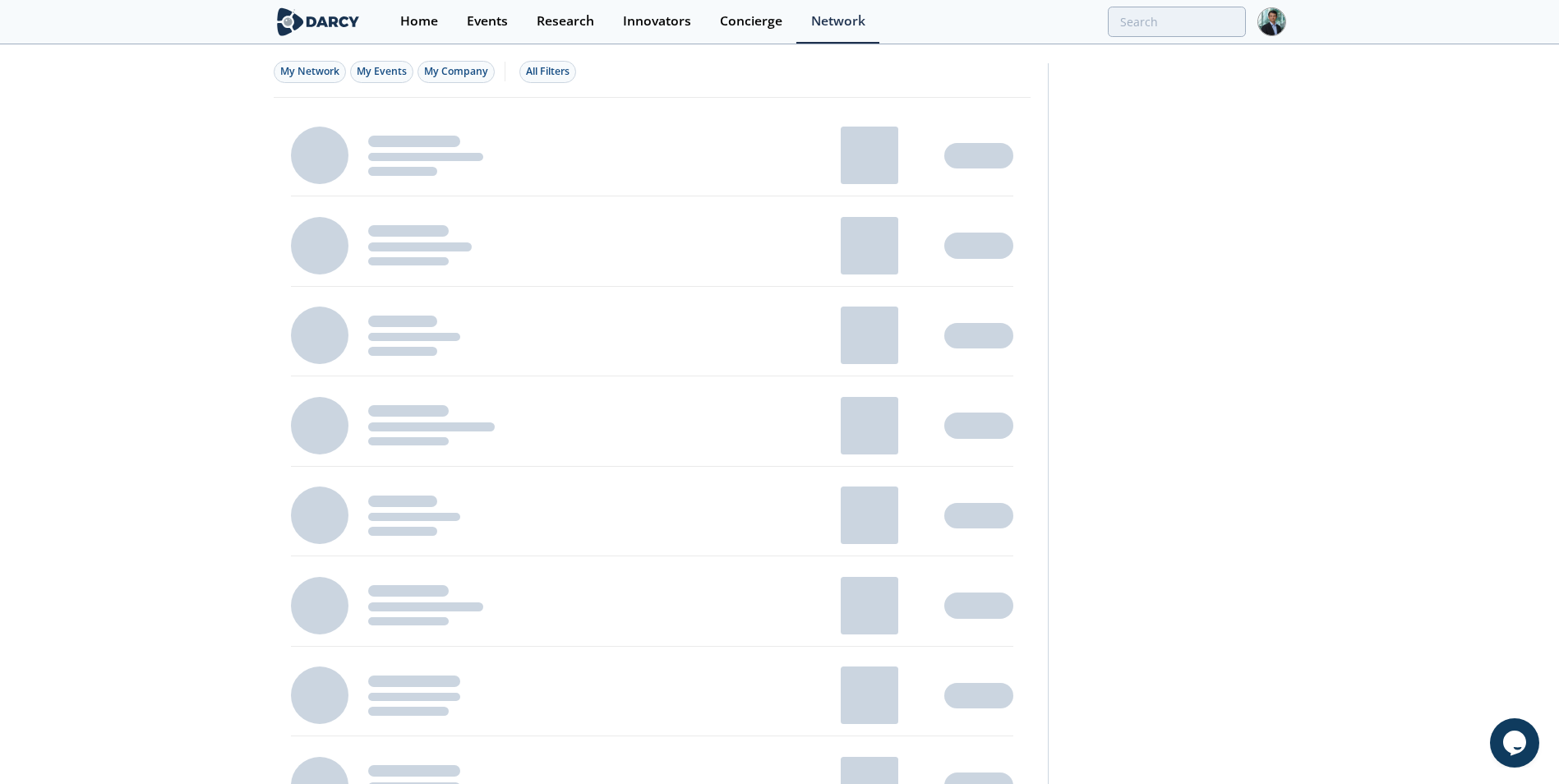
click at [1271, 31] on img at bounding box center [1272, 22] width 28 height 28
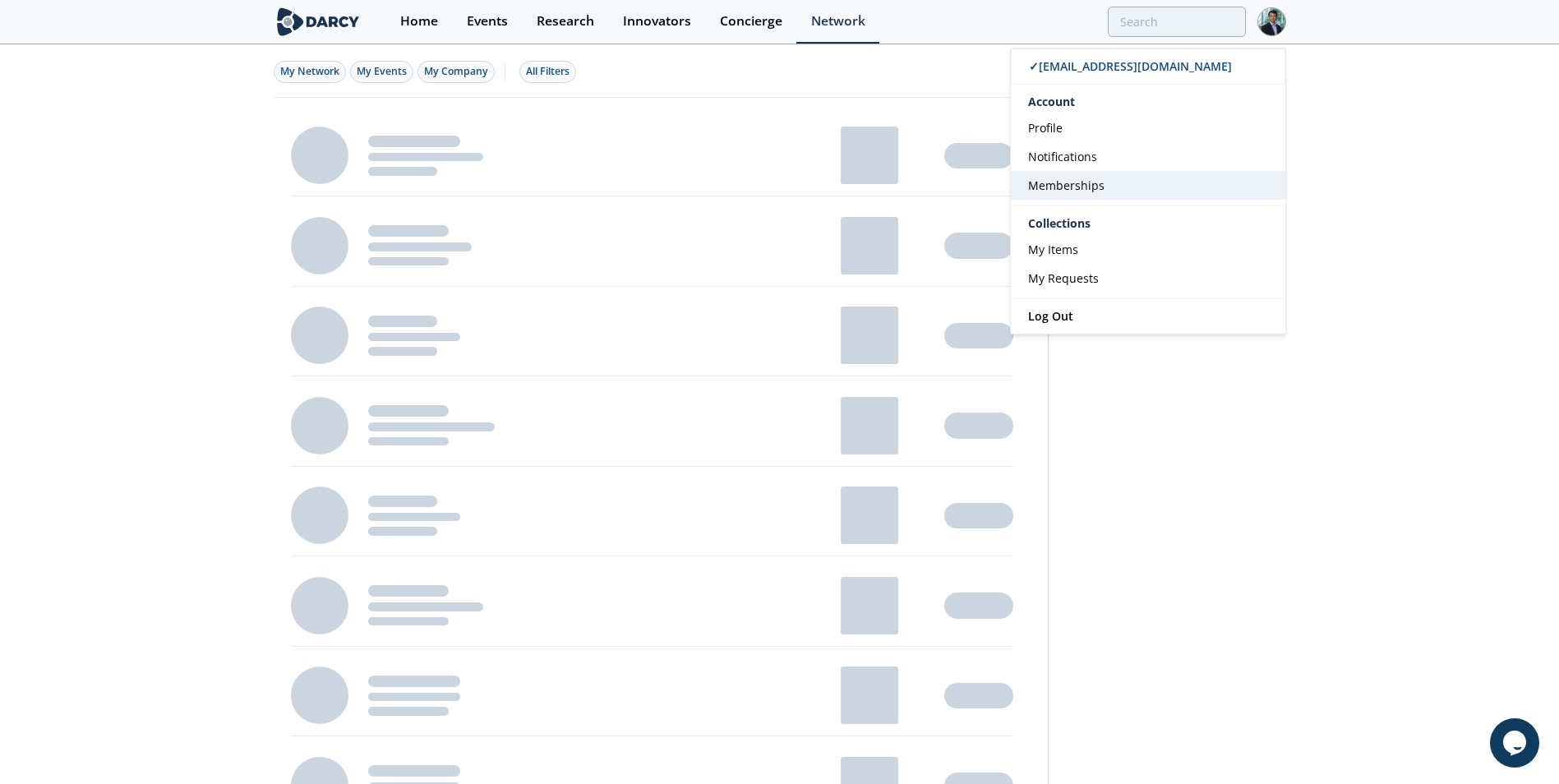
click at [1083, 179] on span "Memberships" at bounding box center [1066, 185] width 76 height 16
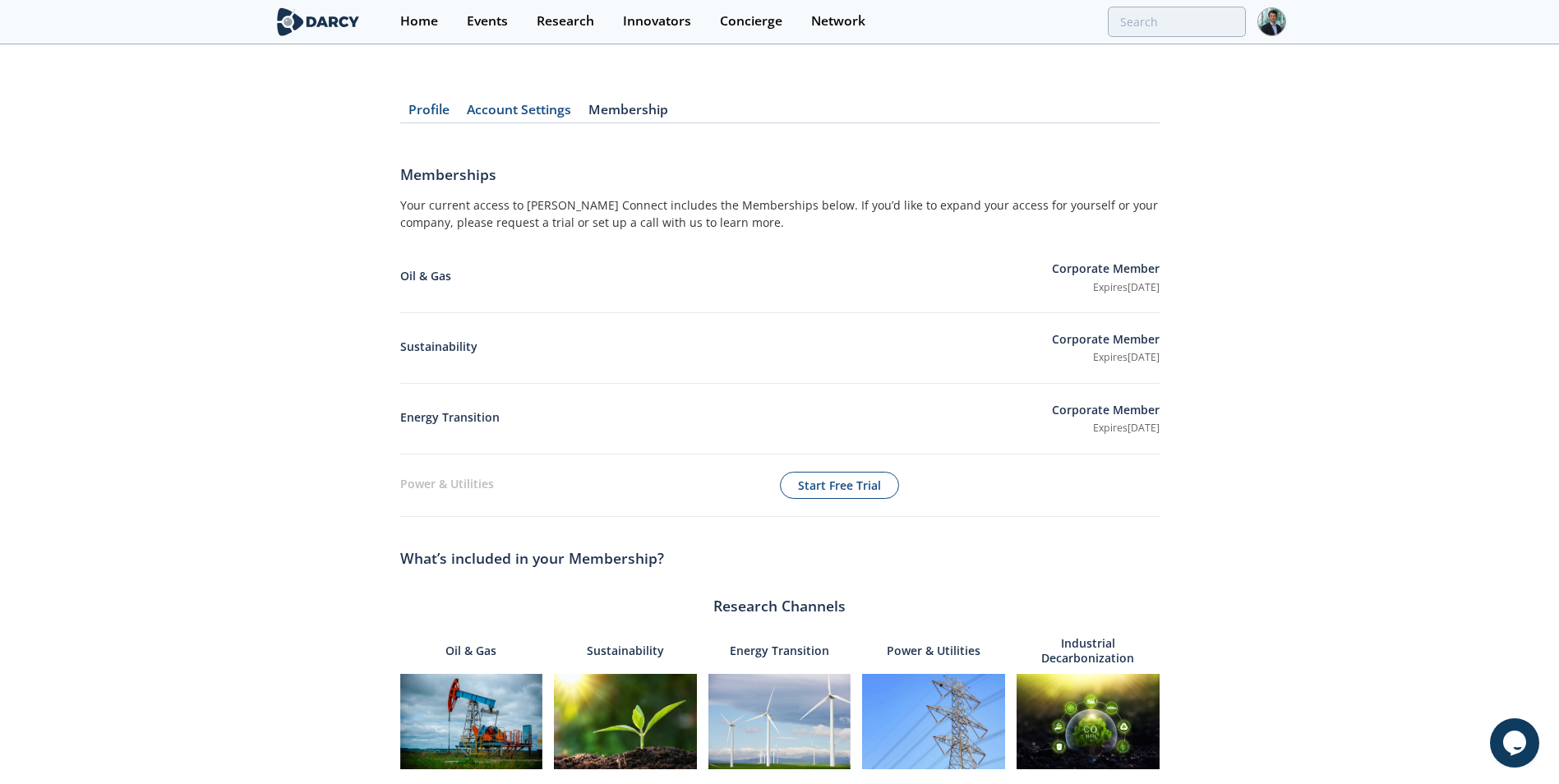
scroll to position [82, 0]
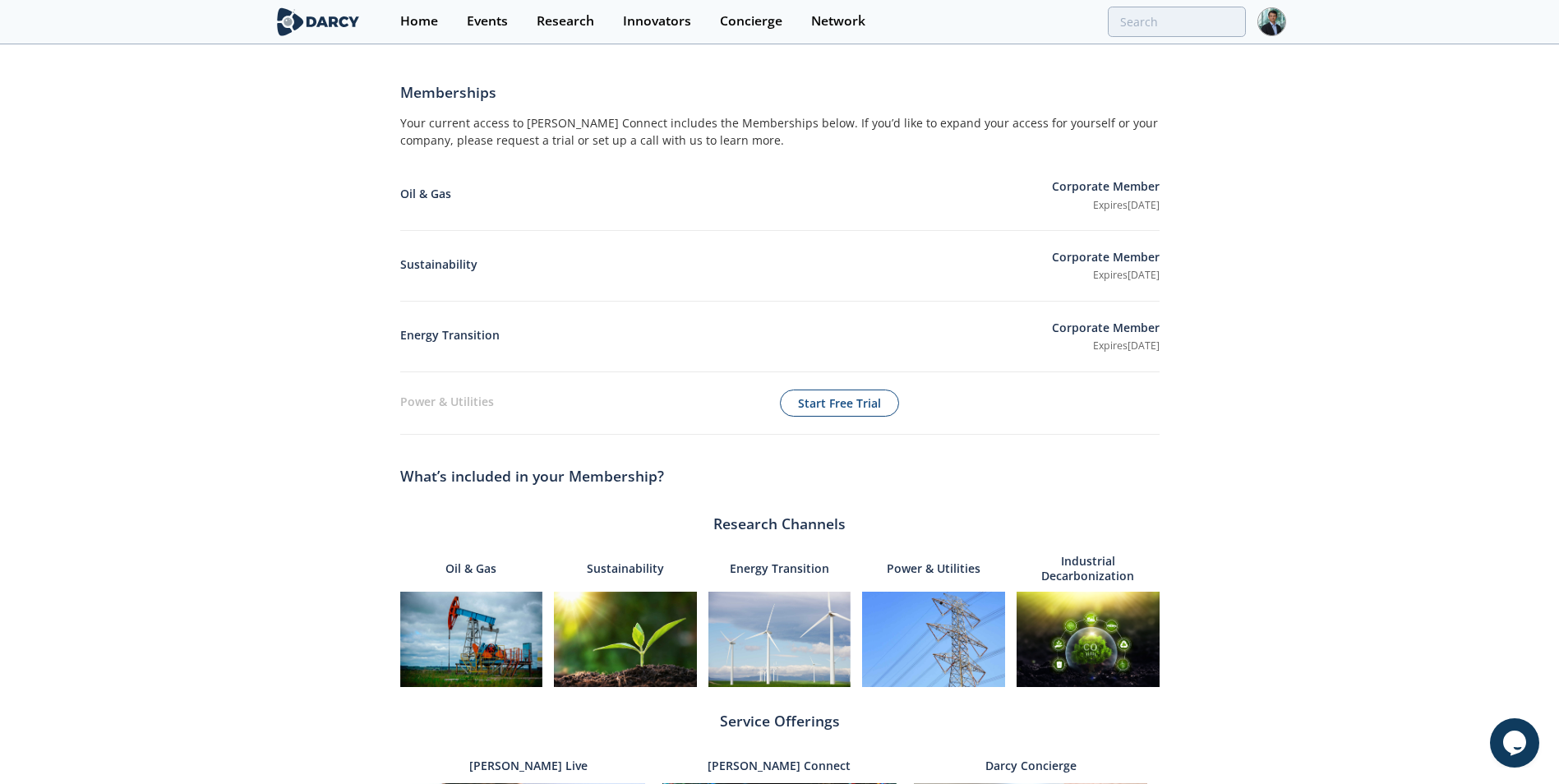
drag, startPoint x: 1059, startPoint y: 185, endPoint x: 1179, endPoint y: 209, distance: 122.4
click at [1179, 209] on div "Profile Account Settings Membership Memberships Your current access to [PERSON_…" at bounding box center [779, 543] width 1559 height 1113
drag, startPoint x: 1179, startPoint y: 209, endPoint x: 1190, endPoint y: 240, distance: 32.9
click at [1190, 240] on div "Profile Account Settings Membership Memberships Your current access to [PERSON_…" at bounding box center [779, 543] width 1559 height 1113
click at [1161, 307] on div "Profile Account Settings Membership Memberships Your current access to [PERSON_…" at bounding box center [779, 543] width 1559 height 1113
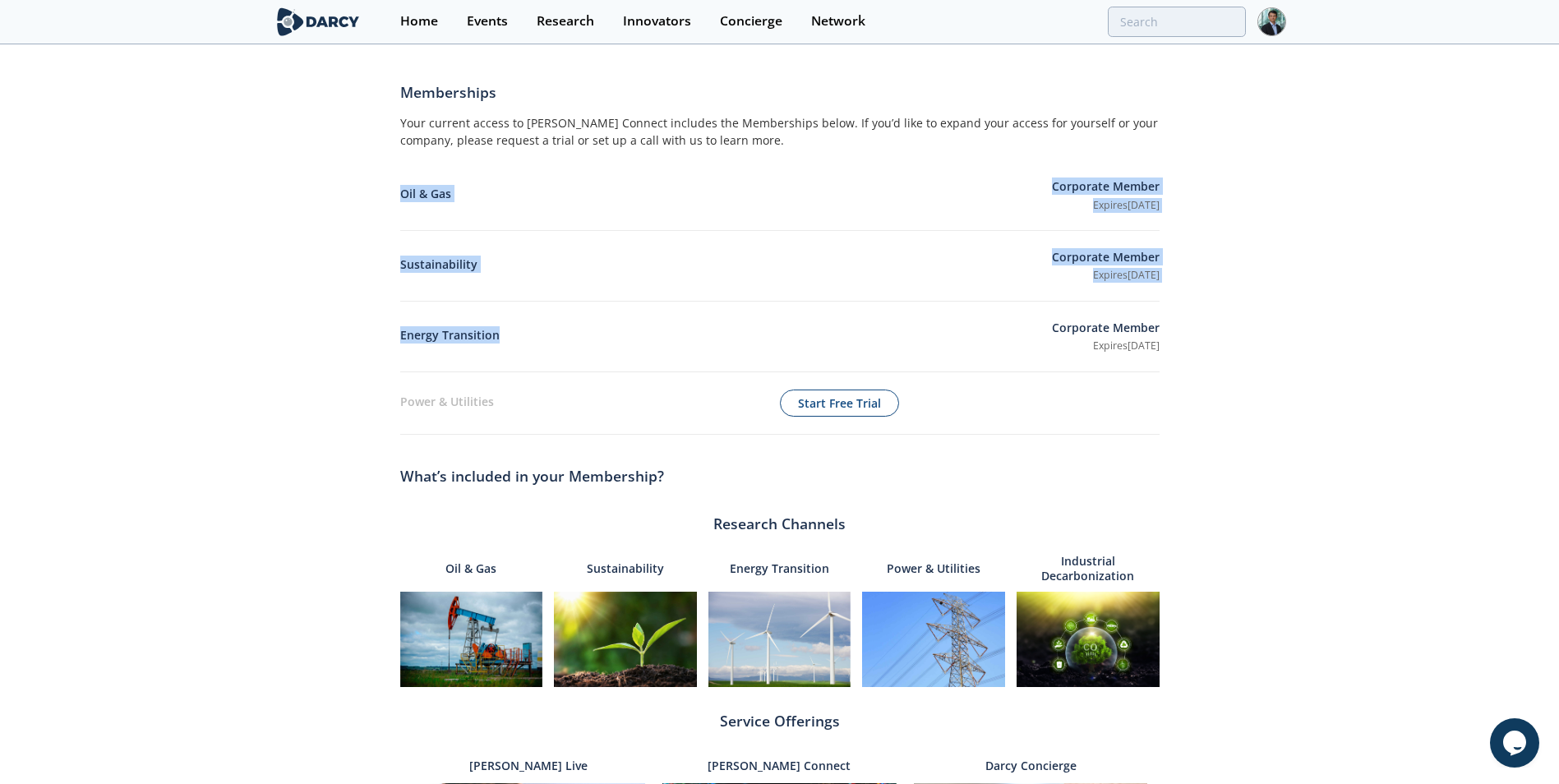
drag, startPoint x: 400, startPoint y: 188, endPoint x: 602, endPoint y: 323, distance: 243.0
click at [602, 323] on div "Memberships Your current access to [PERSON_NAME] Connect includes the Membershi…" at bounding box center [780, 577] width 760 height 1048
drag, startPoint x: 602, startPoint y: 323, endPoint x: 659, endPoint y: 319, distance: 57.1
click at [660, 320] on div "Energy Transition Corporate Member Expires [DATE]" at bounding box center [780, 337] width 760 height 71
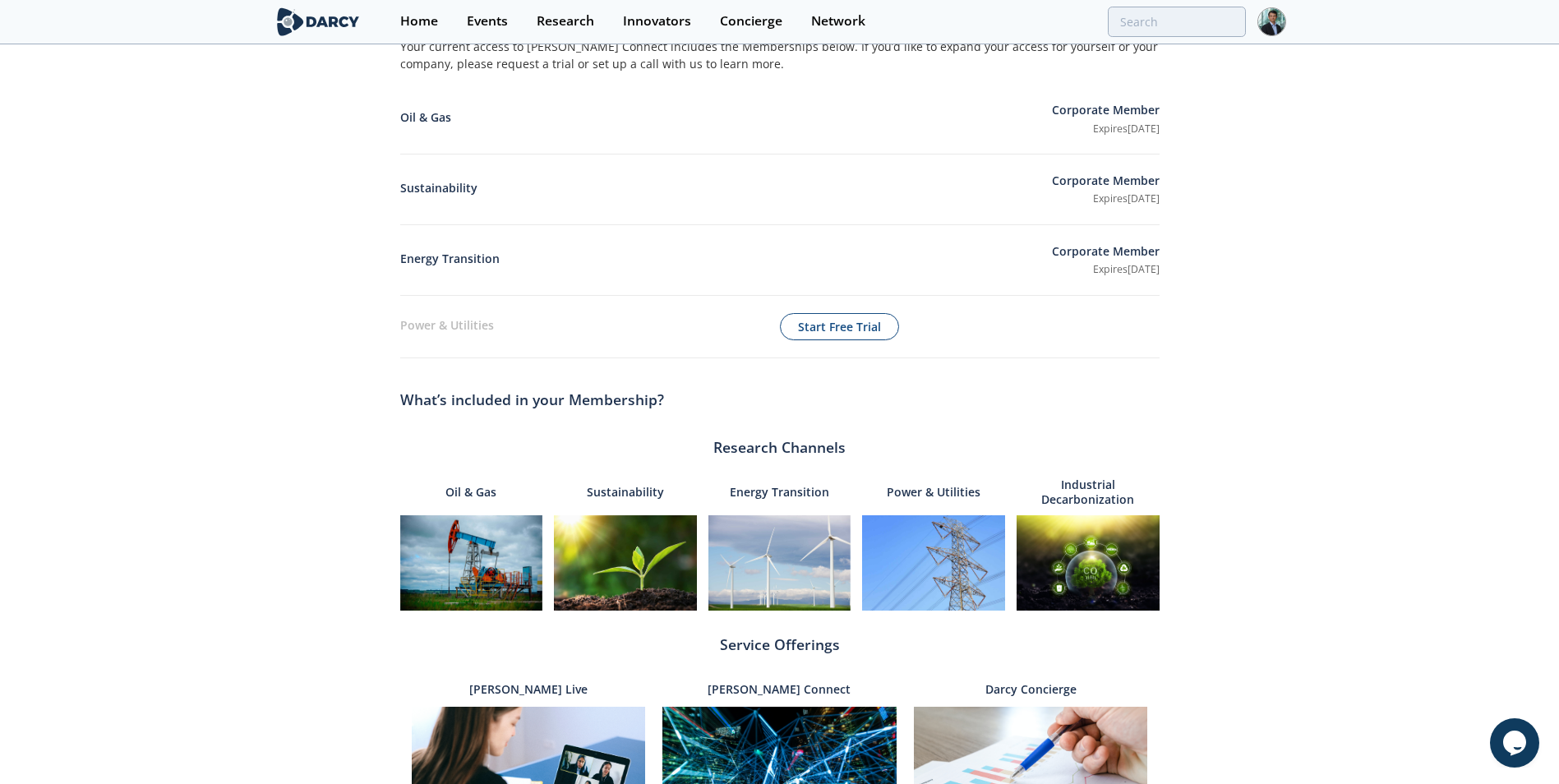
scroll to position [328, 0]
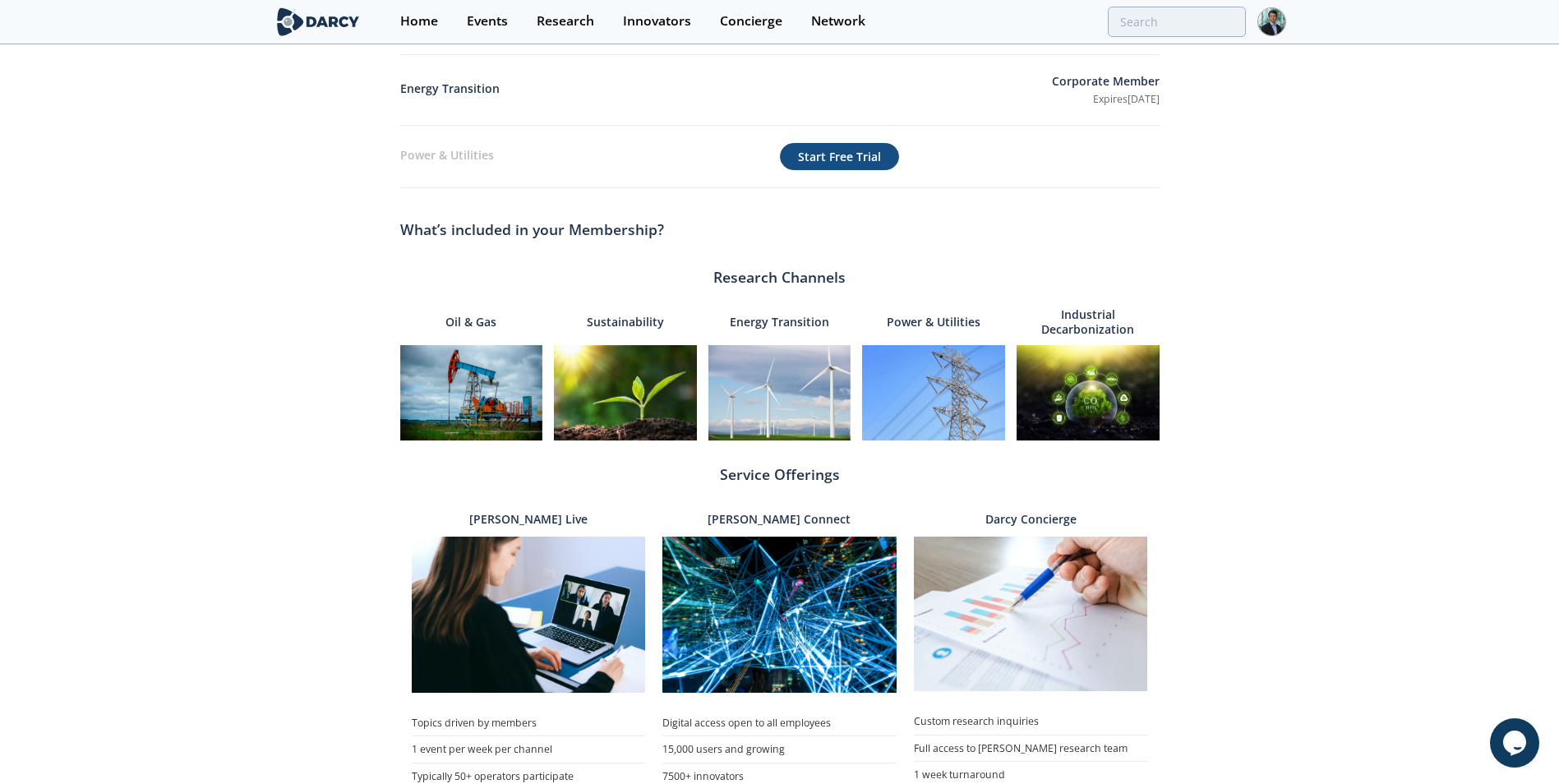
click at [828, 150] on button "Start Free Trial" at bounding box center [839, 156] width 120 height 28
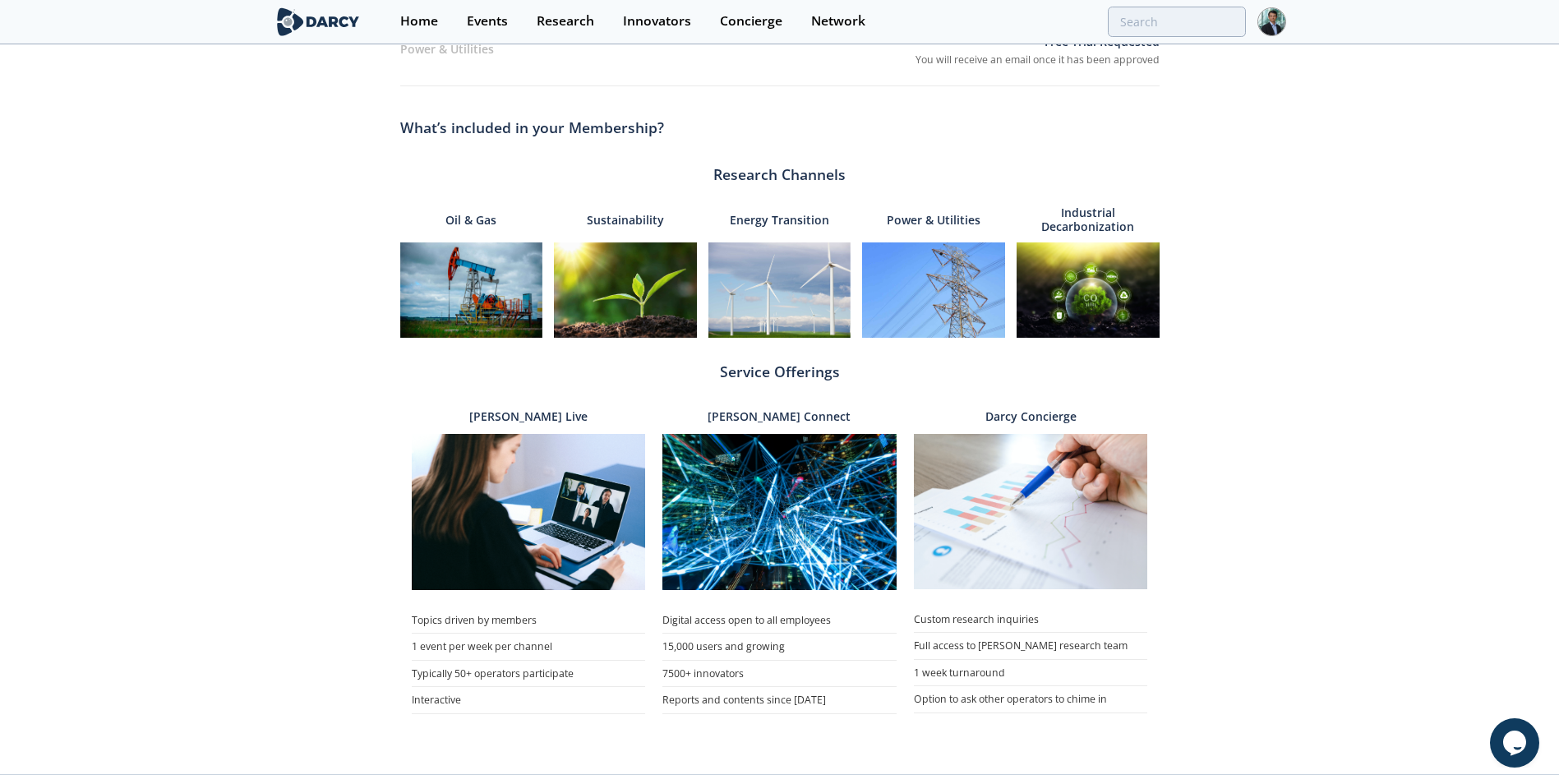
scroll to position [469, 0]
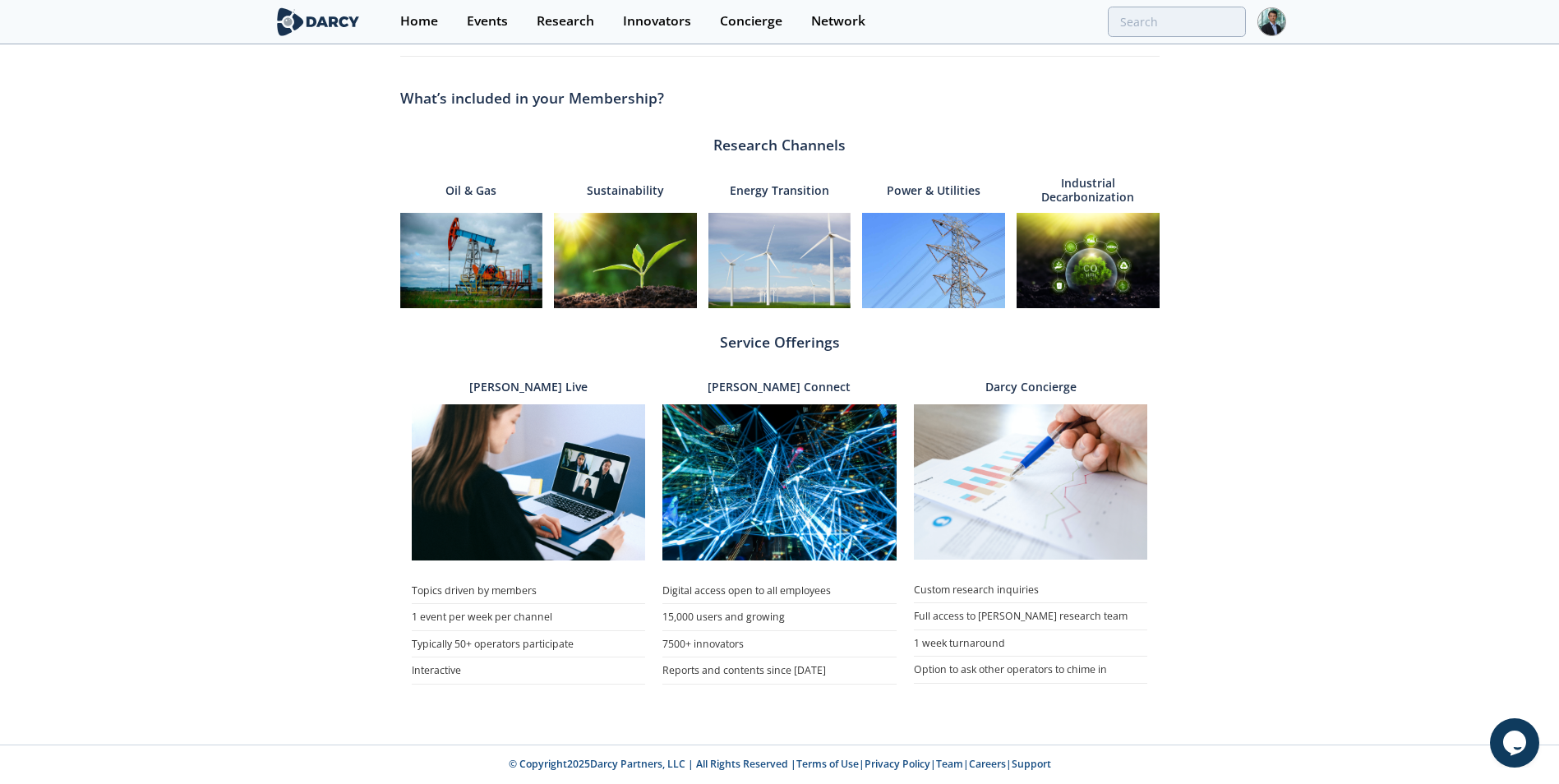
click at [1376, 303] on div "Profile Account Settings Membership Memberships Your current access to [PERSON_…" at bounding box center [779, 160] width 1559 height 1121
click at [966, 243] on img at bounding box center [934, 261] width 143 height 95
click at [1096, 190] on p "Industrial Decarbonization" at bounding box center [1088, 190] width 143 height 34
drag, startPoint x: 405, startPoint y: 96, endPoint x: 744, endPoint y: 101, distance: 339.0
click at [744, 101] on div "What’s included in your Membership?" at bounding box center [780, 98] width 760 height 38
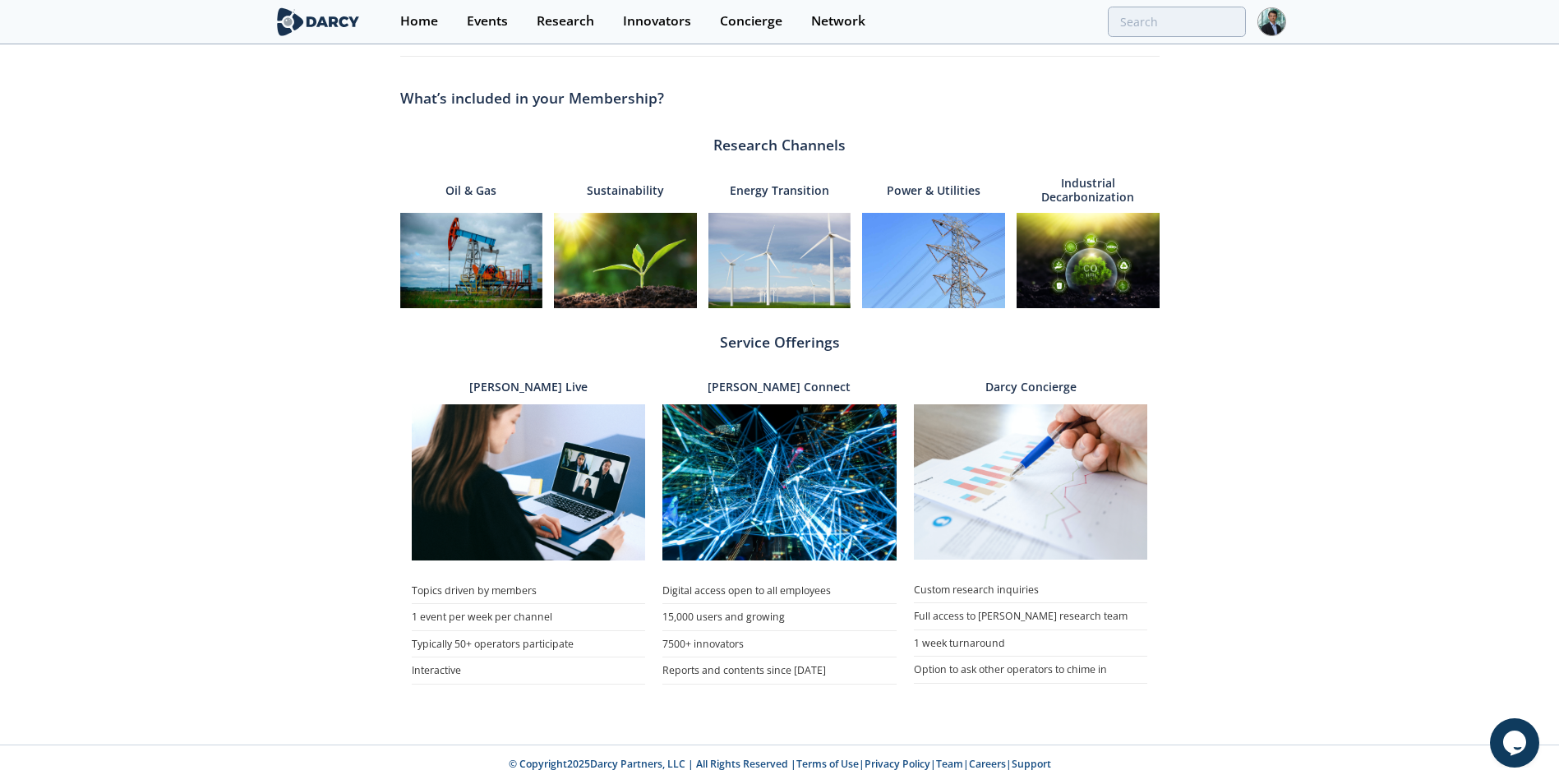
click at [744, 101] on div "What’s included in your Membership?" at bounding box center [780, 98] width 760 height 38
click at [666, 591] on li "Digital access open to all employees" at bounding box center [780, 590] width 234 height 26
drag, startPoint x: 666, startPoint y: 668, endPoint x: 850, endPoint y: 675, distance: 184.1
click at [850, 675] on li "Reports and contents since [DATE]" at bounding box center [780, 671] width 234 height 27
click at [846, 680] on li "Reports and contents since [DATE]" at bounding box center [780, 671] width 234 height 27
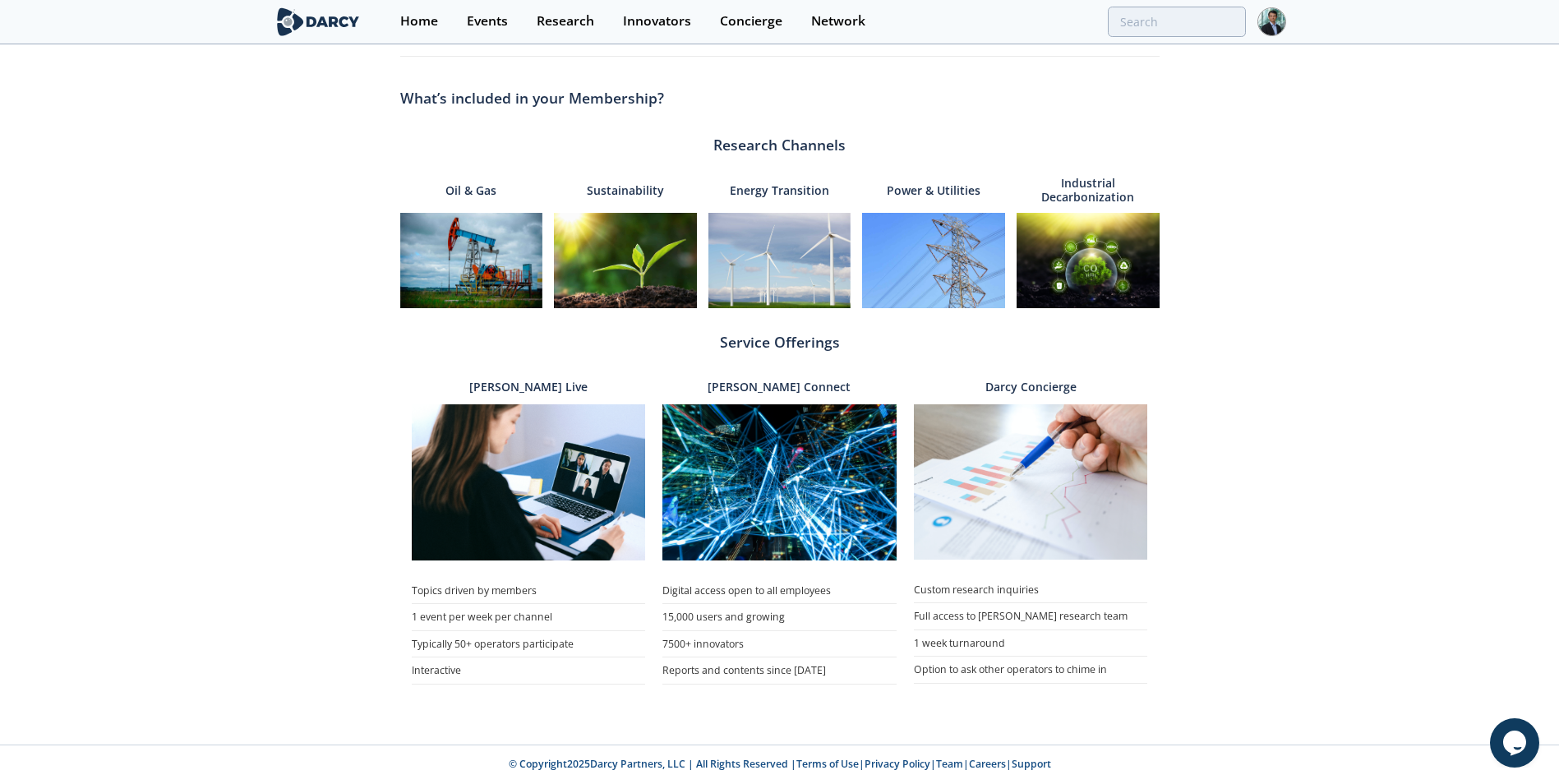
drag, startPoint x: 452, startPoint y: 669, endPoint x: 563, endPoint y: 248, distance: 435.4
click at [452, 669] on li "Interactive" at bounding box center [529, 671] width 234 height 27
drag, startPoint x: 396, startPoint y: 21, endPoint x: 420, endPoint y: 26, distance: 24.5
click at [396, 21] on link "Home" at bounding box center [419, 22] width 67 height 43
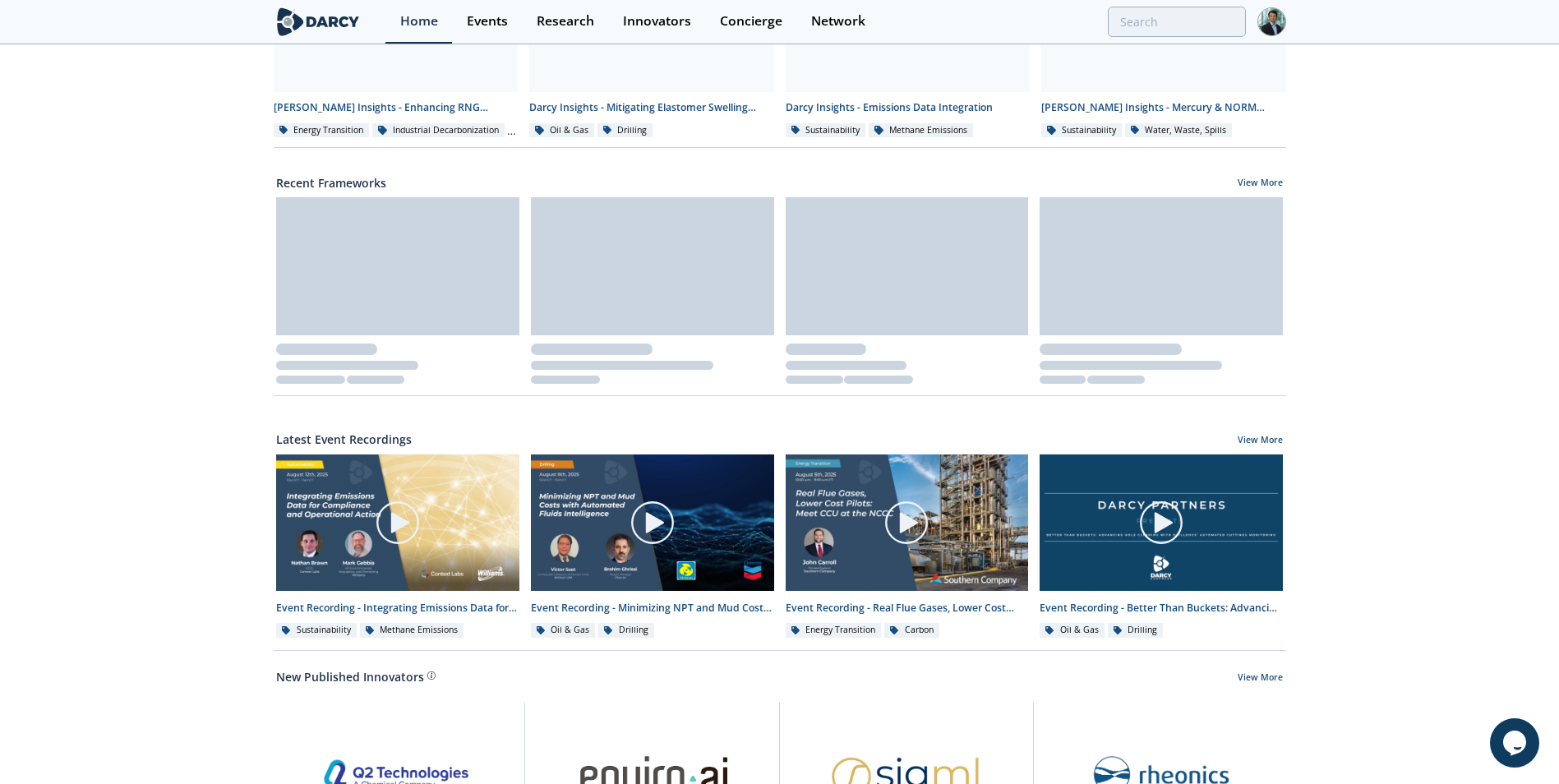
click at [307, 24] on img at bounding box center [318, 22] width 89 height 28
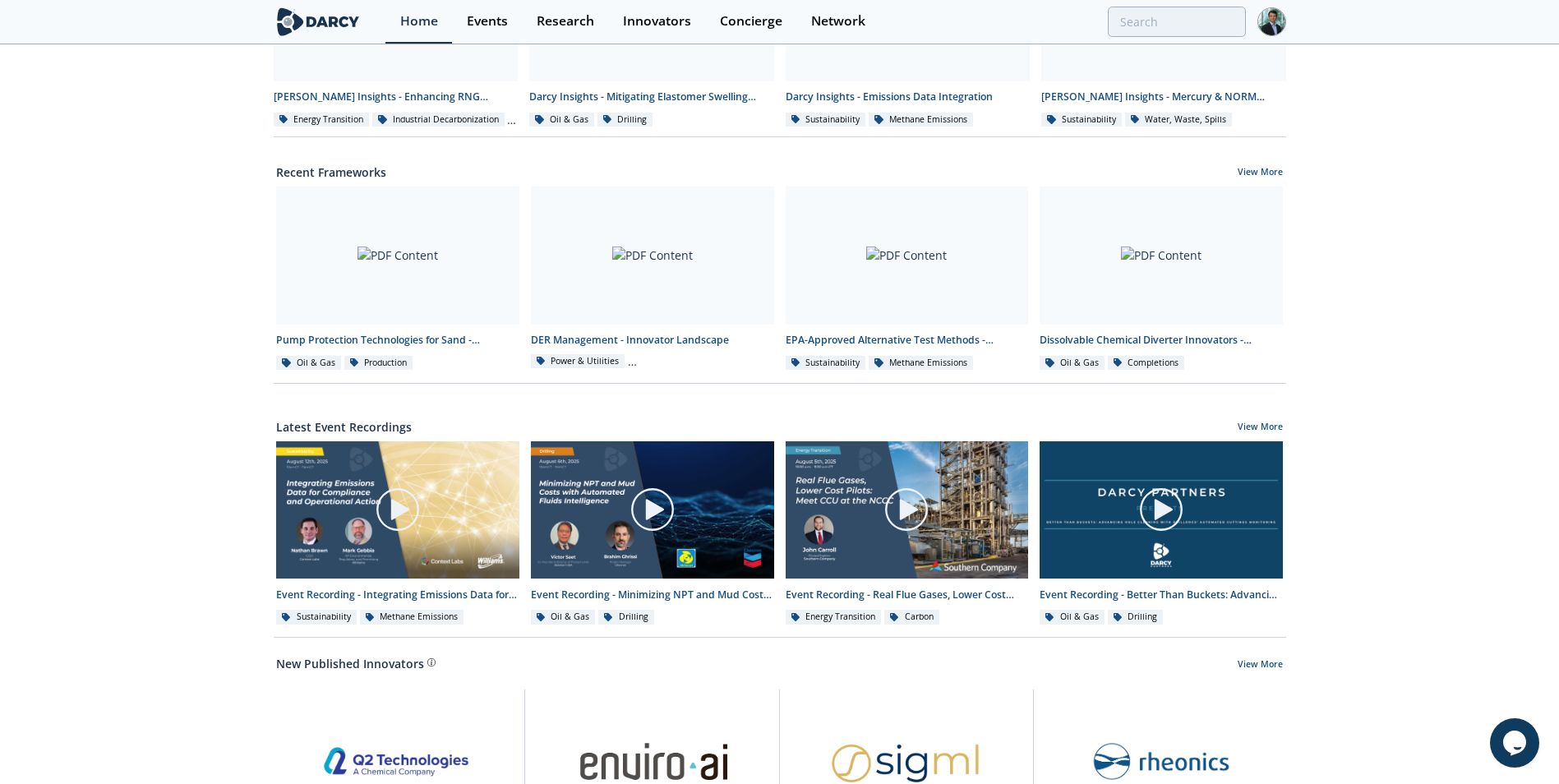
click at [295, 24] on img at bounding box center [318, 22] width 89 height 28
click at [420, 16] on div "Home" at bounding box center [419, 22] width 38 height 13
click at [496, 18] on div "Events" at bounding box center [487, 22] width 41 height 13
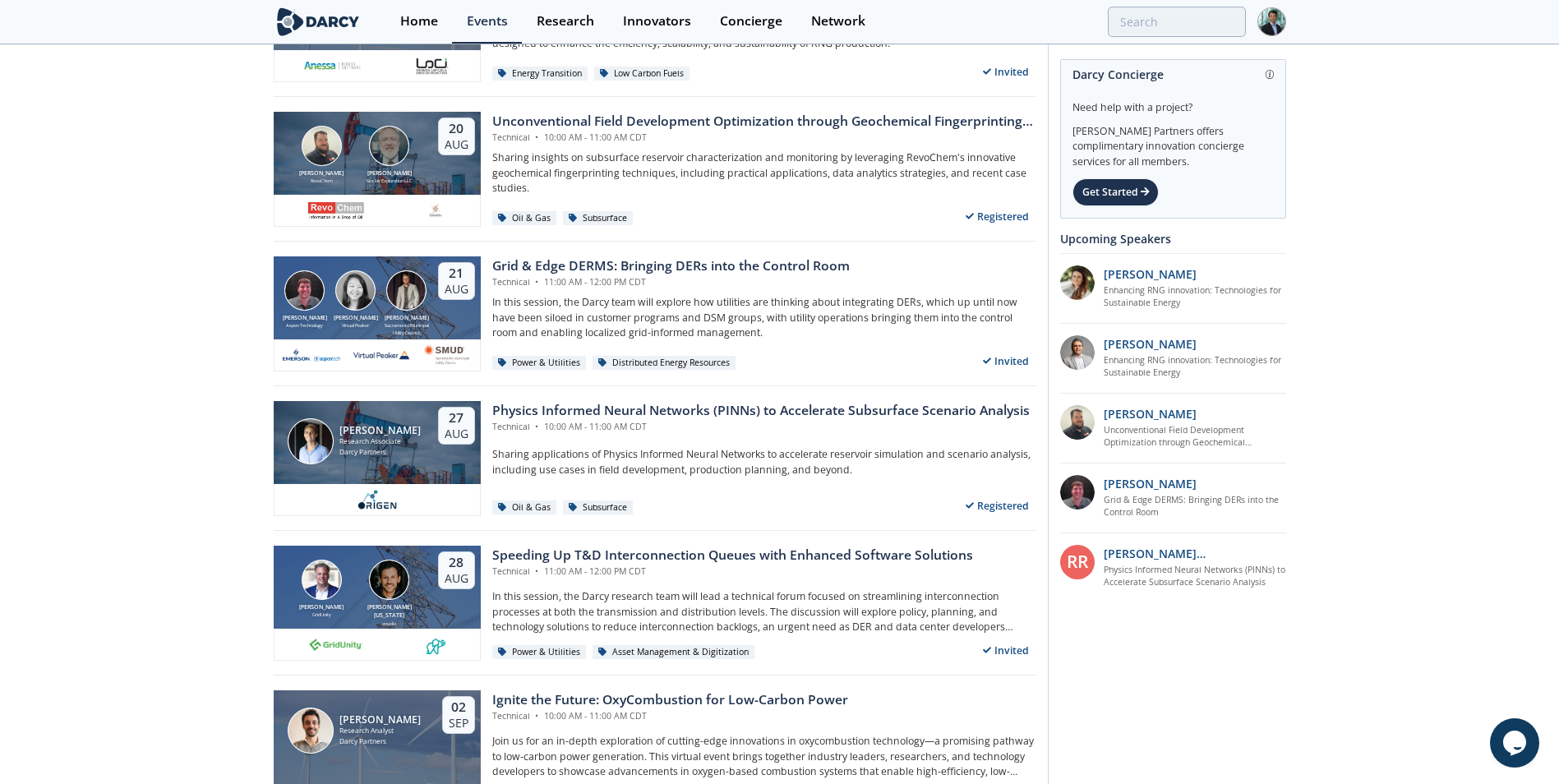
scroll to position [165, 0]
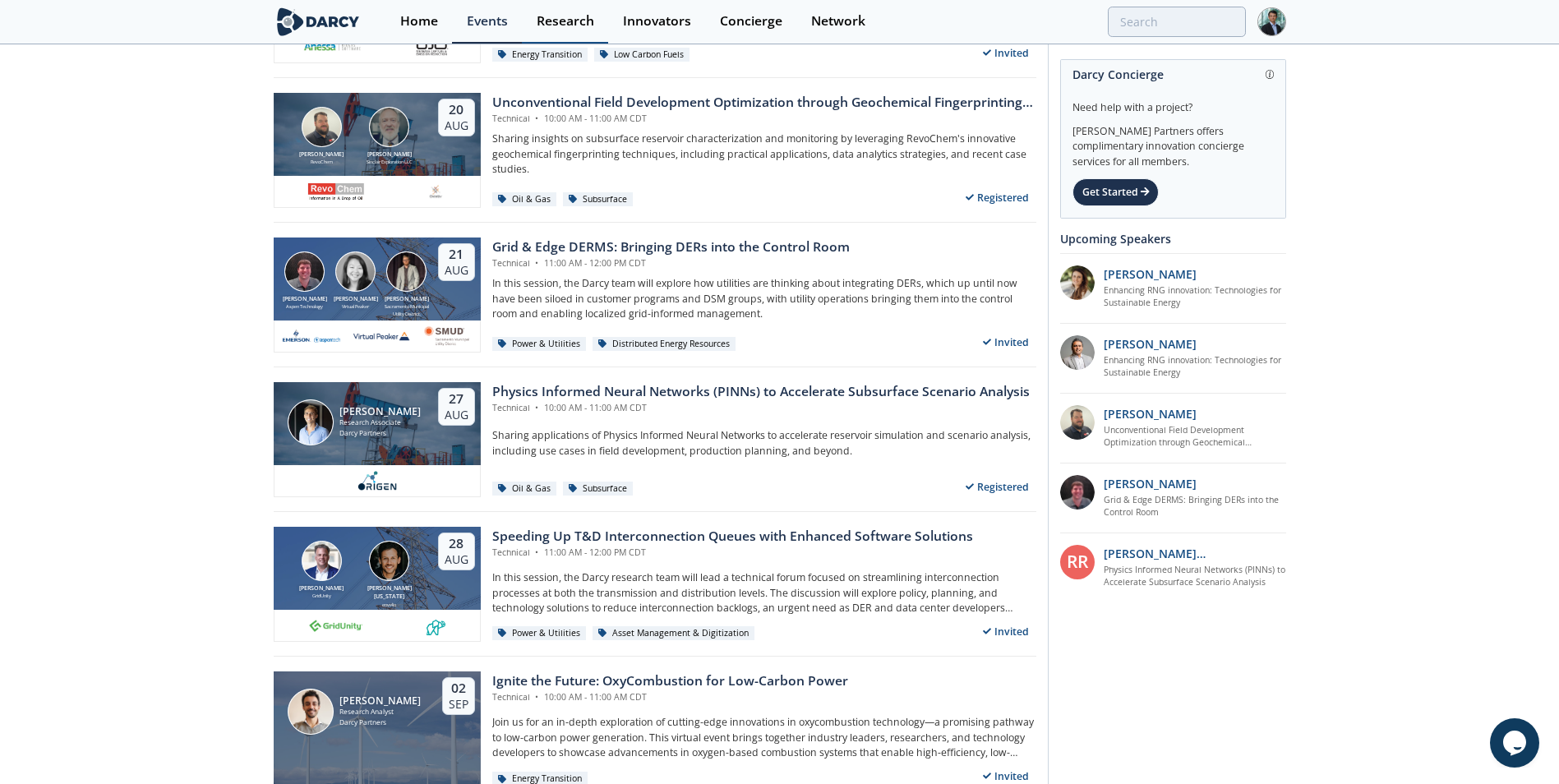
click at [565, 17] on div "Research" at bounding box center [565, 22] width 58 height 13
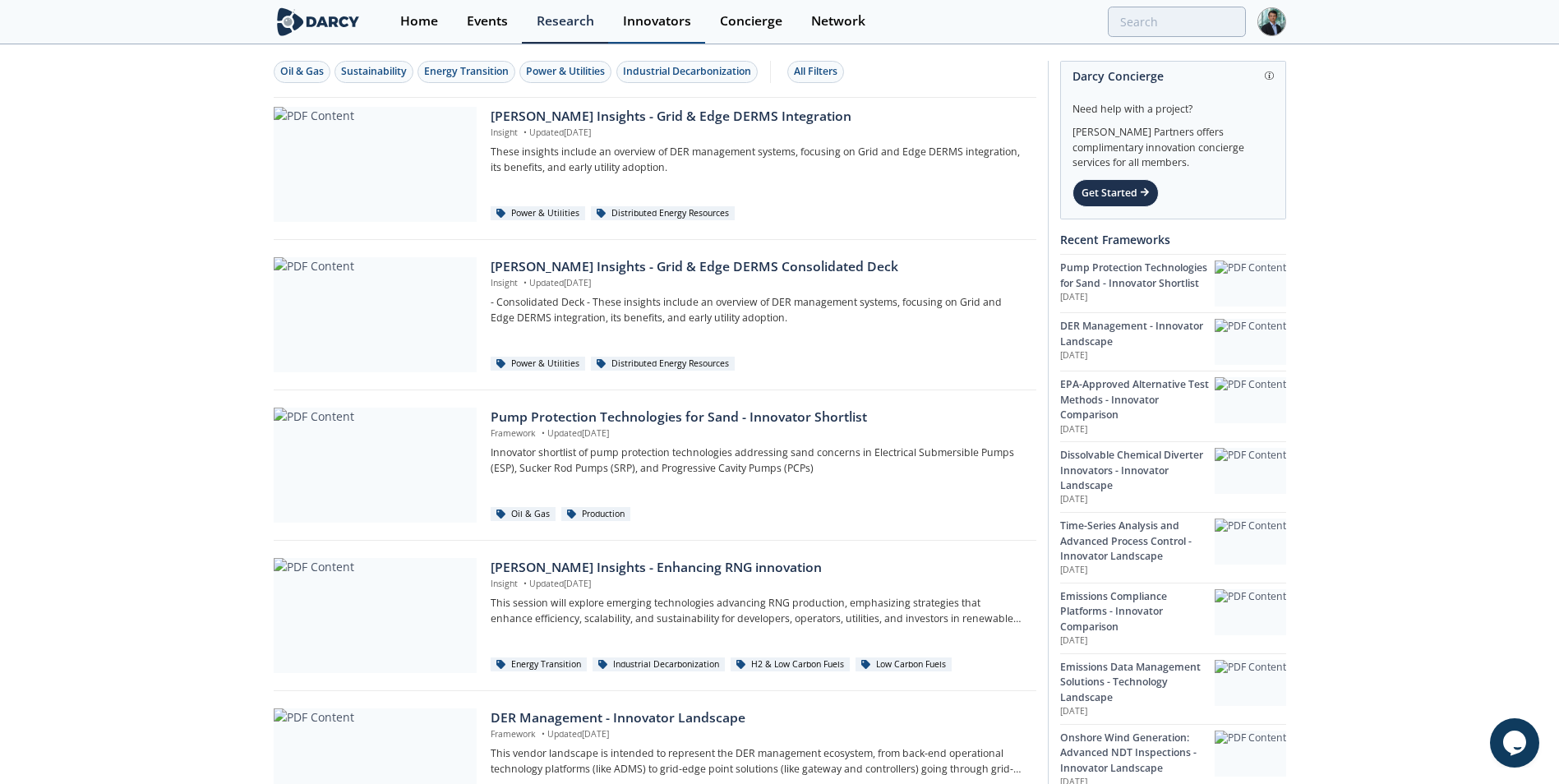
click at [665, 17] on div "Innovators" at bounding box center [657, 22] width 69 height 13
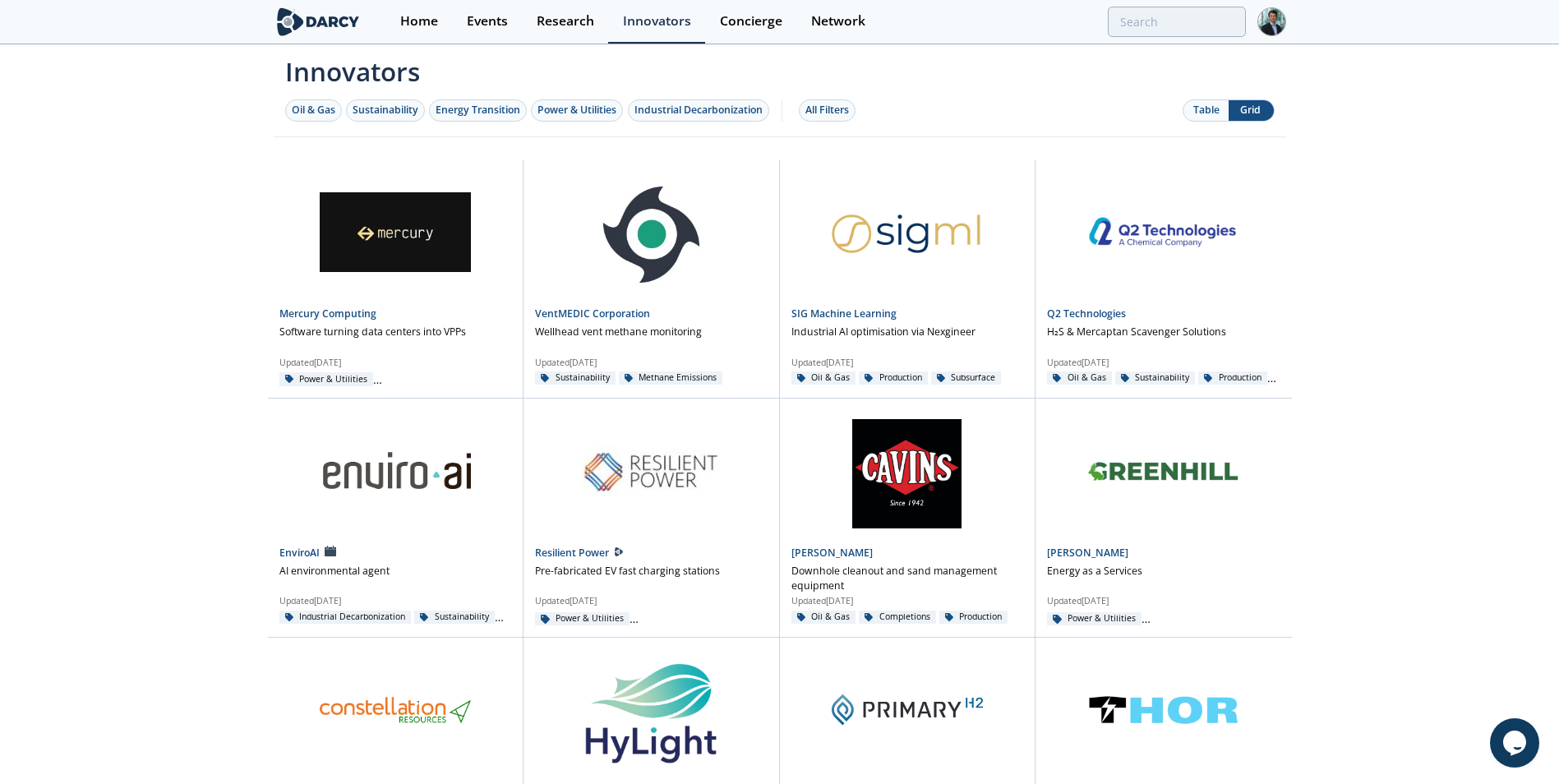
click at [1198, 107] on button "Table" at bounding box center [1206, 110] width 45 height 21
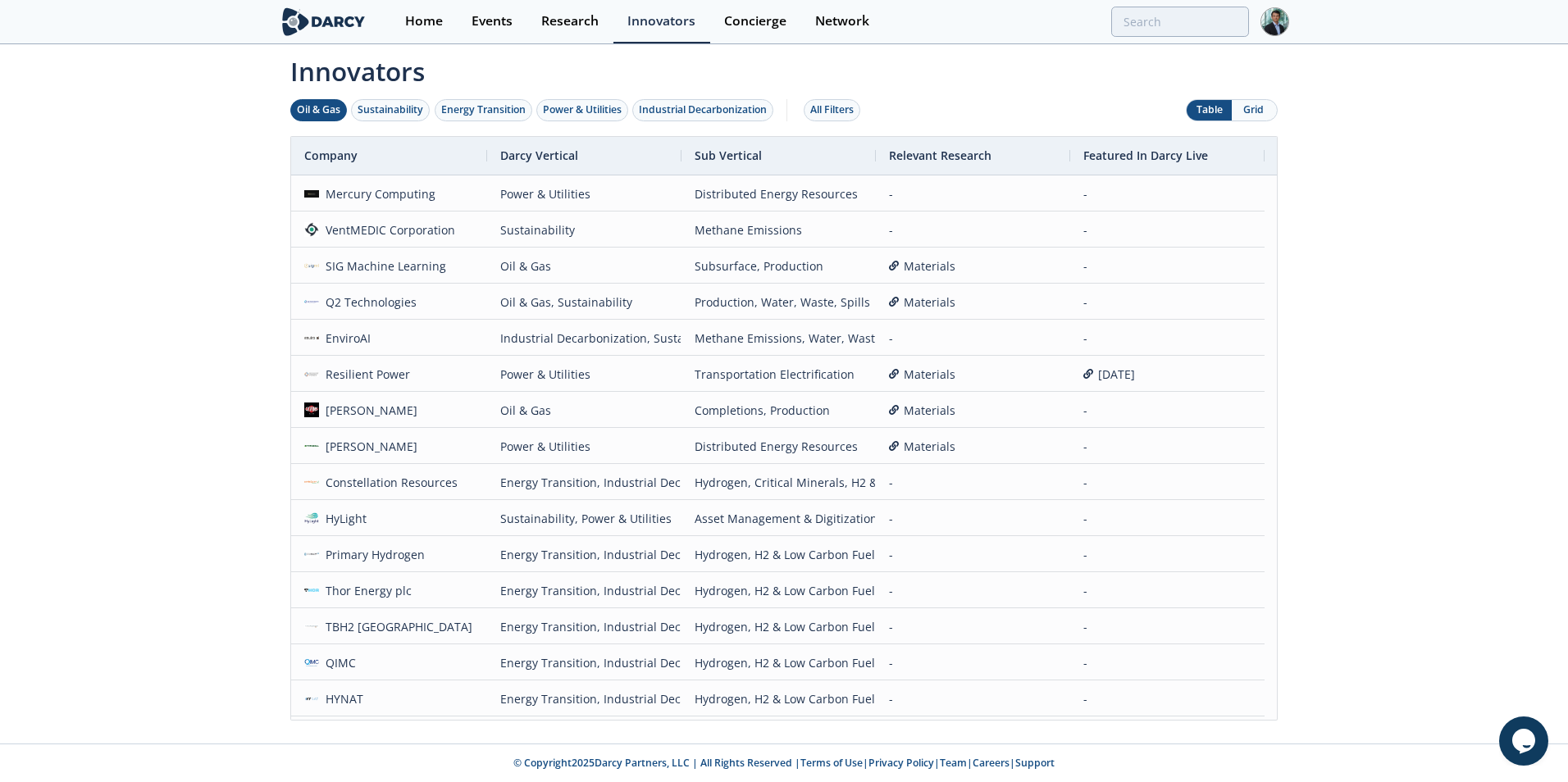
click at [309, 110] on div "Oil & Gas" at bounding box center [319, 110] width 43 height 15
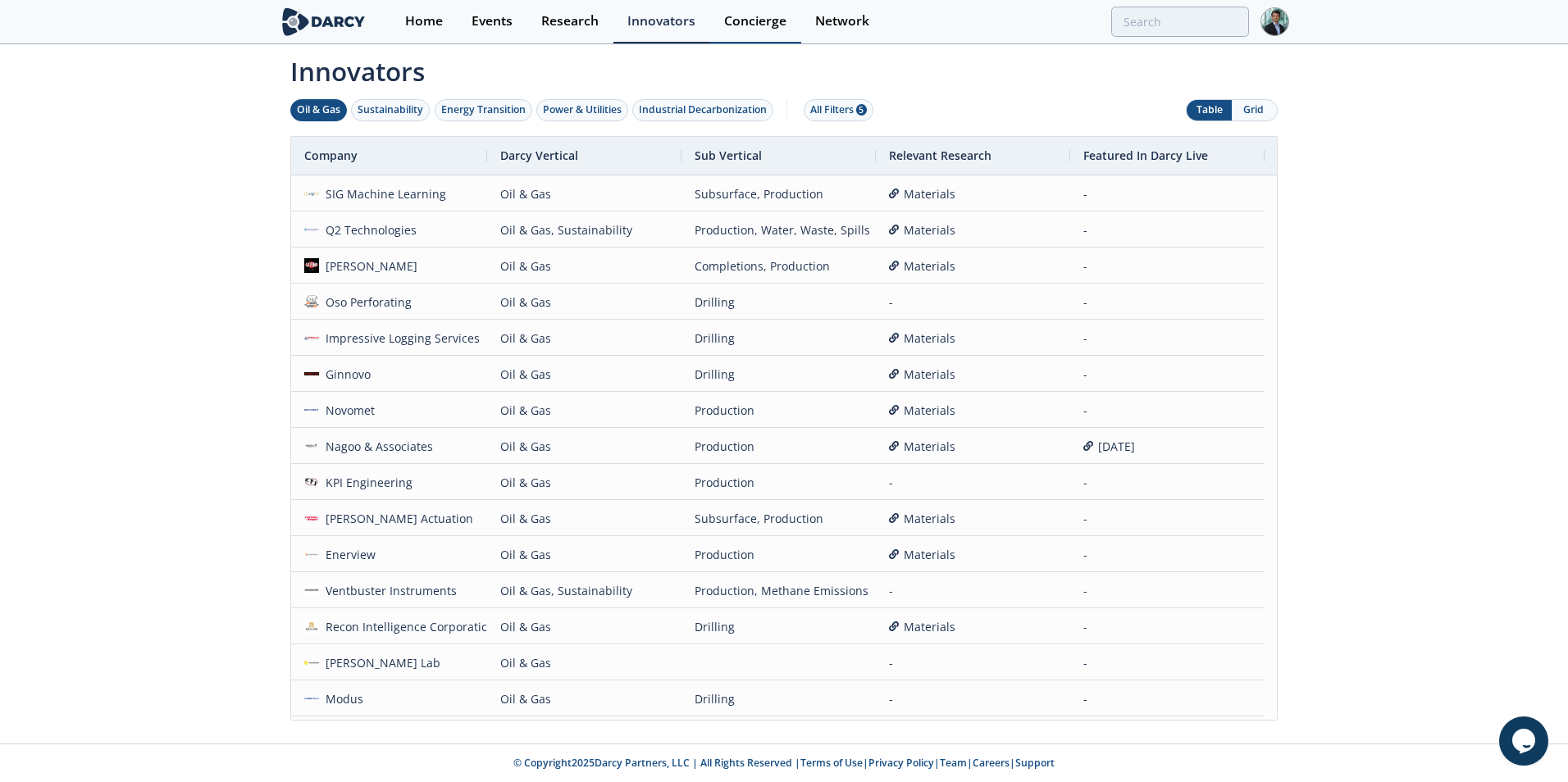
click at [760, 20] on div "Concierge" at bounding box center [755, 22] width 63 height 13
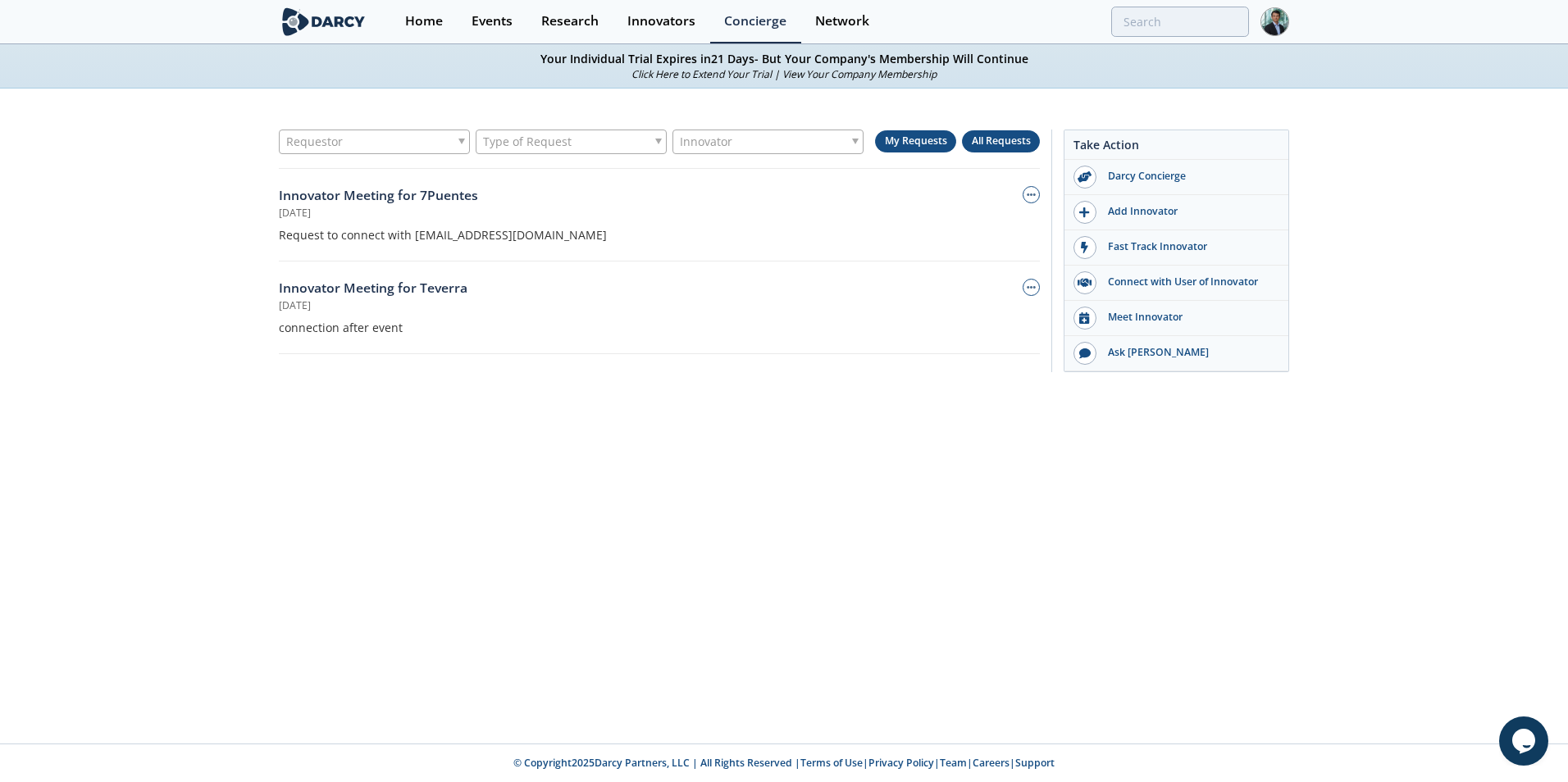
click at [994, 145] on span "All Requests" at bounding box center [1001, 140] width 59 height 14
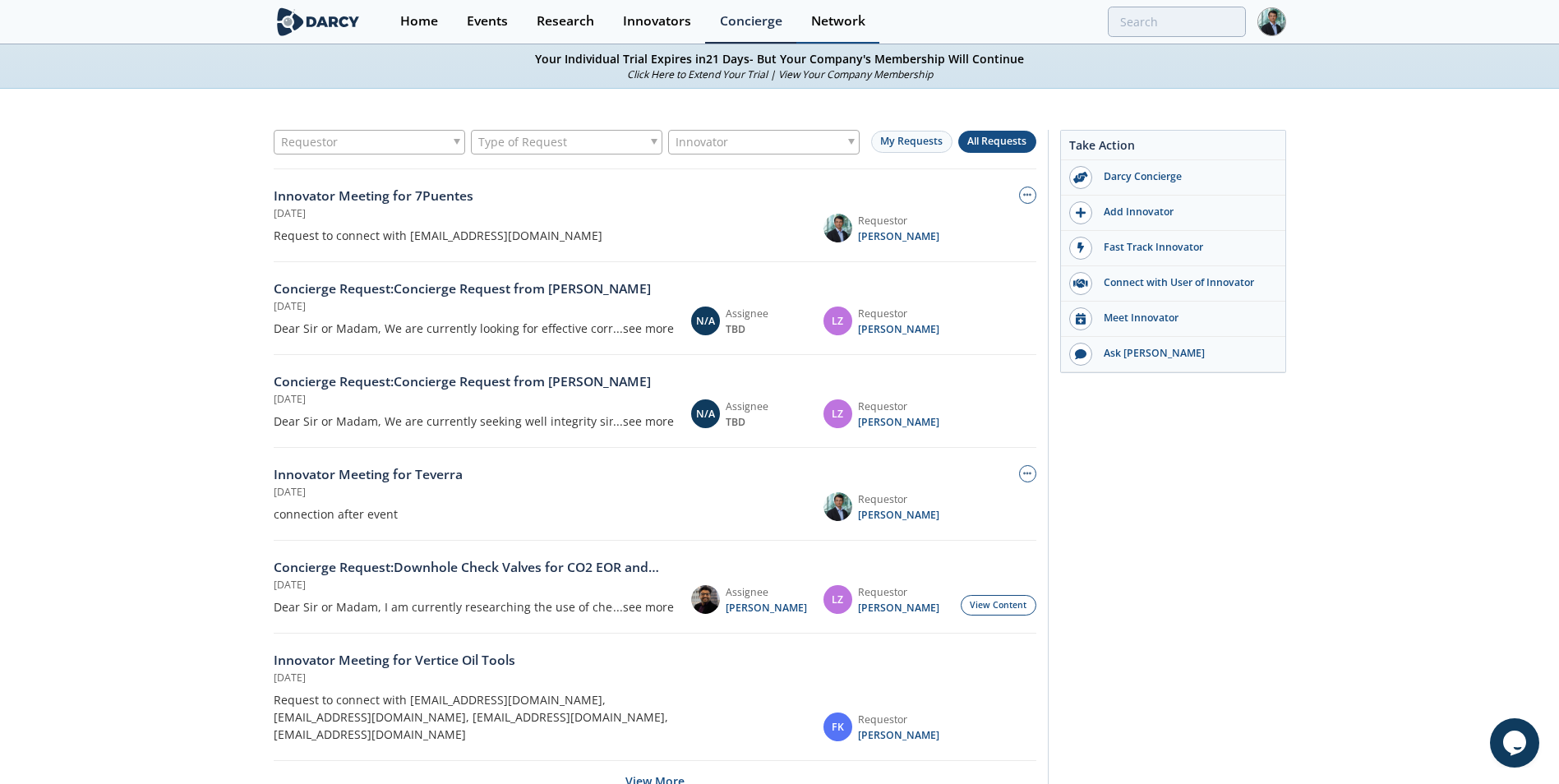
click at [832, 19] on div "Network" at bounding box center [838, 22] width 54 height 13
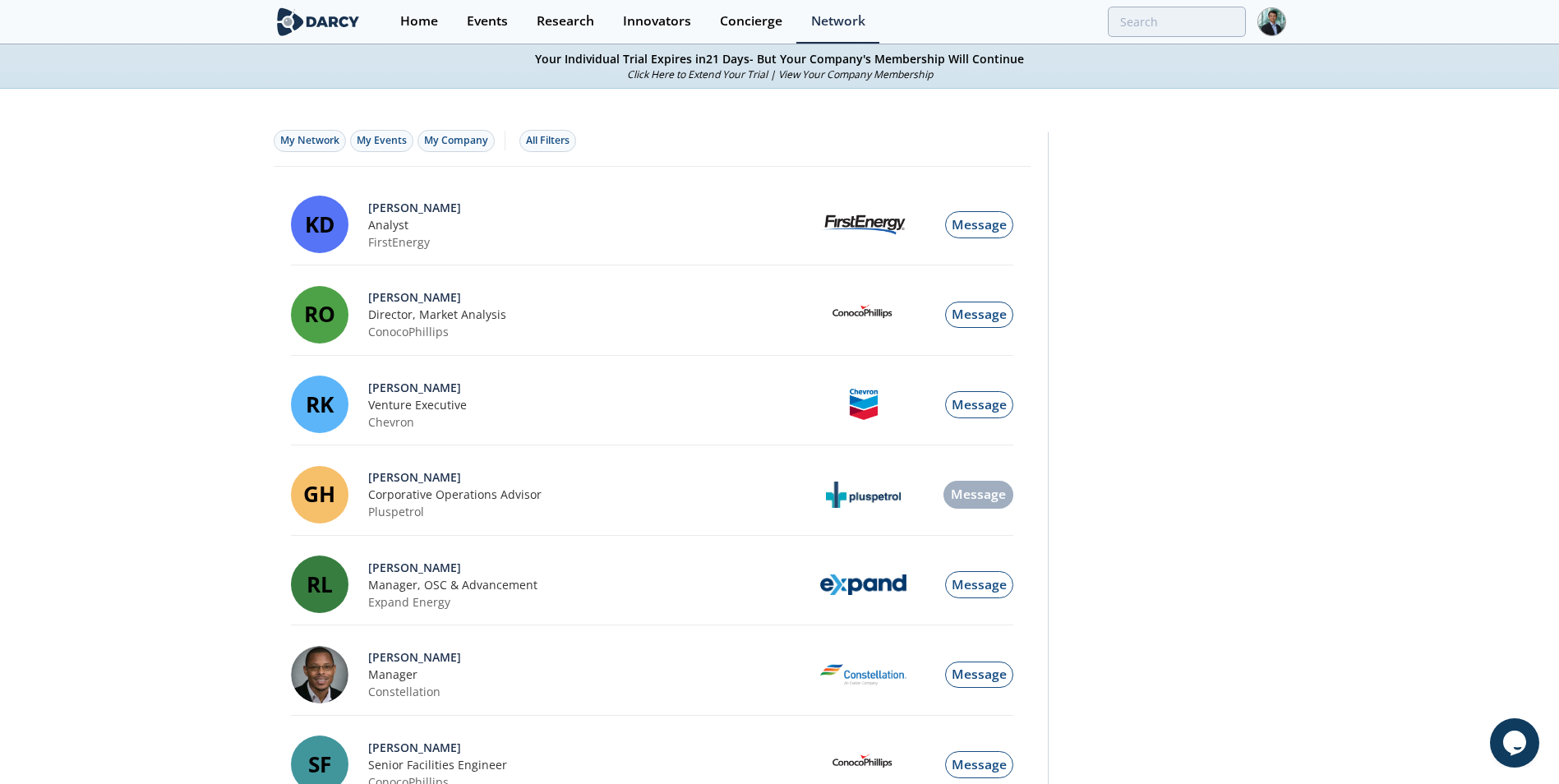
drag, startPoint x: 536, startPoint y: 58, endPoint x: 1047, endPoint y: 65, distance: 511.0
click at [1047, 65] on p "Your Individual Trial Expires [DATE] - But Your Company's Membership Will Conti…" at bounding box center [779, 59] width 1559 height 18
click at [1199, 17] on input "search" at bounding box center [1068, 22] width 354 height 30
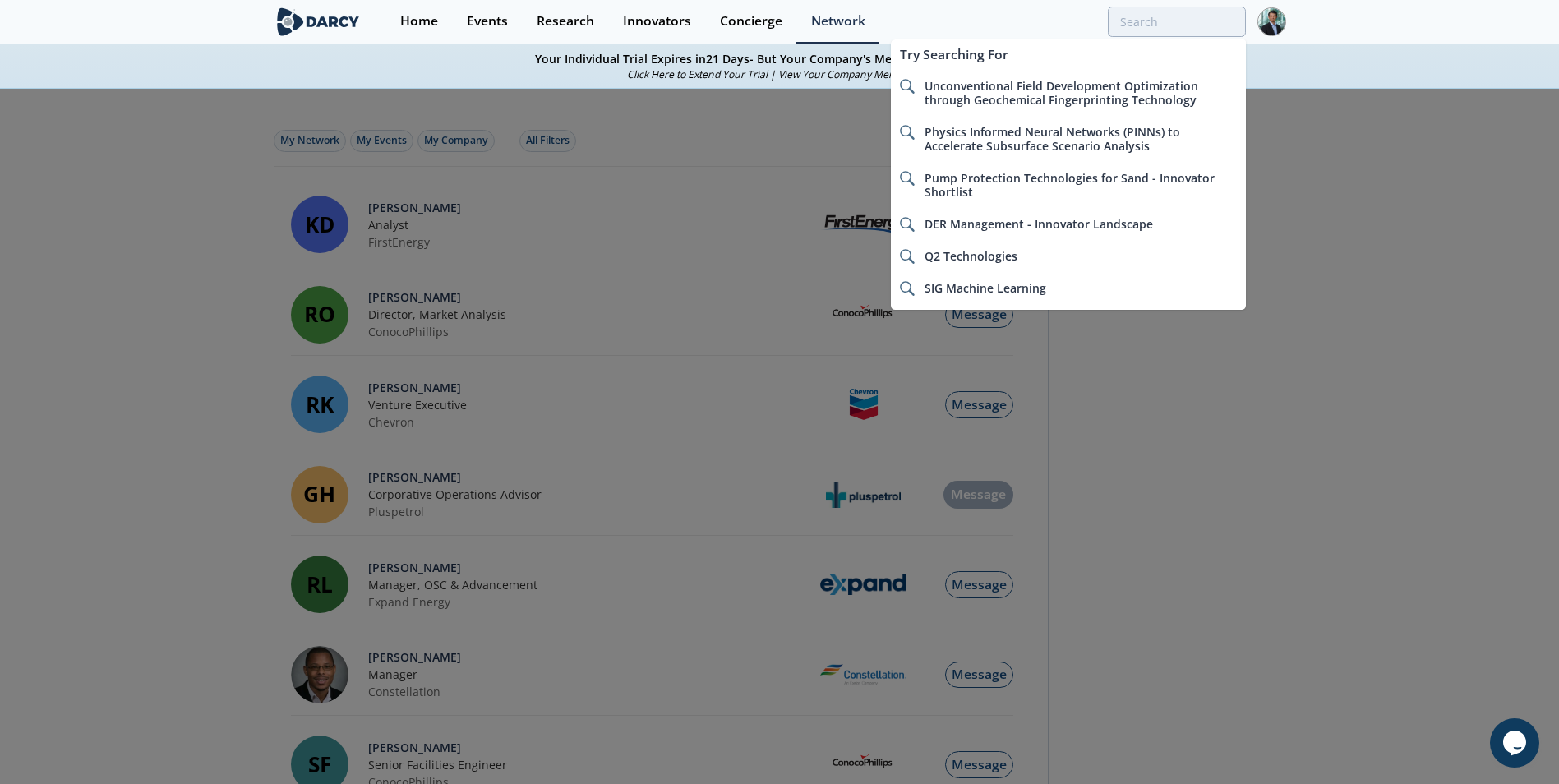
click at [1424, 185] on div at bounding box center [779, 392] width 1559 height 784
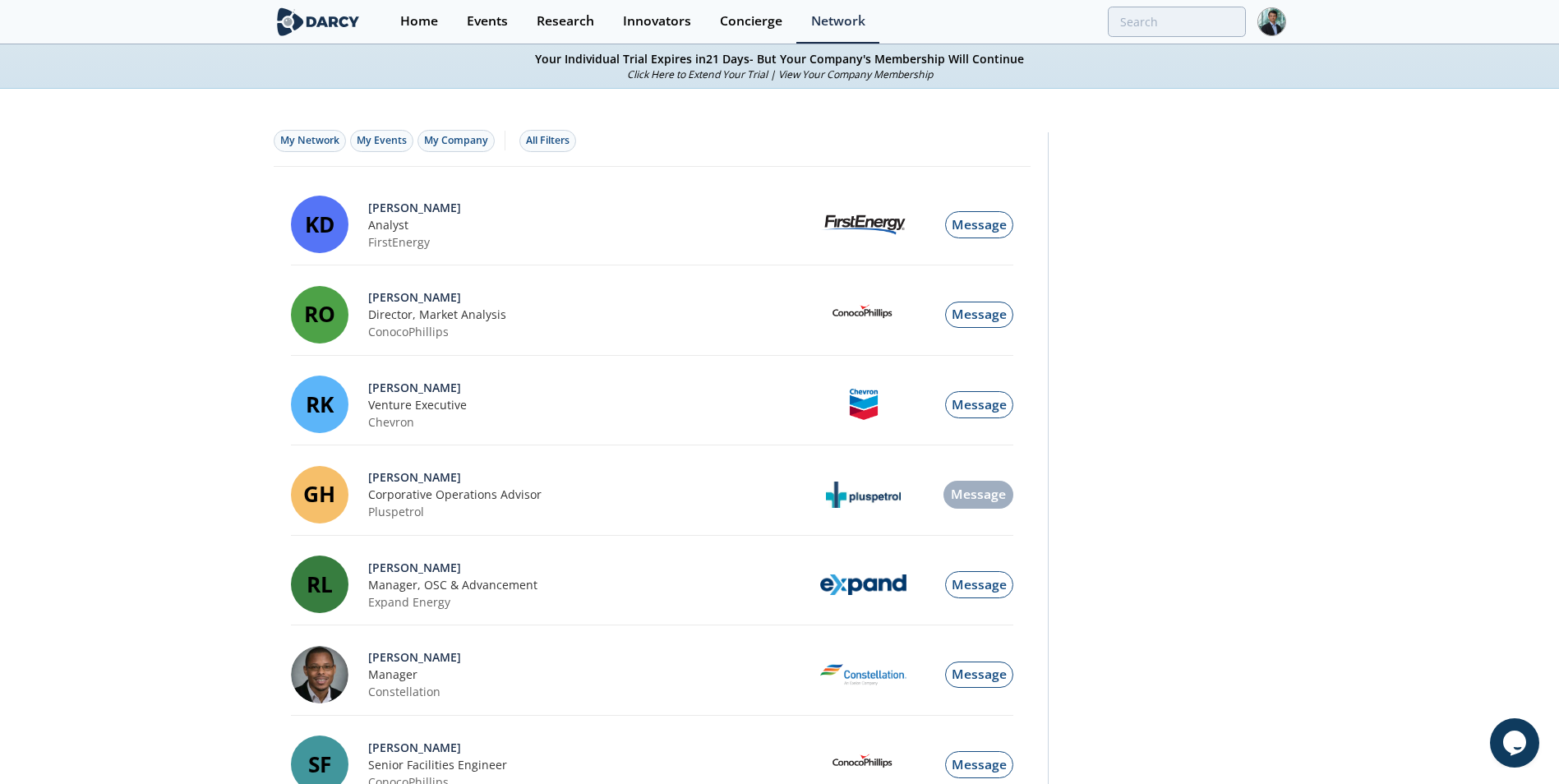
click at [1276, 21] on img at bounding box center [1272, 22] width 28 height 28
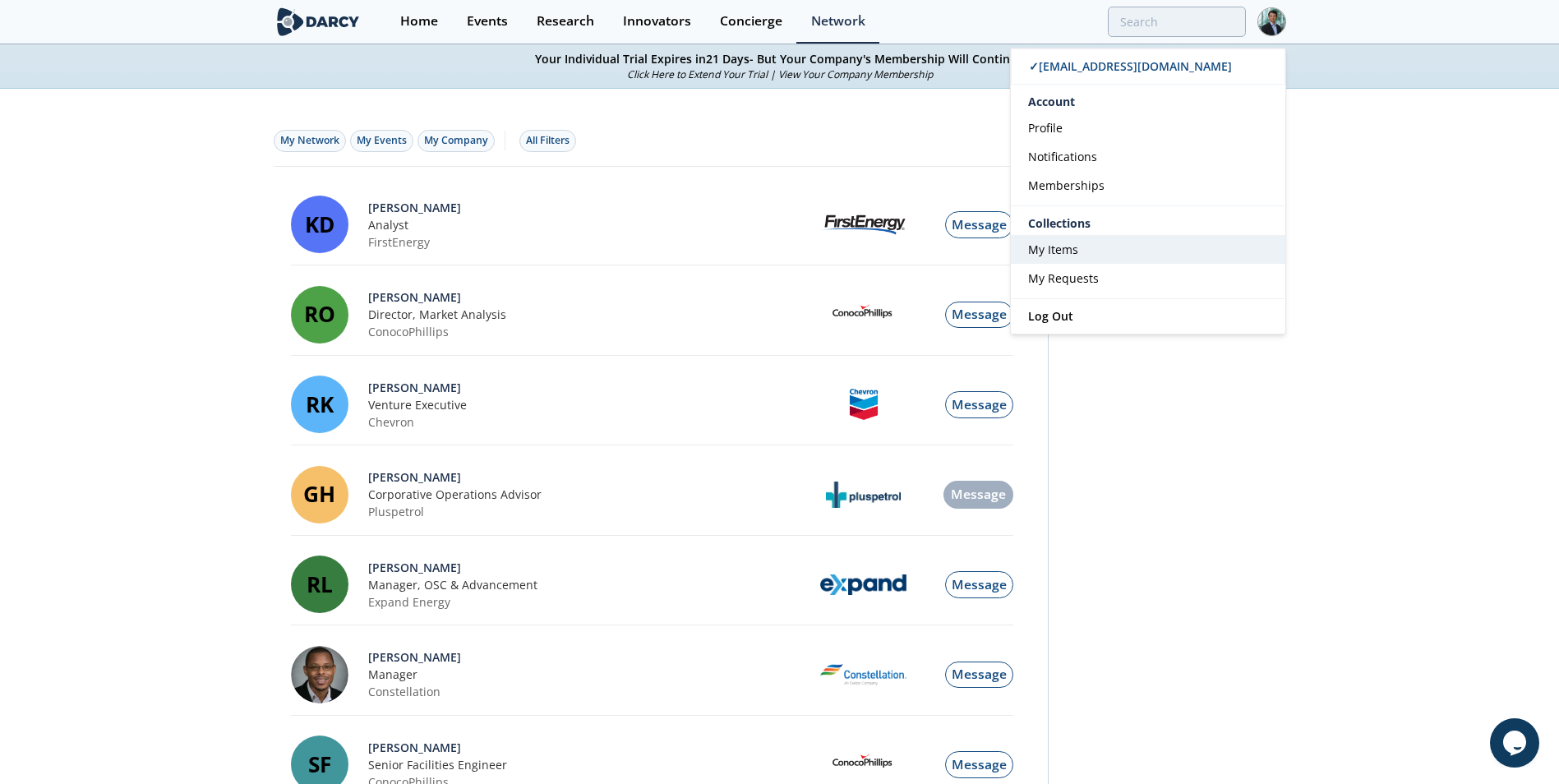
click at [1061, 240] on link "My Items" at bounding box center [1149, 249] width 274 height 28
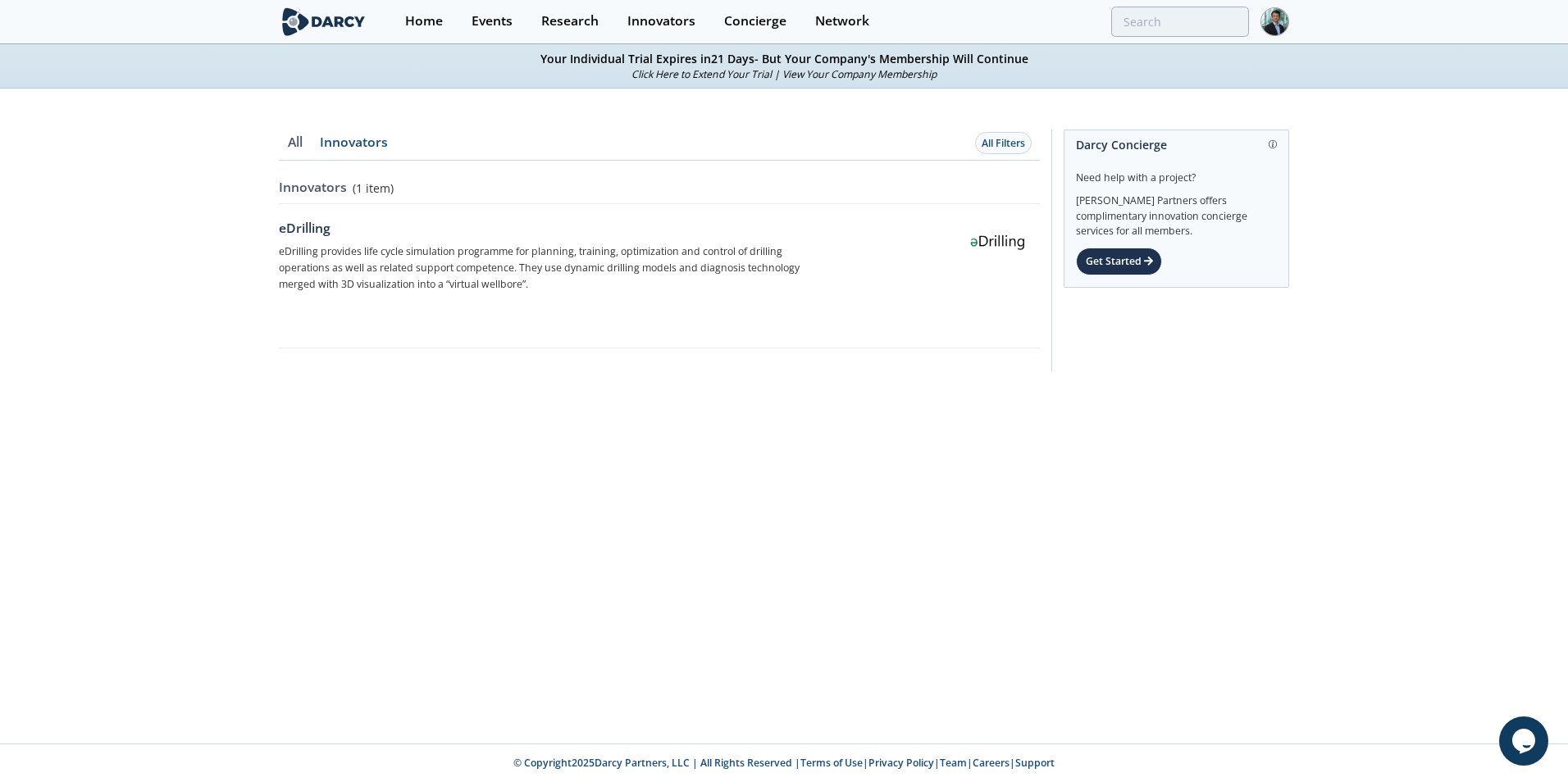
click at [311, 140] on link "Innovators" at bounding box center [294, 148] width 32 height 25
click at [1133, 263] on div "Get Started" at bounding box center [1118, 261] width 86 height 28
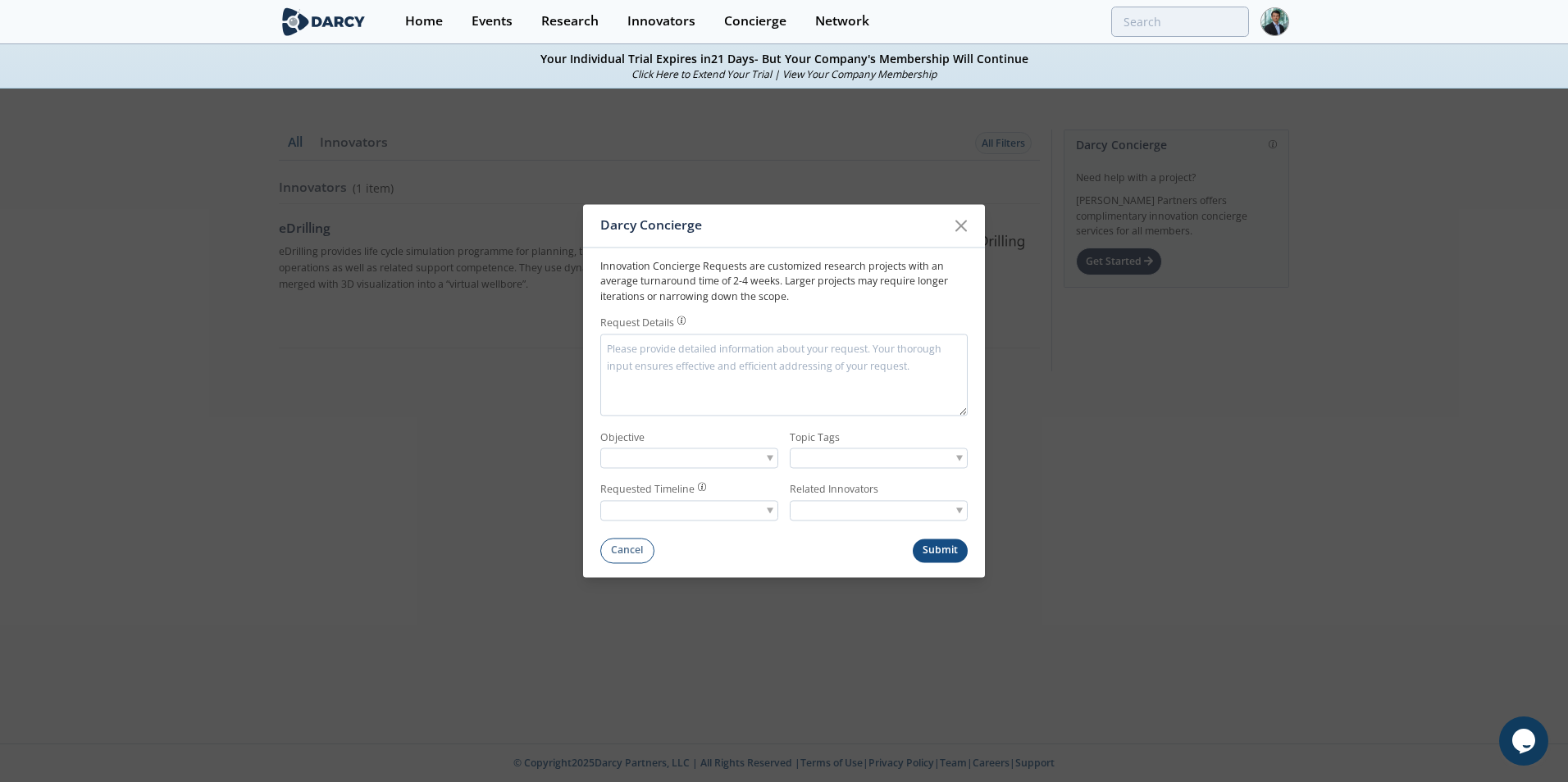
click at [688, 358] on textarea "Request Details" at bounding box center [784, 374] width 368 height 82
drag, startPoint x: 600, startPoint y: 264, endPoint x: 871, endPoint y: 299, distance: 273.3
click at [871, 299] on form "Innovation Concierge Requests are customized research projects with an average …" at bounding box center [784, 405] width 402 height 316
drag, startPoint x: 871, startPoint y: 299, endPoint x: 856, endPoint y: 303, distance: 15.5
click at [856, 303] on p "Innovation Concierge Requests are customized research projects with an average …" at bounding box center [784, 282] width 368 height 45
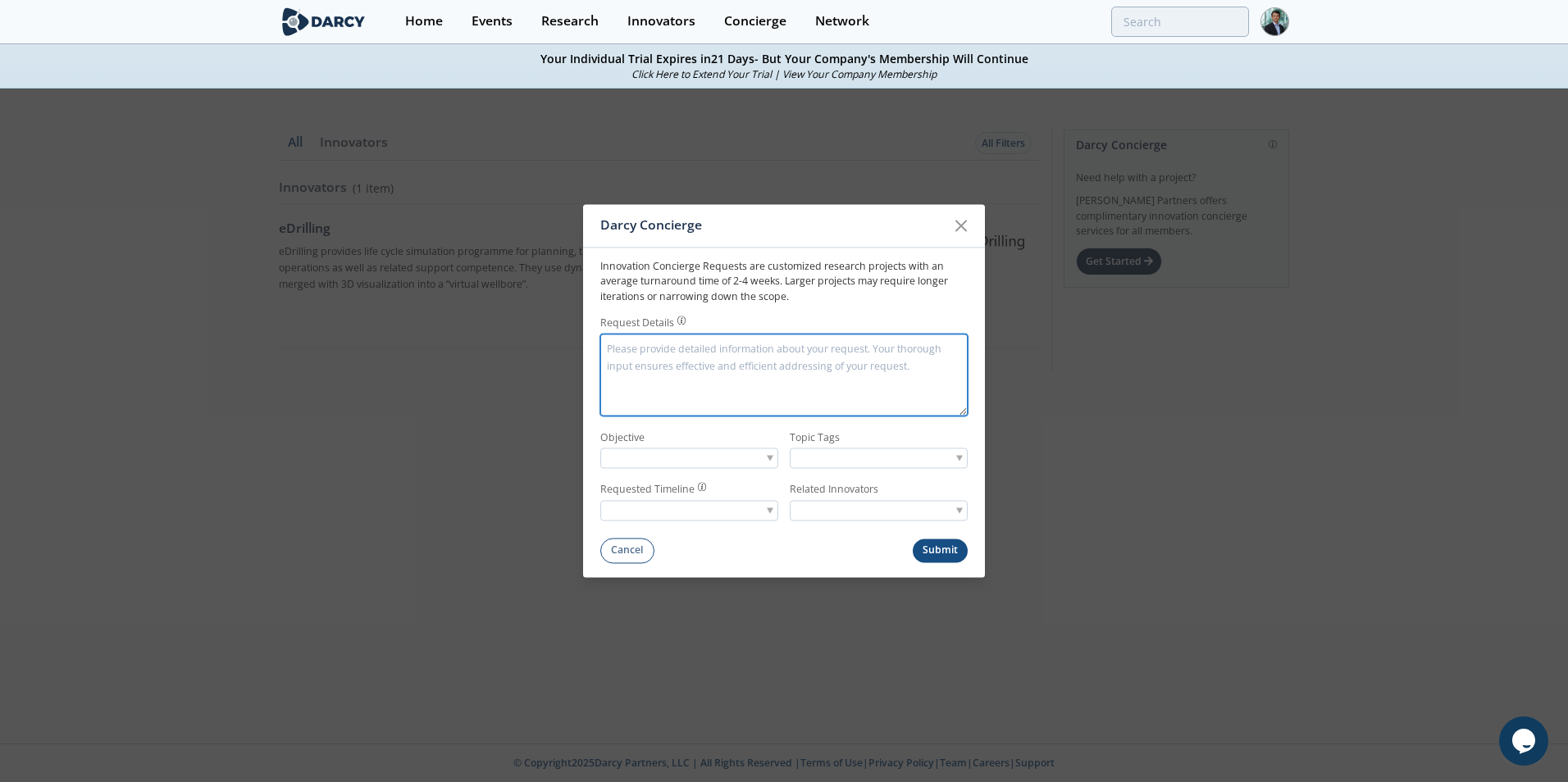
click at [743, 397] on textarea "Request Details" at bounding box center [784, 374] width 368 height 82
click at [741, 381] on textarea "Request Details" at bounding box center [784, 374] width 368 height 82
click at [962, 222] on icon at bounding box center [962, 226] width 20 height 20
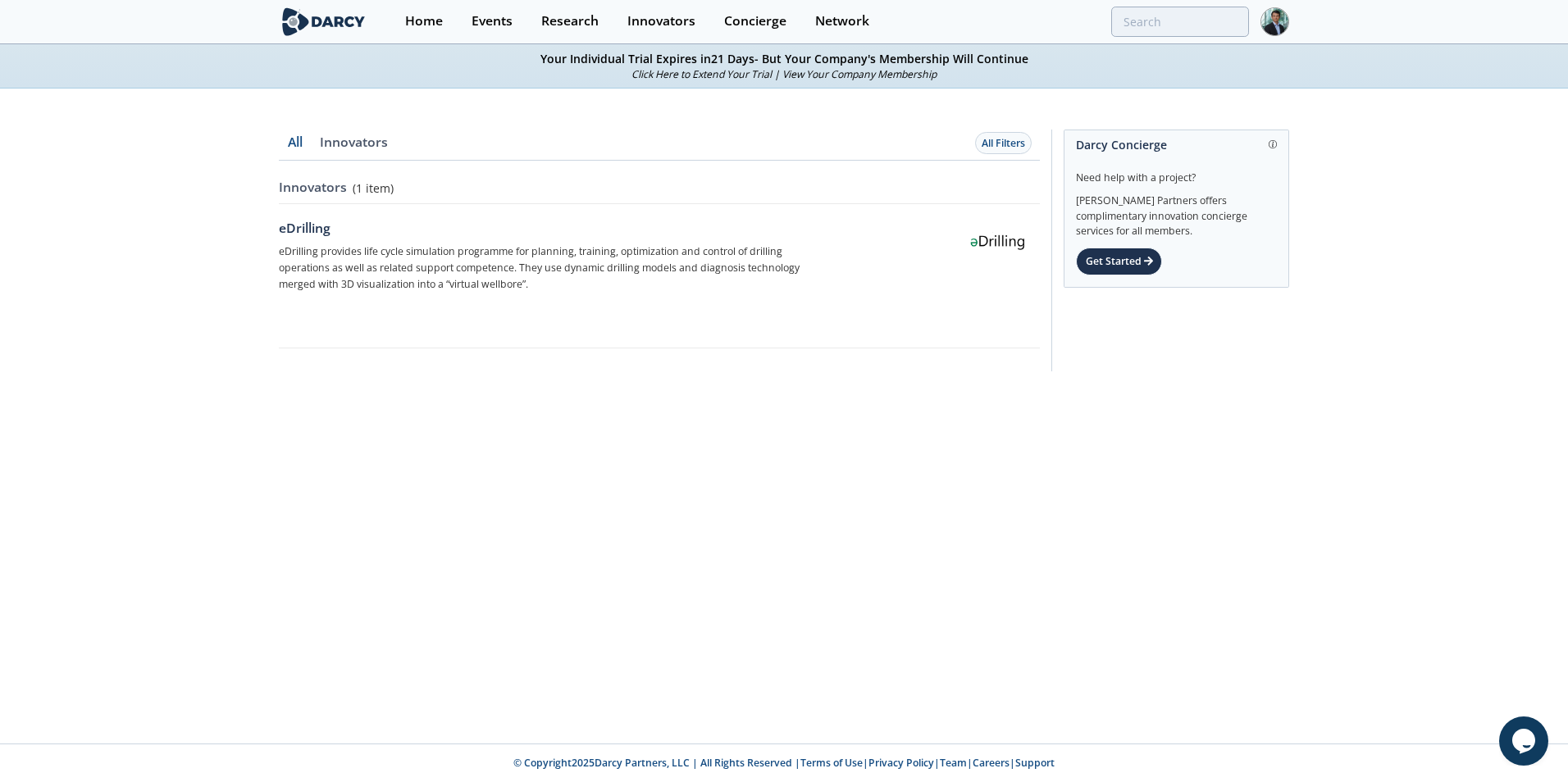
click at [893, 74] on link "View Your Company Membership" at bounding box center [859, 74] width 154 height 14
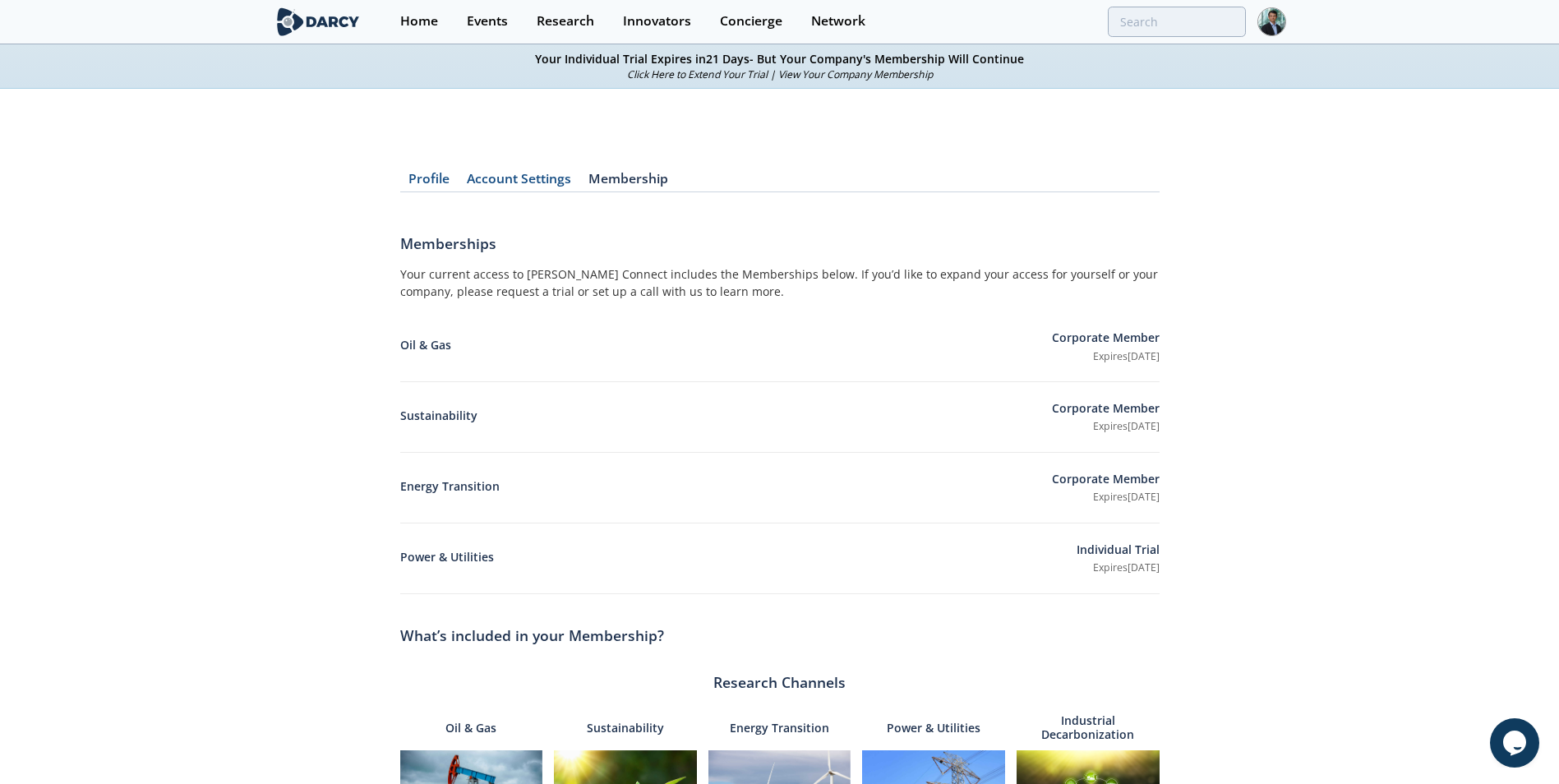
click at [308, 20] on img at bounding box center [318, 22] width 89 height 28
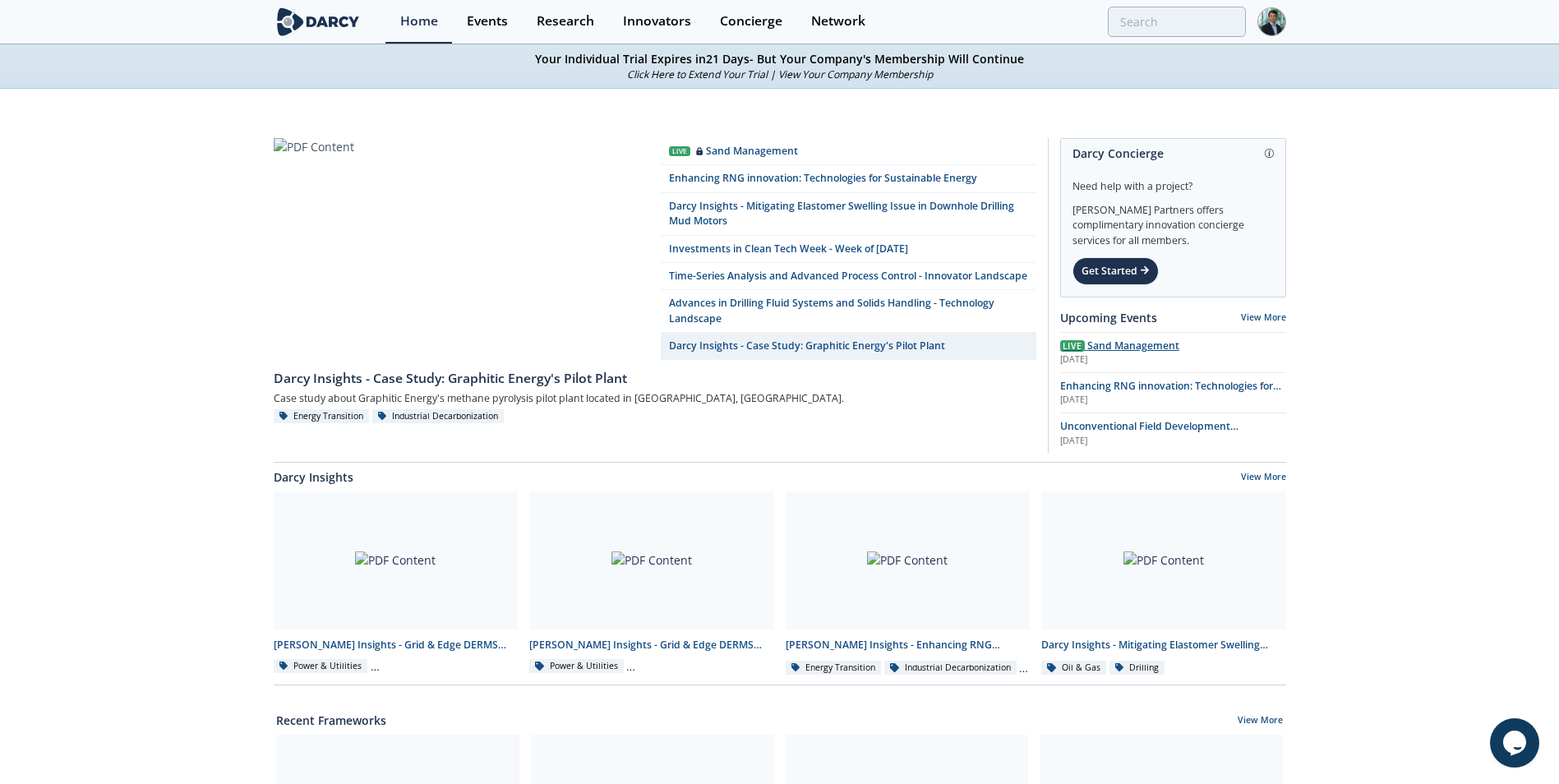
click at [1149, 348] on span "Sand Management" at bounding box center [1134, 345] width 92 height 14
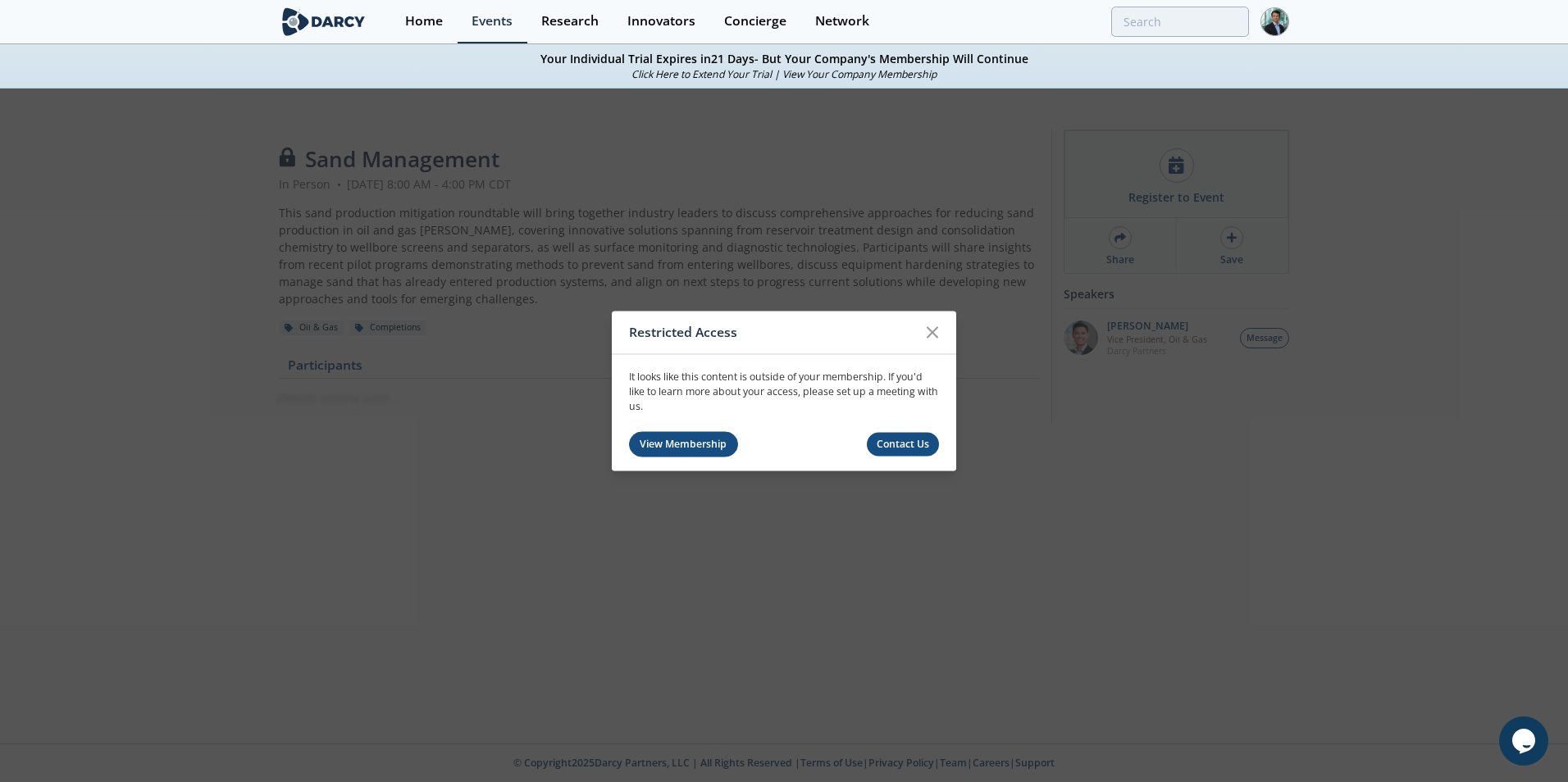
click at [703, 438] on link "View Membership" at bounding box center [683, 444] width 109 height 25
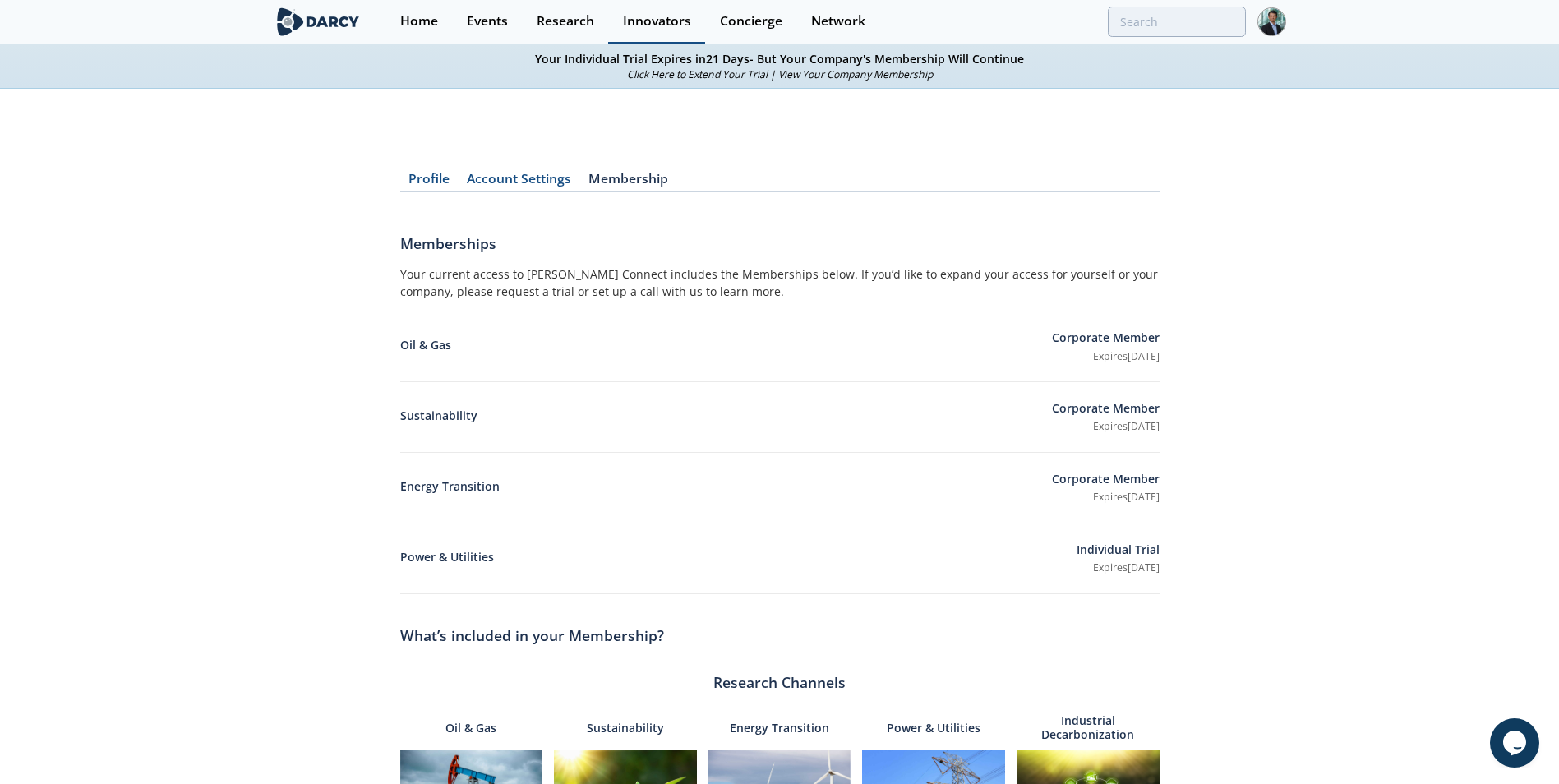
click at [636, 15] on div "Innovators" at bounding box center [657, 22] width 69 height 13
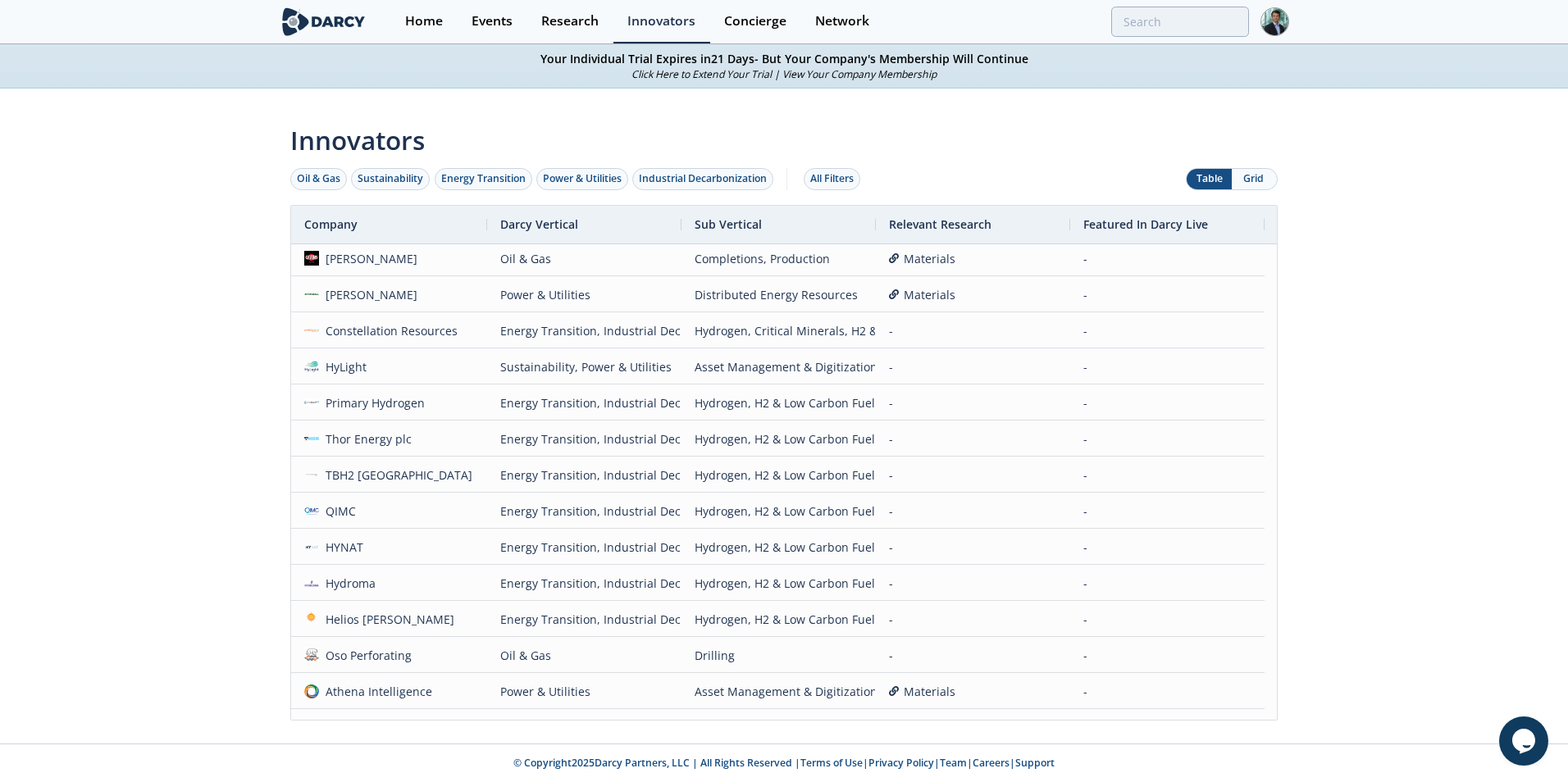
scroll to position [410, 0]
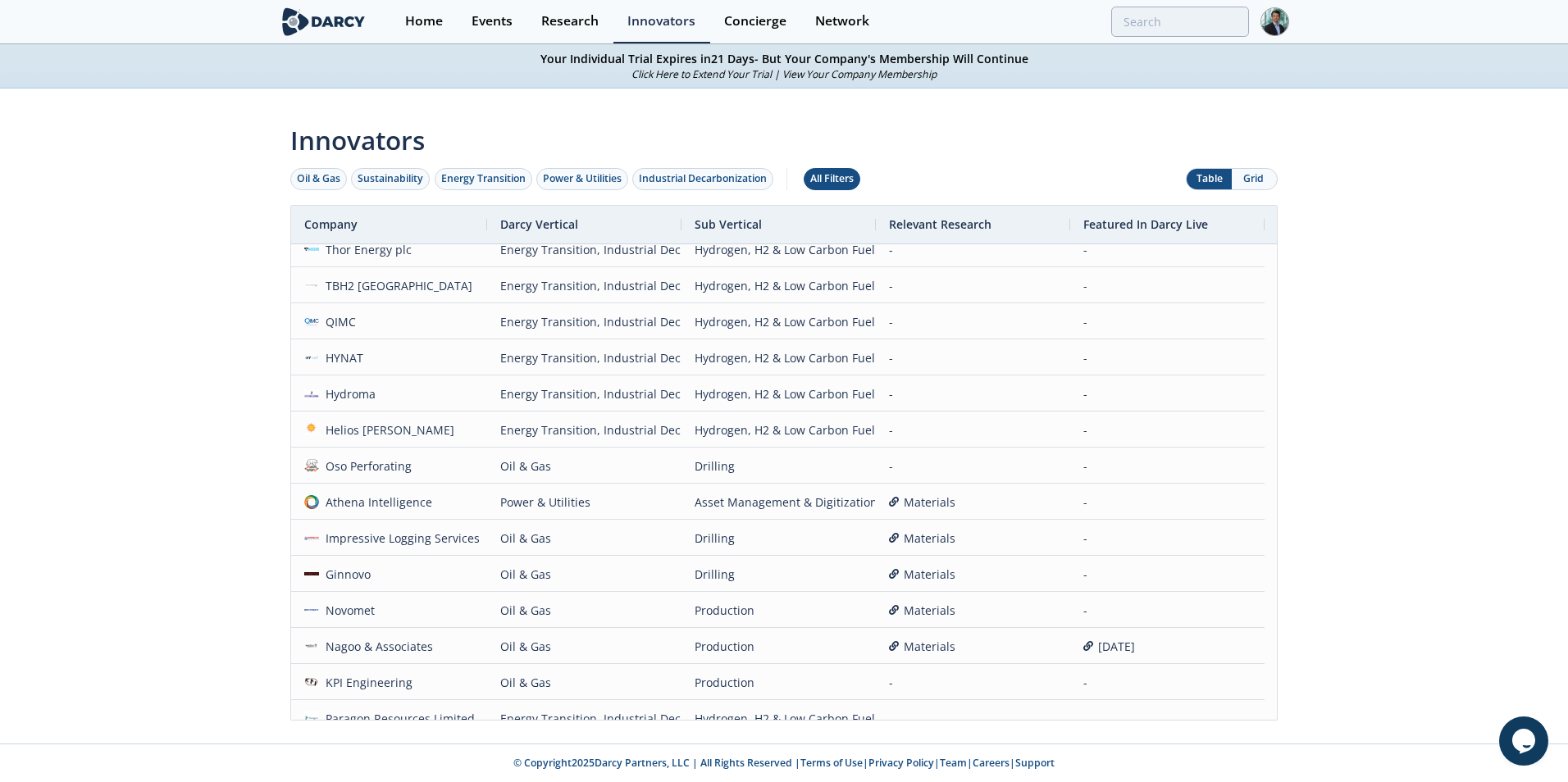
click at [829, 189] on button "All Filters" at bounding box center [832, 179] width 57 height 23
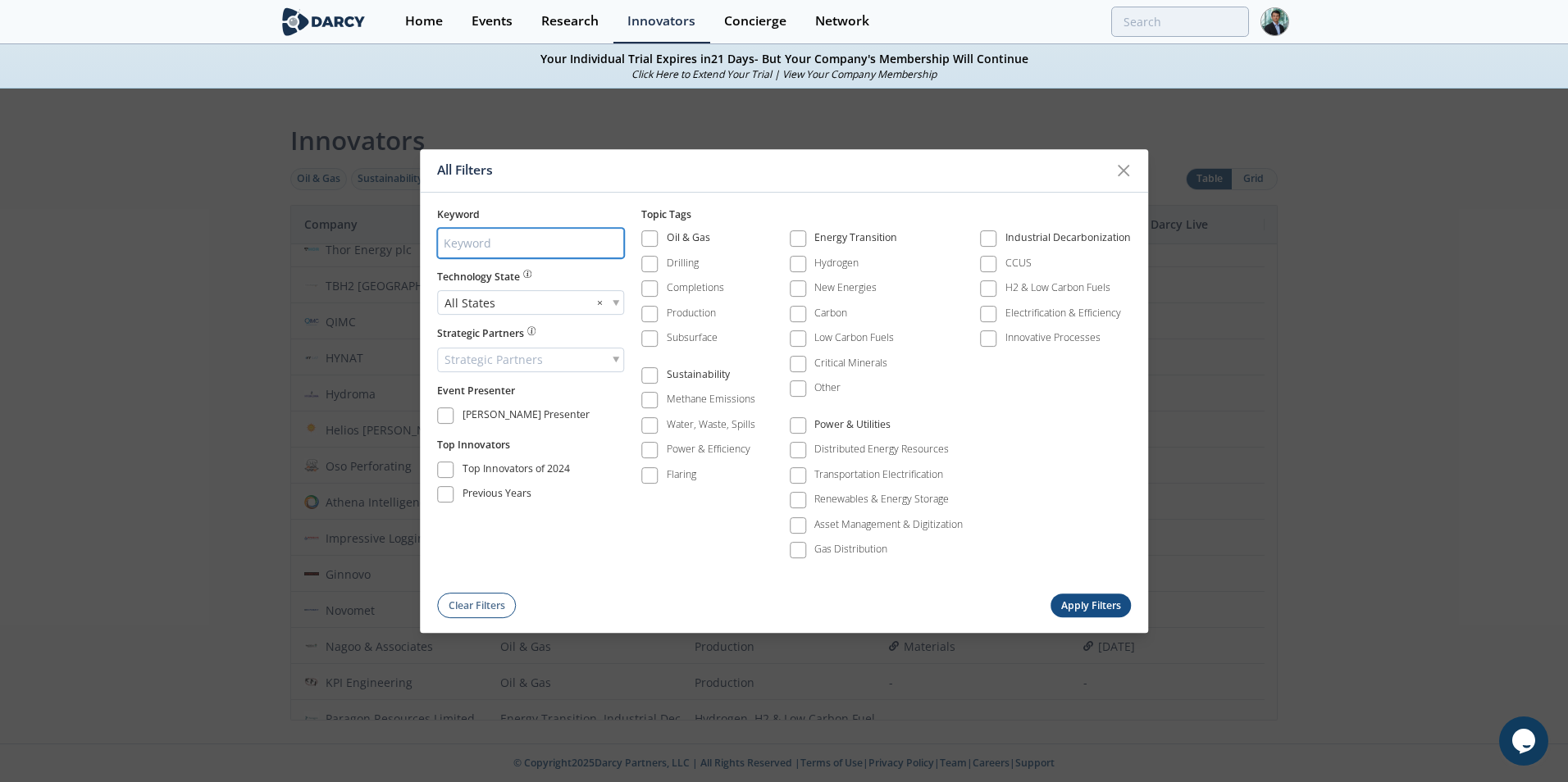
click at [502, 240] on input "search" at bounding box center [530, 243] width 187 height 30
click at [512, 305] on div "All States ×" at bounding box center [530, 303] width 187 height 25
click at [649, 337] on span at bounding box center [650, 339] width 12 height 12
click at [649, 238] on span at bounding box center [650, 239] width 12 height 12
click at [1088, 605] on button "Apply Filters" at bounding box center [1091, 606] width 80 height 24
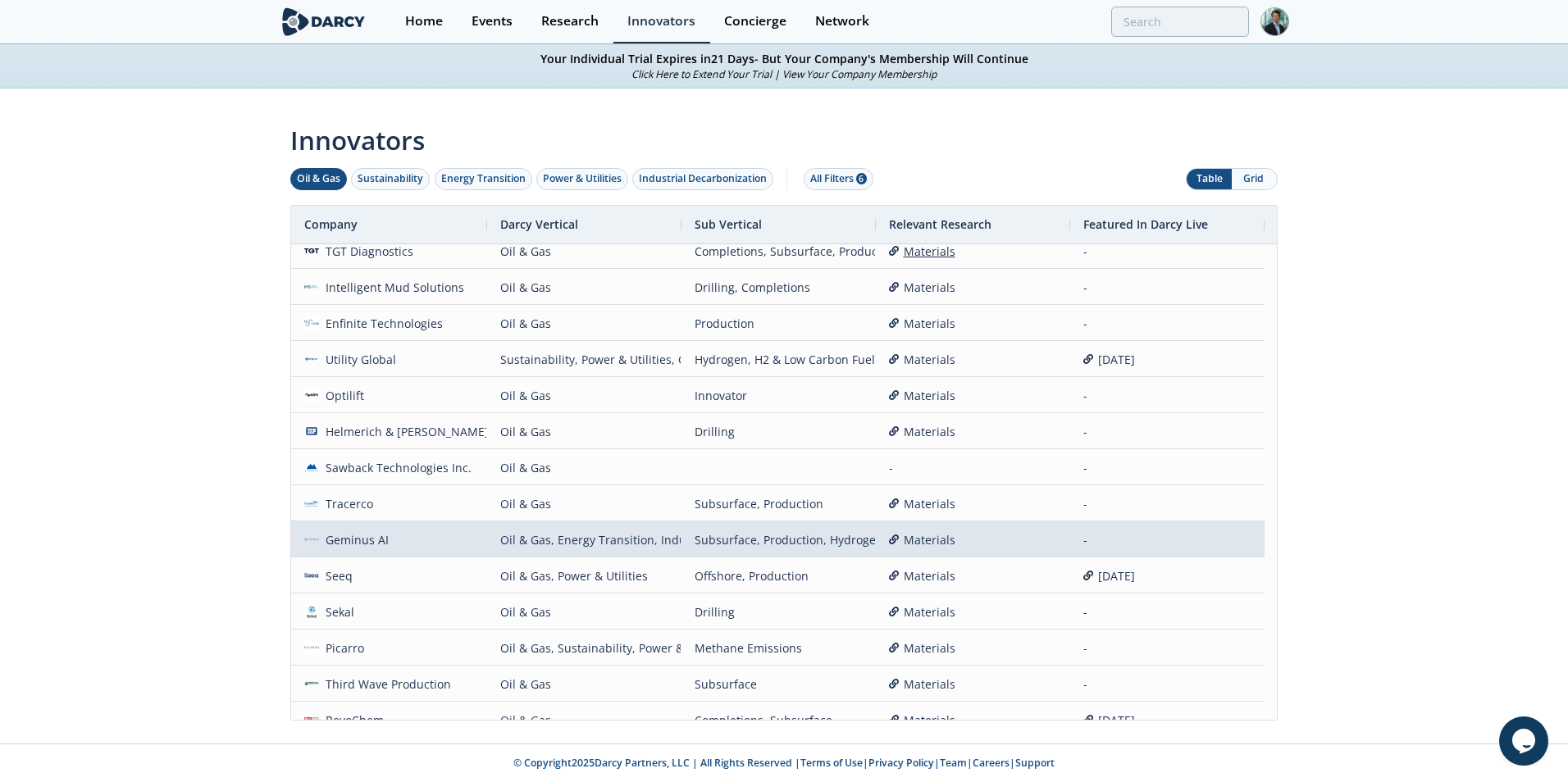
scroll to position [328, 0]
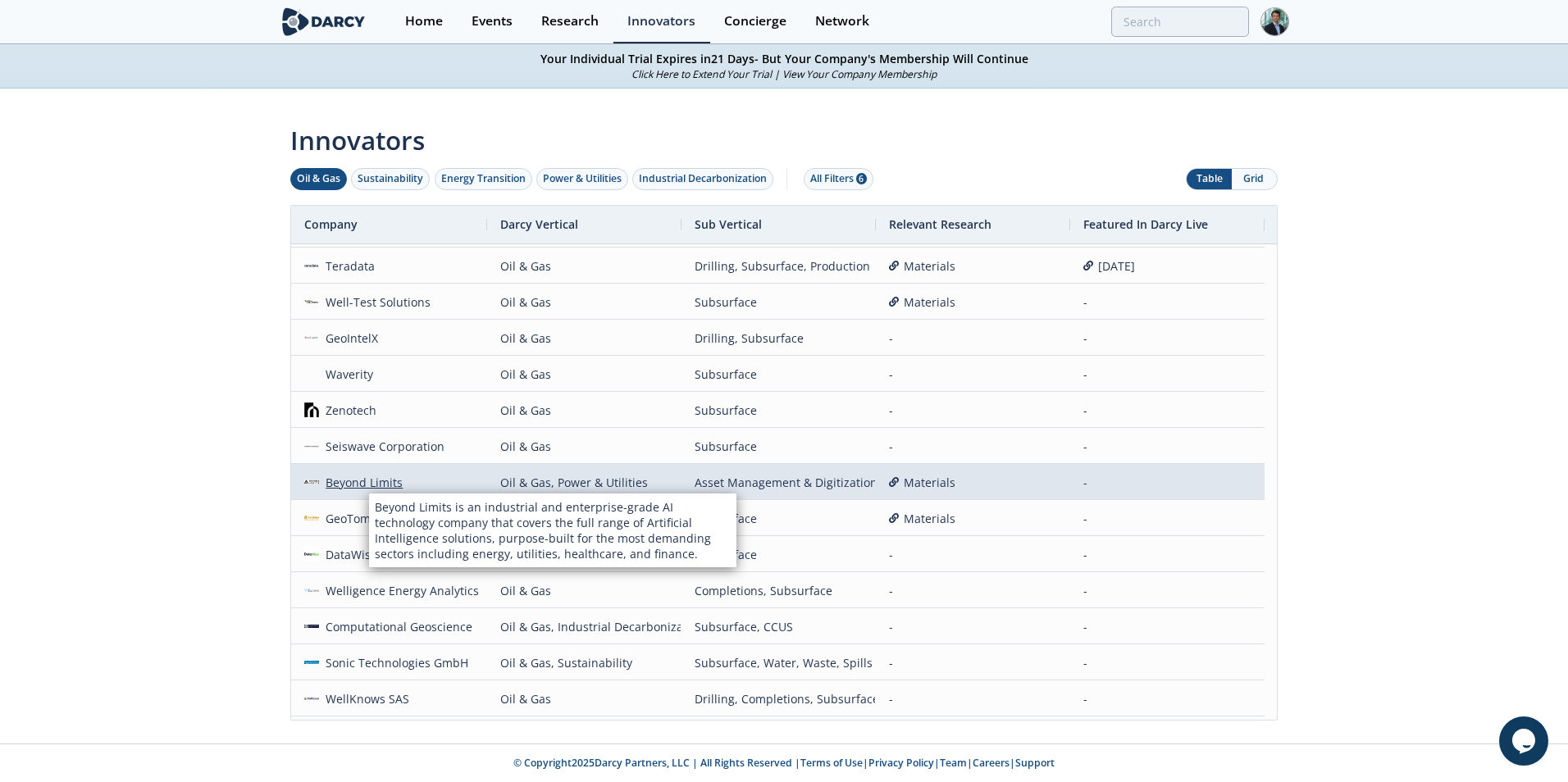
click at [369, 479] on div "Beyond Limits" at bounding box center [361, 483] width 84 height 35
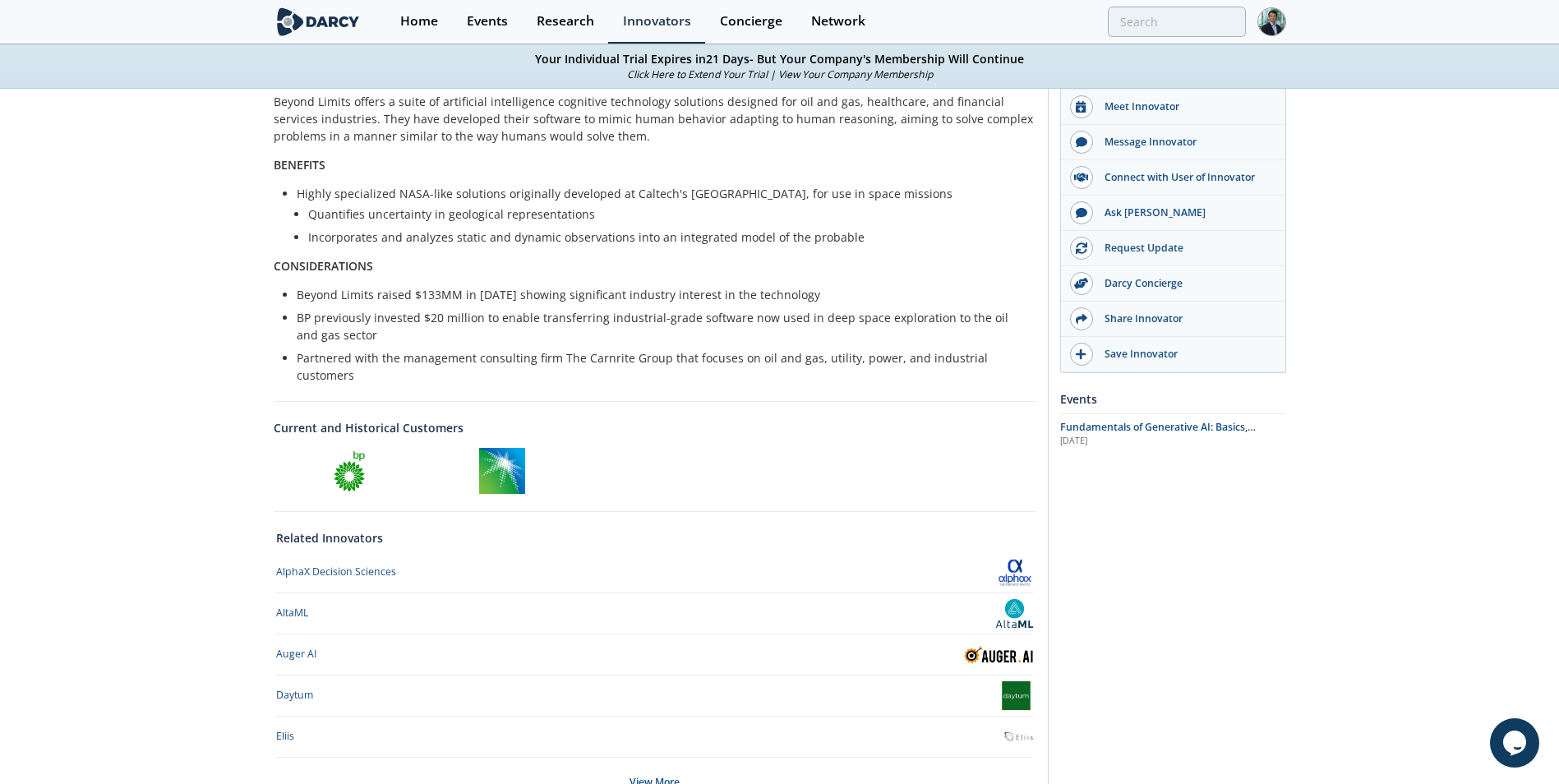
click at [339, 453] on img at bounding box center [349, 471] width 46 height 46
click at [509, 461] on img at bounding box center [502, 471] width 46 height 46
click at [627, 468] on div at bounding box center [655, 471] width 763 height 46
drag, startPoint x: 413, startPoint y: 293, endPoint x: 637, endPoint y: 298, distance: 224.1
click at [637, 298] on li "Beyond Limits raised $133MM in [DATE] showing significant industry interest in …" at bounding box center [660, 294] width 728 height 18
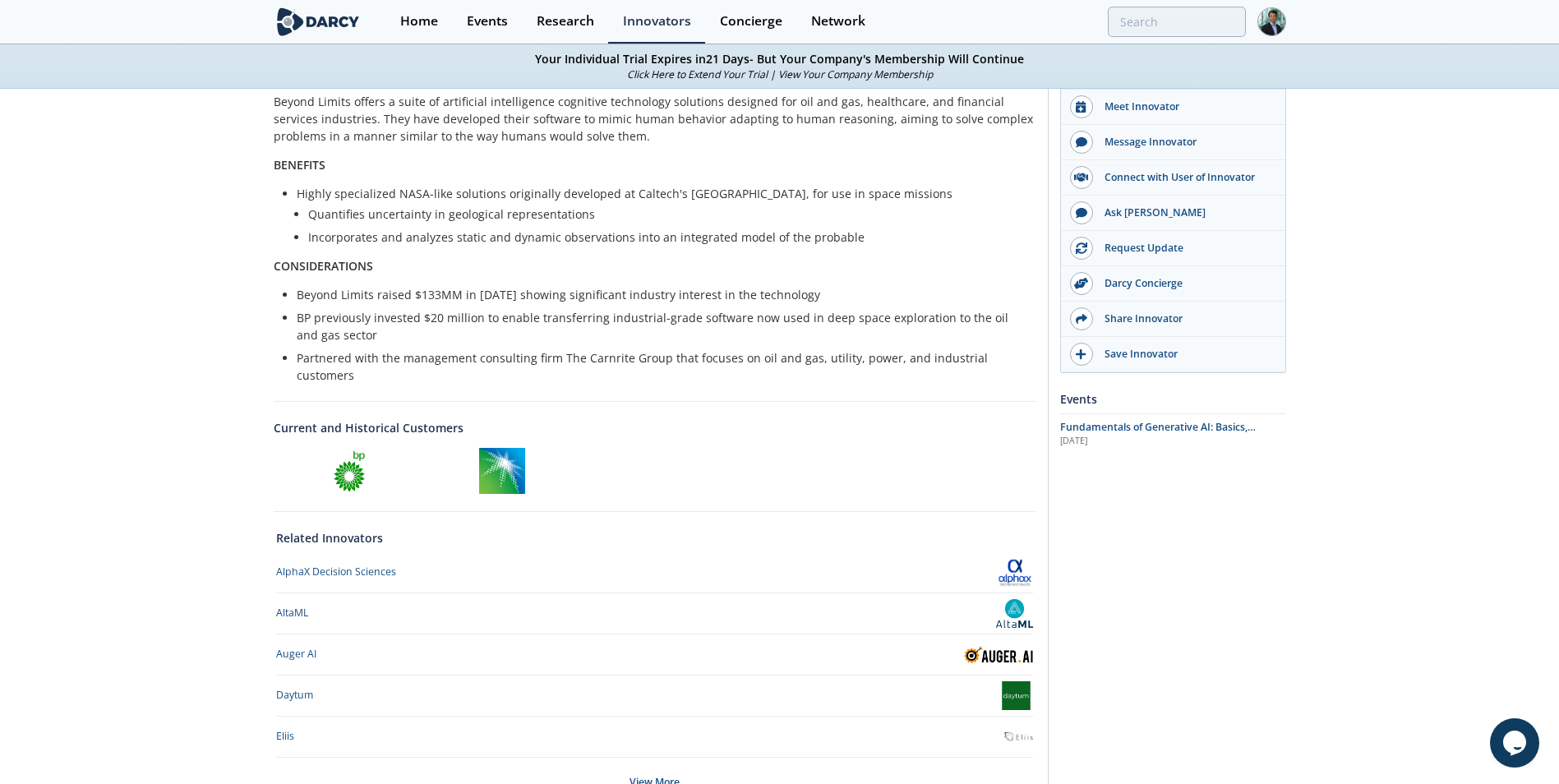
drag, startPoint x: 637, startPoint y: 298, endPoint x: 674, endPoint y: 318, distance: 42.1
click at [672, 315] on li "BP previously invested $20 million to enable transferring industrial-grade soft…" at bounding box center [660, 326] width 728 height 34
drag, startPoint x: 823, startPoint y: 291, endPoint x: 242, endPoint y: 292, distance: 581.0
click at [232, 289] on div "Beyond Limits Beyond Limits is an industrial and enterprise-grade AI technology…" at bounding box center [779, 280] width 1559 height 1153
drag, startPoint x: 242, startPoint y: 292, endPoint x: 469, endPoint y: 333, distance: 230.7
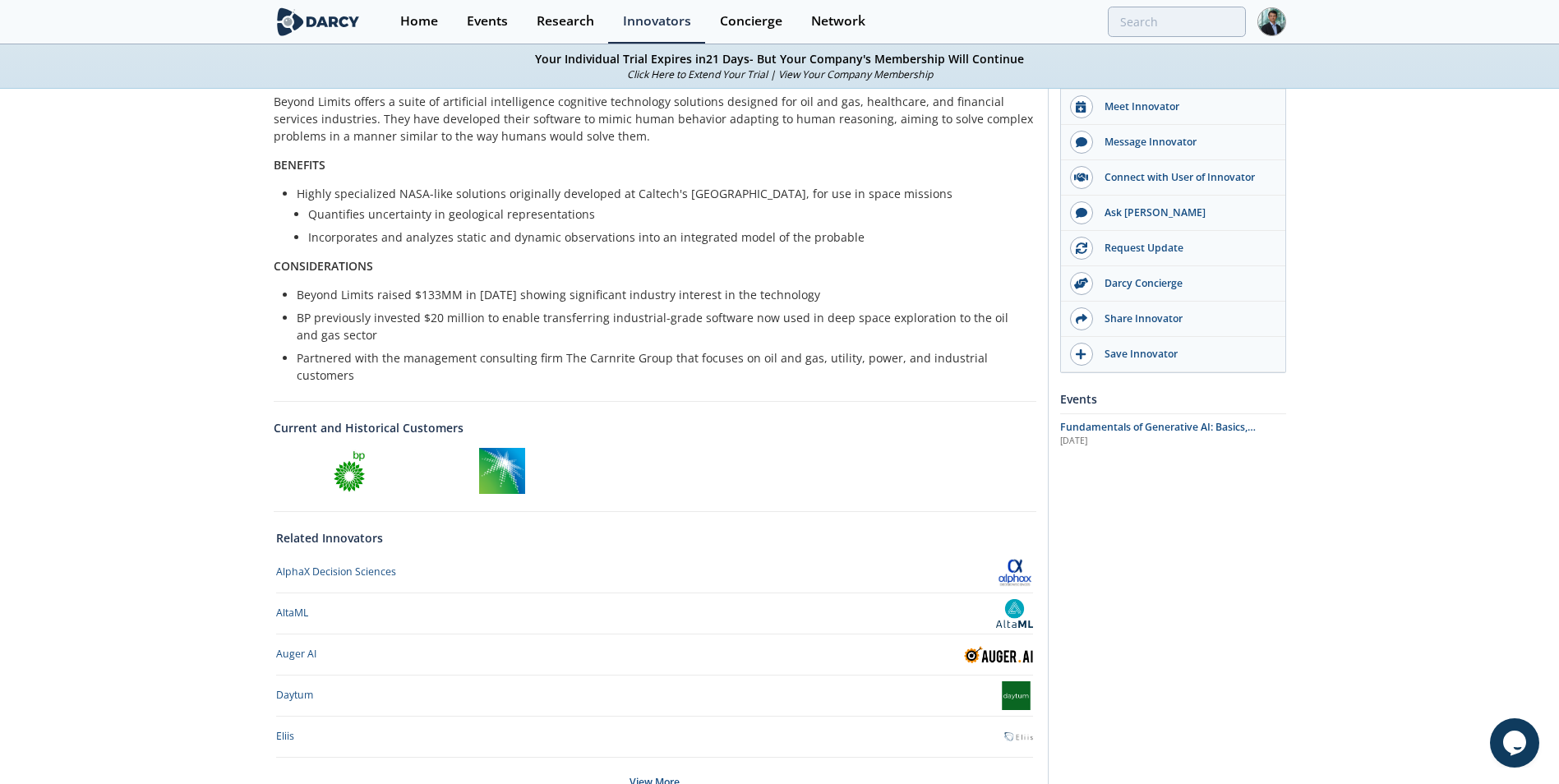
click at [480, 336] on li "BP previously invested $20 million to enable transferring industrial-grade soft…" at bounding box center [660, 326] width 728 height 34
drag, startPoint x: 298, startPoint y: 294, endPoint x: 370, endPoint y: 300, distance: 72.2
click at [370, 300] on li "Beyond Limits raised $133MM in [DATE] showing significant industry interest in …" at bounding box center [660, 294] width 728 height 18
copy li "Beyond Limits"
